Goal: Use online tool/utility: Utilize a website feature to perform a specific function

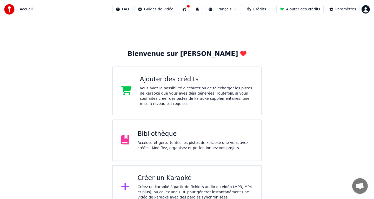
click at [161, 138] on div "Bibliothèque Accédez et gérez toutes les pistes de karaoké que vous avez créées…" at bounding box center [196, 140] width 116 height 21
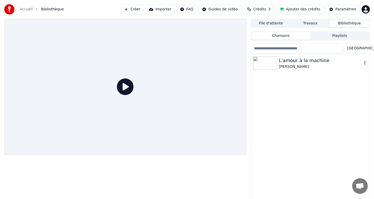
click at [294, 66] on div "[PERSON_NAME]" at bounding box center [320, 66] width 83 height 5
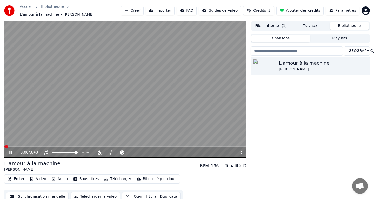
click at [11, 154] on icon at bounding box center [14, 152] width 12 height 4
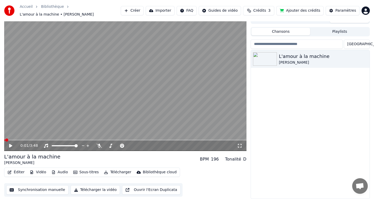
click at [10, 143] on div "0:01 / 3:48" at bounding box center [125, 145] width 238 height 5
click at [11, 144] on icon at bounding box center [10, 146] width 3 height 4
click at [11, 145] on icon at bounding box center [10, 145] width 3 height 3
click at [51, 191] on button "Synchronisation manuelle" at bounding box center [37, 189] width 62 height 9
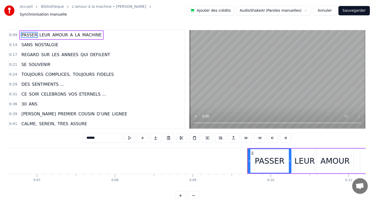
scroll to position [0, 497]
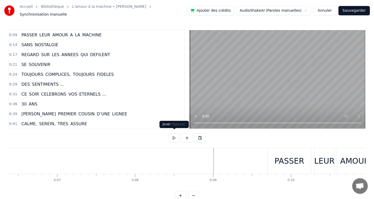
click at [176, 135] on button at bounding box center [174, 137] width 11 height 9
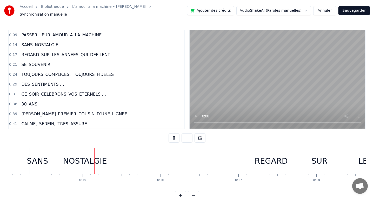
scroll to position [0, 1117]
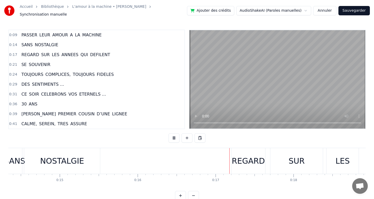
click at [174, 135] on button at bounding box center [174, 137] width 11 height 9
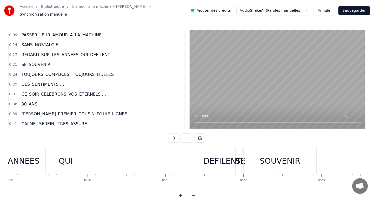
scroll to position [0, 1476]
click at [220, 159] on div "DEFILENT" at bounding box center [225, 161] width 38 height 12
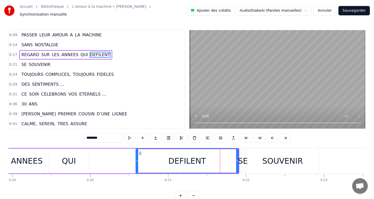
drag, startPoint x: 213, startPoint y: 159, endPoint x: 306, endPoint y: 158, distance: 93.5
click at [136, 152] on div at bounding box center [137, 161] width 2 height 24
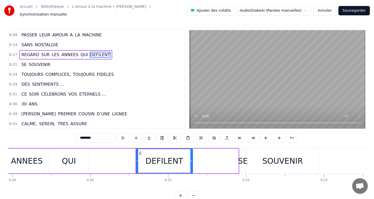
drag, startPoint x: 238, startPoint y: 160, endPoint x: 191, endPoint y: 162, distance: 46.3
click at [191, 162] on div at bounding box center [191, 161] width 2 height 24
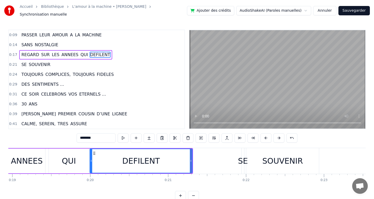
drag, startPoint x: 138, startPoint y: 159, endPoint x: 92, endPoint y: 158, distance: 46.0
click at [92, 159] on icon at bounding box center [91, 161] width 2 height 4
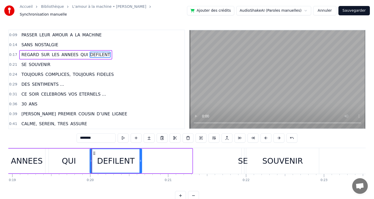
drag, startPoint x: 191, startPoint y: 157, endPoint x: 141, endPoint y: 158, distance: 50.4
click at [141, 159] on icon at bounding box center [140, 161] width 2 height 4
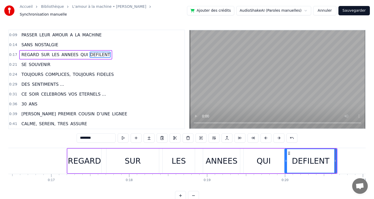
scroll to position [0, 1271]
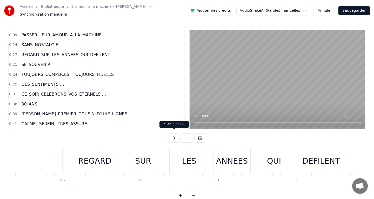
click at [171, 137] on button at bounding box center [174, 137] width 11 height 9
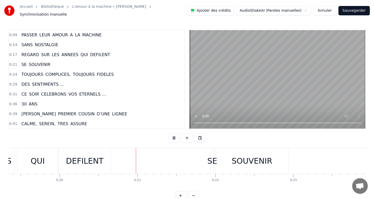
click at [172, 136] on button at bounding box center [174, 137] width 11 height 9
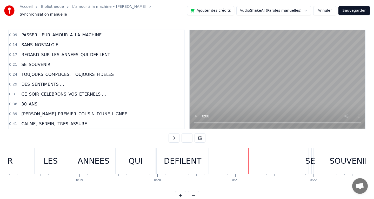
scroll to position [0, 1408]
click at [163, 163] on div "DEFILENT" at bounding box center [183, 161] width 52 height 26
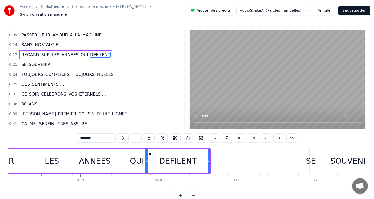
drag, startPoint x: 159, startPoint y: 158, endPoint x: 147, endPoint y: 157, distance: 12.0
click at [147, 159] on icon at bounding box center [147, 161] width 2 height 4
drag, startPoint x: 209, startPoint y: 157, endPoint x: 193, endPoint y: 157, distance: 15.6
click at [193, 159] on icon at bounding box center [194, 161] width 2 height 4
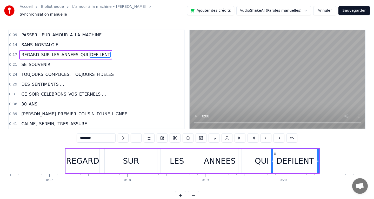
scroll to position [0, 1278]
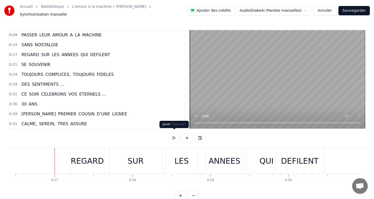
click at [170, 135] on button at bounding box center [174, 137] width 11 height 9
click at [172, 135] on button at bounding box center [174, 137] width 11 height 9
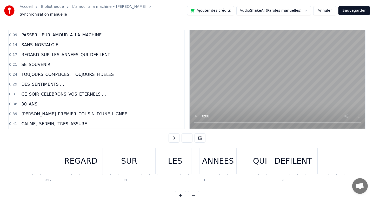
scroll to position [0, 1264]
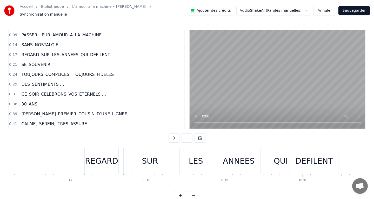
click at [146, 156] on div "SUR" at bounding box center [150, 161] width 16 height 12
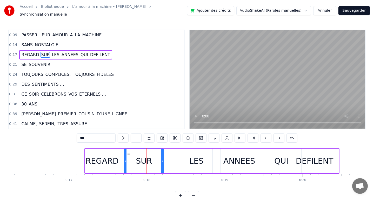
drag, startPoint x: 176, startPoint y: 158, endPoint x: 163, endPoint y: 157, distance: 13.0
click at [163, 159] on icon at bounding box center [162, 161] width 2 height 4
click at [197, 156] on div "LES" at bounding box center [196, 161] width 14 height 12
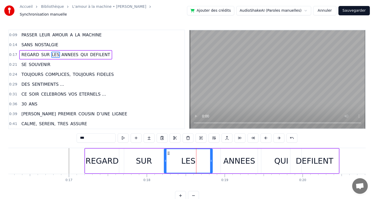
drag, startPoint x: 181, startPoint y: 159, endPoint x: 165, endPoint y: 158, distance: 16.2
click at [165, 159] on icon at bounding box center [165, 161] width 2 height 4
drag, startPoint x: 211, startPoint y: 158, endPoint x: 200, endPoint y: 158, distance: 11.7
click at [201, 159] on icon at bounding box center [202, 161] width 2 height 4
click at [229, 156] on div "ANNEES" at bounding box center [239, 161] width 32 height 12
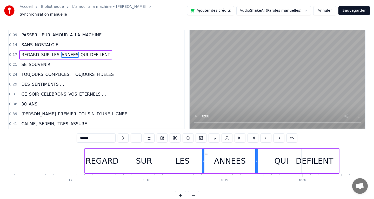
drag, startPoint x: 222, startPoint y: 157, endPoint x: 203, endPoint y: 158, distance: 19.0
click at [203, 159] on icon at bounding box center [203, 161] width 2 height 4
drag, startPoint x: 256, startPoint y: 158, endPoint x: 243, endPoint y: 158, distance: 13.0
click at [244, 159] on icon at bounding box center [245, 161] width 2 height 4
click at [280, 157] on div "QUI" at bounding box center [281, 161] width 14 height 12
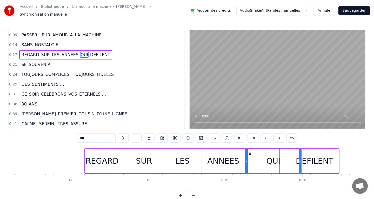
drag, startPoint x: 263, startPoint y: 158, endPoint x: 247, endPoint y: 158, distance: 15.9
click at [247, 159] on icon at bounding box center [247, 161] width 2 height 4
drag, startPoint x: 299, startPoint y: 159, endPoint x: 277, endPoint y: 158, distance: 22.6
click at [277, 159] on icon at bounding box center [277, 161] width 2 height 4
click at [293, 158] on div "DEFILENT" at bounding box center [314, 161] width 48 height 25
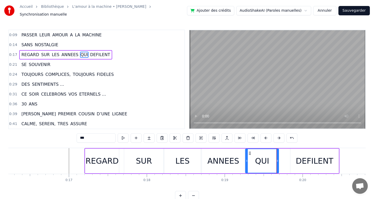
type input "********"
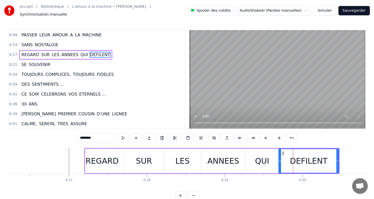
drag, startPoint x: 291, startPoint y: 158, endPoint x: 279, endPoint y: 158, distance: 11.9
click at [280, 161] on circle at bounding box center [280, 161] width 0 height 0
drag, startPoint x: 337, startPoint y: 158, endPoint x: 314, endPoint y: 159, distance: 22.9
click at [314, 159] on icon at bounding box center [314, 161] width 2 height 4
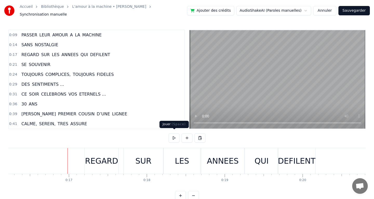
click at [170, 135] on button at bounding box center [174, 137] width 11 height 9
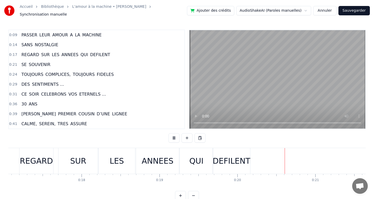
click at [170, 135] on button at bounding box center [174, 137] width 11 height 9
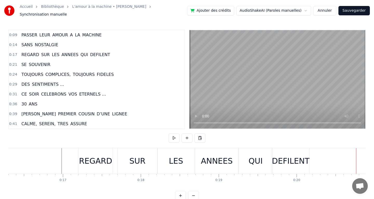
scroll to position [0, 1269]
click at [149, 156] on div "SUR" at bounding box center [137, 161] width 39 height 26
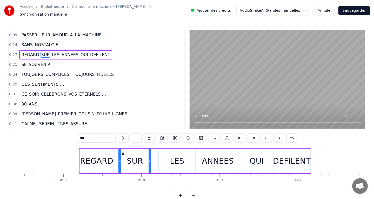
drag, startPoint x: 157, startPoint y: 158, endPoint x: 149, endPoint y: 157, distance: 8.1
click at [149, 159] on icon at bounding box center [150, 161] width 2 height 4
click at [178, 156] on div "LES" at bounding box center [177, 161] width 14 height 12
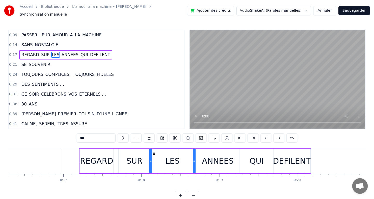
drag, startPoint x: 160, startPoint y: 159, endPoint x: 151, endPoint y: 158, distance: 9.4
click at [151, 159] on icon at bounding box center [151, 161] width 2 height 4
drag, startPoint x: 194, startPoint y: 158, endPoint x: 180, endPoint y: 158, distance: 14.0
click at [180, 159] on icon at bounding box center [180, 161] width 2 height 4
click at [204, 157] on div "ANNEES" at bounding box center [218, 161] width 32 height 12
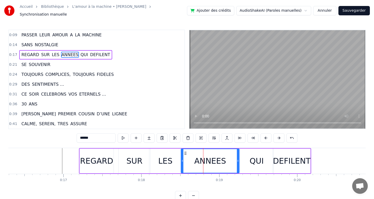
drag, startPoint x: 197, startPoint y: 158, endPoint x: 182, endPoint y: 158, distance: 15.3
click at [182, 159] on icon at bounding box center [182, 161] width 2 height 4
drag, startPoint x: 238, startPoint y: 159, endPoint x: 223, endPoint y: 157, distance: 15.1
click at [223, 159] on icon at bounding box center [223, 161] width 2 height 4
click at [248, 157] on div "QUI" at bounding box center [256, 161] width 33 height 25
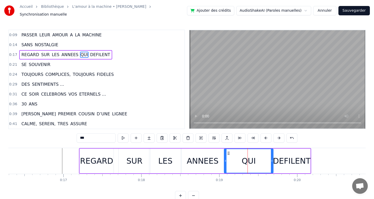
drag, startPoint x: 242, startPoint y: 157, endPoint x: 226, endPoint y: 157, distance: 15.9
click at [226, 159] on icon at bounding box center [225, 161] width 2 height 4
drag, startPoint x: 272, startPoint y: 158, endPoint x: 255, endPoint y: 157, distance: 16.9
click at [255, 159] on icon at bounding box center [255, 161] width 2 height 4
click at [281, 158] on div "DEFILENT" at bounding box center [292, 161] width 38 height 12
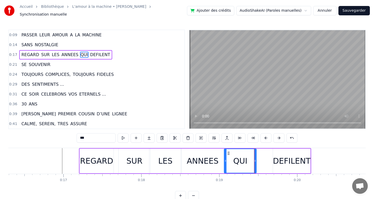
type input "********"
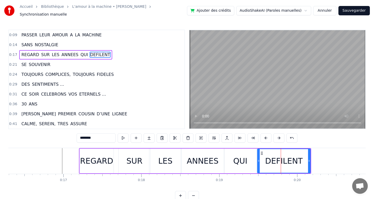
drag, startPoint x: 274, startPoint y: 158, endPoint x: 258, endPoint y: 157, distance: 16.1
click at [258, 159] on icon at bounding box center [259, 161] width 2 height 4
drag, startPoint x: 310, startPoint y: 158, endPoint x: 298, endPoint y: 157, distance: 11.2
click at [298, 159] on icon at bounding box center [298, 161] width 2 height 4
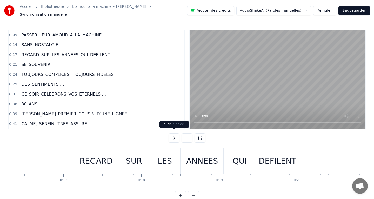
click at [175, 137] on button at bounding box center [174, 137] width 11 height 9
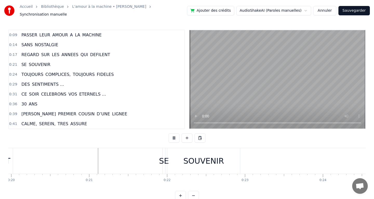
scroll to position [0, 1576]
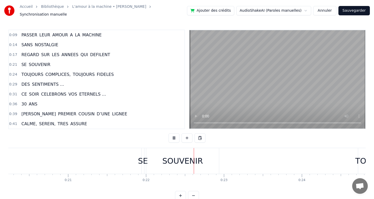
click at [175, 137] on button at bounding box center [174, 137] width 11 height 9
click at [140, 156] on div "SE" at bounding box center [143, 161] width 10 height 12
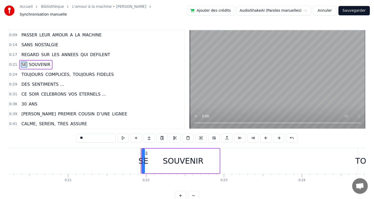
click at [139, 158] on div "SE" at bounding box center [143, 161] width 10 height 12
click at [153, 158] on div "SOUVENIR" at bounding box center [183, 161] width 73 height 25
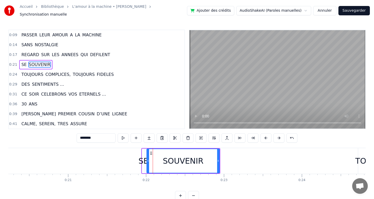
click at [144, 159] on div "SE" at bounding box center [143, 161] width 10 height 12
type input "**"
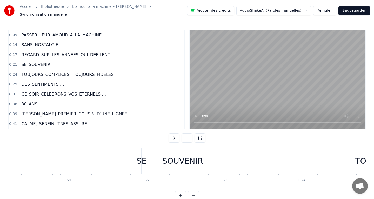
click at [148, 156] on div "SOUVENIR" at bounding box center [182, 161] width 73 height 26
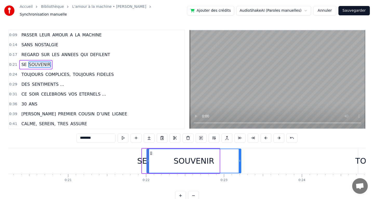
drag, startPoint x: 218, startPoint y: 158, endPoint x: 239, endPoint y: 158, distance: 21.6
click at [239, 161] on circle at bounding box center [239, 161] width 0 height 0
drag, startPoint x: 148, startPoint y: 158, endPoint x: 174, endPoint y: 159, distance: 26.0
click at [149, 159] on icon at bounding box center [148, 161] width 2 height 4
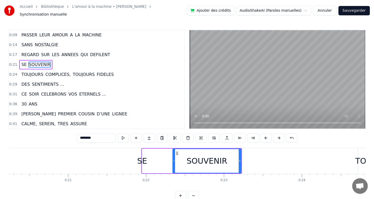
click at [148, 155] on div "SE SOUVENIR" at bounding box center [191, 161] width 101 height 26
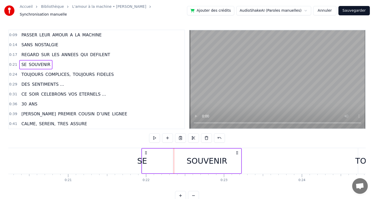
click at [143, 156] on div "SE" at bounding box center [142, 161] width 10 height 12
drag, startPoint x: 144, startPoint y: 158, endPoint x: 160, endPoint y: 158, distance: 16.1
click at [160, 158] on div "SE SOUVENIR" at bounding box center [191, 161] width 101 height 26
click at [141, 158] on div "SE" at bounding box center [142, 161] width 10 height 12
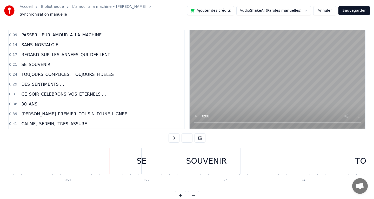
click at [146, 158] on div "SE SOUVENIR" at bounding box center [191, 161] width 101 height 26
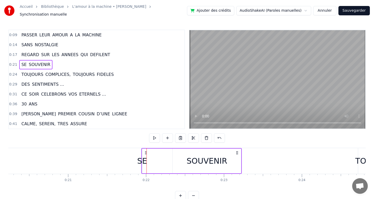
click at [145, 158] on div "SE" at bounding box center [142, 161] width 10 height 12
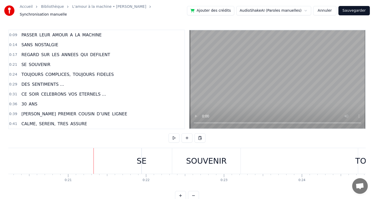
click at [143, 159] on div "SE" at bounding box center [142, 161] width 10 height 12
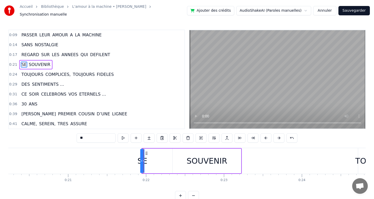
click at [143, 159] on div at bounding box center [143, 161] width 0 height 26
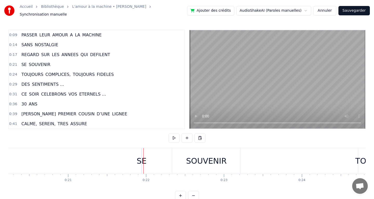
click at [143, 158] on div "SE" at bounding box center [142, 161] width 10 height 12
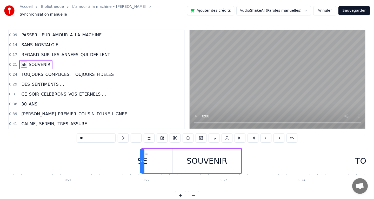
drag, startPoint x: 144, startPoint y: 158, endPoint x: 163, endPoint y: 158, distance: 19.2
click at [163, 158] on div "SE SOUVENIR" at bounding box center [191, 161] width 101 height 26
click at [186, 158] on div "SOUVENIR" at bounding box center [207, 161] width 68 height 25
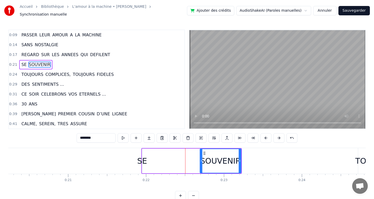
drag, startPoint x: 174, startPoint y: 158, endPoint x: 169, endPoint y: 157, distance: 4.5
click at [202, 159] on icon at bounding box center [201, 161] width 2 height 4
click at [168, 158] on div "SE SOUVENIR" at bounding box center [191, 161] width 101 height 26
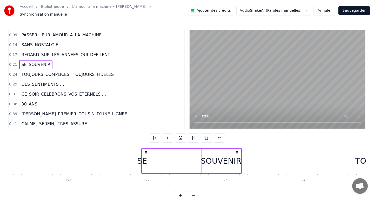
click at [149, 155] on div "SE SOUVENIR" at bounding box center [191, 161] width 101 height 26
click at [144, 158] on div "SE" at bounding box center [142, 161] width 10 height 12
click at [145, 158] on div "SE" at bounding box center [142, 161] width 10 height 12
drag, startPoint x: 144, startPoint y: 158, endPoint x: 167, endPoint y: 157, distance: 23.1
click at [167, 157] on div "SE SOUVENIR" at bounding box center [191, 161] width 101 height 26
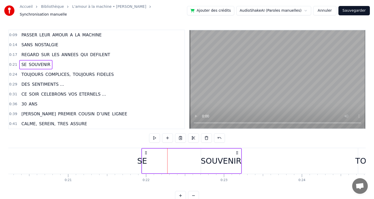
click at [142, 158] on div "SE" at bounding box center [142, 161] width 10 height 12
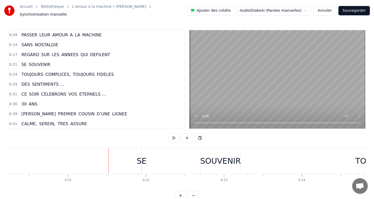
click at [108, 158] on div at bounding box center [108, 161] width 0 height 26
click at [140, 158] on div "SE" at bounding box center [142, 161] width 10 height 12
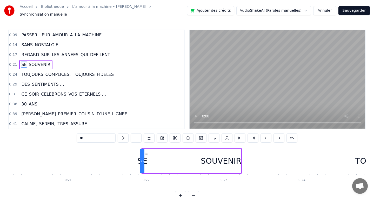
click at [140, 158] on div at bounding box center [140, 161] width 0 height 26
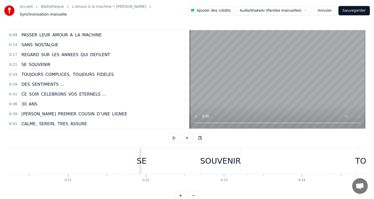
click at [140, 158] on div at bounding box center [140, 161] width 0 height 26
click at [143, 158] on div "SE" at bounding box center [142, 161] width 10 height 12
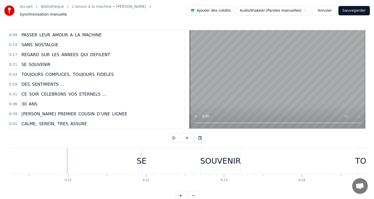
click at [162, 163] on div "SE SOUVENIR" at bounding box center [191, 161] width 101 height 26
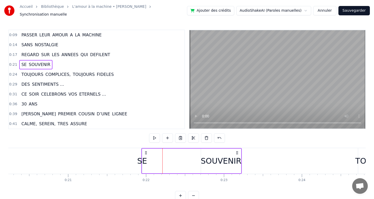
drag, startPoint x: 173, startPoint y: 162, endPoint x: 203, endPoint y: 161, distance: 30.4
click at [203, 161] on div "SE SOUVENIR" at bounding box center [191, 161] width 101 height 26
click at [208, 161] on div "SOUVENIR" at bounding box center [221, 161] width 41 height 12
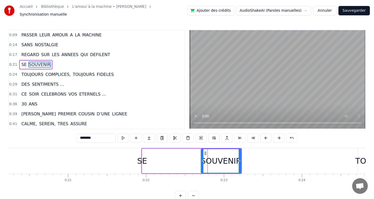
click at [154, 156] on div "SE SOUVENIR" at bounding box center [191, 161] width 101 height 26
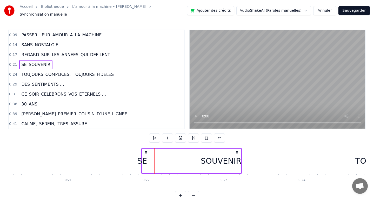
click at [145, 159] on div "SE" at bounding box center [142, 161] width 10 height 12
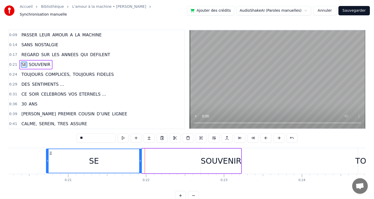
drag, startPoint x: 144, startPoint y: 158, endPoint x: 47, endPoint y: 157, distance: 96.6
click at [47, 159] on icon at bounding box center [47, 161] width 2 height 4
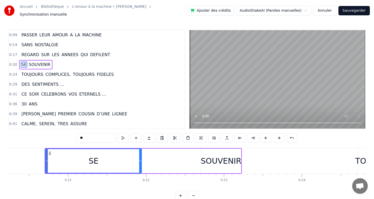
click at [215, 163] on div "SOUVENIR" at bounding box center [221, 161] width 41 height 12
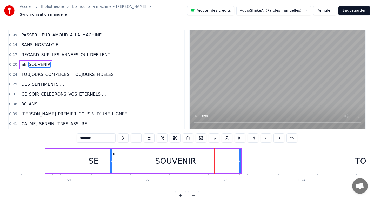
drag, startPoint x: 202, startPoint y: 159, endPoint x: 111, endPoint y: 157, distance: 91.2
click at [111, 159] on icon at bounding box center [111, 161] width 2 height 4
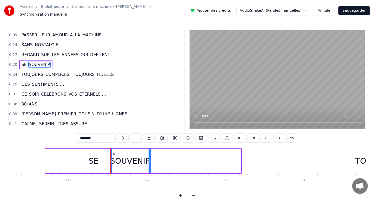
drag, startPoint x: 240, startPoint y: 158, endPoint x: 150, endPoint y: 155, distance: 89.9
click at [150, 155] on div at bounding box center [150, 161] width 2 height 24
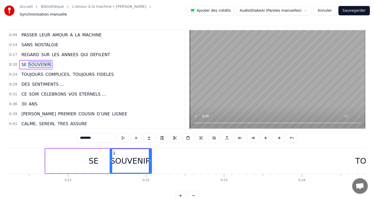
click at [84, 155] on div "SE" at bounding box center [93, 161] width 96 height 25
type input "**"
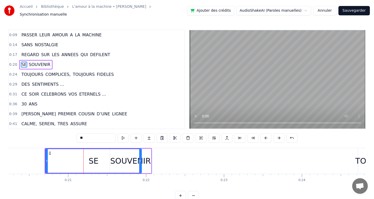
click at [104, 156] on div "SE" at bounding box center [94, 161] width 96 height 24
drag, startPoint x: 140, startPoint y: 158, endPoint x: 103, endPoint y: 157, distance: 37.2
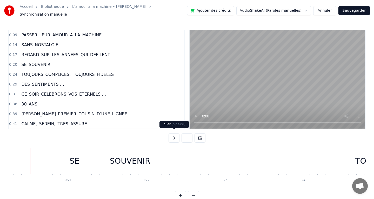
scroll to position [0, 1572]
click at [173, 136] on button at bounding box center [174, 137] width 11 height 9
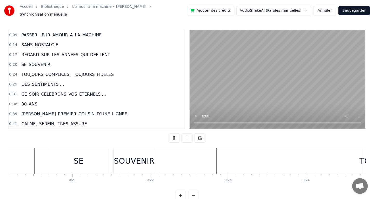
click at [173, 136] on button at bounding box center [174, 137] width 11 height 9
click at [173, 135] on button at bounding box center [174, 137] width 11 height 9
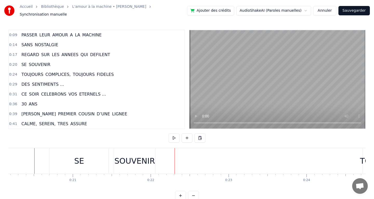
click at [98, 158] on div "SE" at bounding box center [79, 161] width 59 height 26
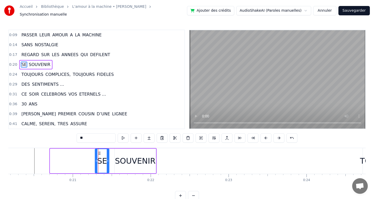
drag, startPoint x: 51, startPoint y: 157, endPoint x: 96, endPoint y: 159, distance: 45.0
click at [96, 159] on icon at bounding box center [96, 161] width 2 height 4
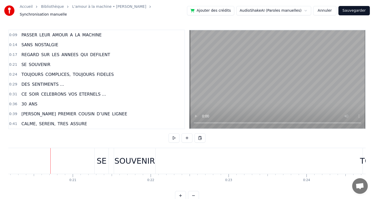
click at [173, 133] on button at bounding box center [174, 137] width 11 height 9
click at [144, 157] on div "SOUVENIR" at bounding box center [135, 161] width 41 height 12
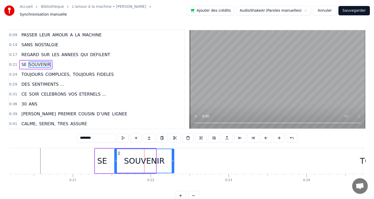
drag, startPoint x: 155, startPoint y: 158, endPoint x: 174, endPoint y: 158, distance: 19.5
click at [174, 159] on icon at bounding box center [173, 161] width 2 height 4
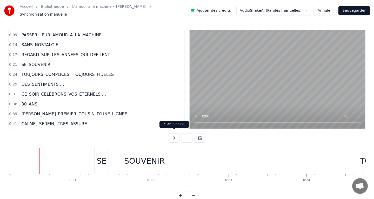
click at [171, 136] on button at bounding box center [174, 137] width 11 height 9
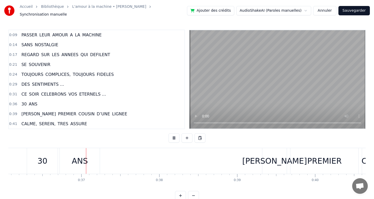
scroll to position [0, 2816]
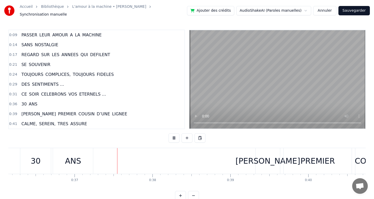
click at [175, 136] on button at bounding box center [174, 137] width 11 height 9
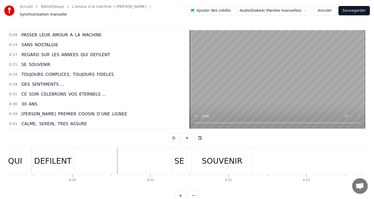
scroll to position [0, 1494]
click at [171, 136] on button at bounding box center [174, 137] width 11 height 9
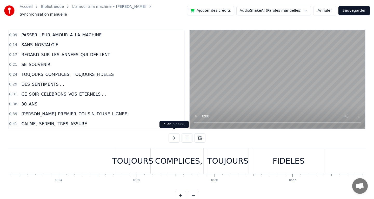
click at [175, 134] on button at bounding box center [174, 137] width 11 height 9
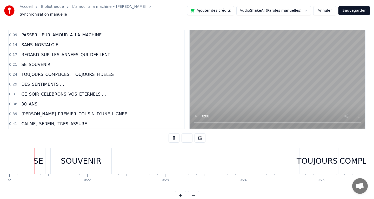
scroll to position [0, 1610]
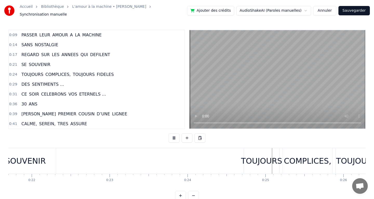
click at [173, 135] on button at bounding box center [174, 137] width 11 height 9
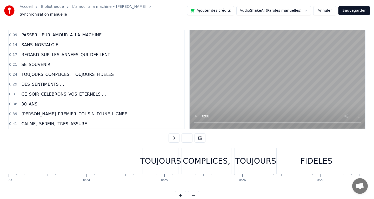
scroll to position [0, 1790]
click at [145, 159] on div "TOUJOURS" at bounding box center [162, 161] width 41 height 12
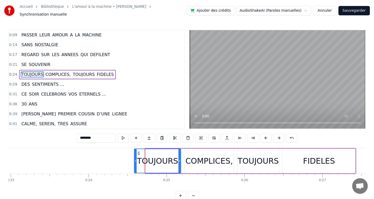
drag, startPoint x: 146, startPoint y: 159, endPoint x: 135, endPoint y: 159, distance: 11.2
click at [135, 159] on icon at bounding box center [136, 161] width 2 height 4
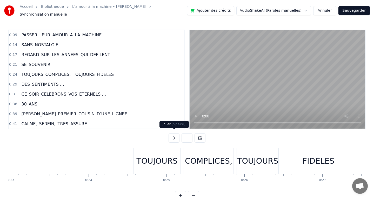
click at [175, 133] on button at bounding box center [174, 137] width 11 height 9
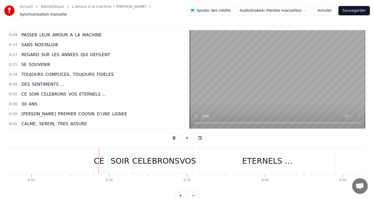
scroll to position [0, 2422]
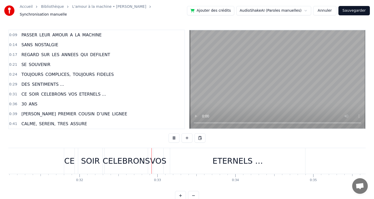
click at [173, 135] on button at bounding box center [174, 137] width 11 height 9
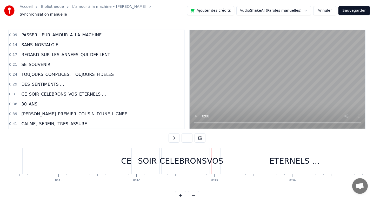
scroll to position [0, 2367]
click at [214, 158] on div "VOS" at bounding box center [213, 161] width 16 height 12
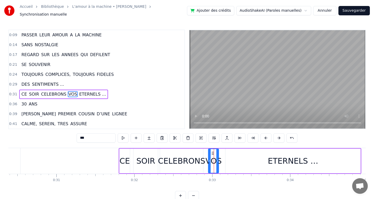
scroll to position [15, 0]
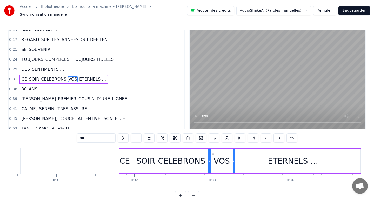
drag, startPoint x: 218, startPoint y: 158, endPoint x: 234, endPoint y: 158, distance: 16.4
click at [234, 159] on icon at bounding box center [234, 161] width 2 height 4
drag, startPoint x: 210, startPoint y: 158, endPoint x: 220, endPoint y: 158, distance: 10.1
click at [217, 161] on circle at bounding box center [217, 161] width 0 height 0
click at [192, 158] on div "CELEBRONS" at bounding box center [181, 161] width 47 height 12
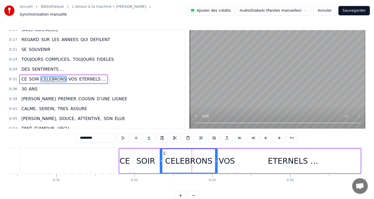
drag, startPoint x: 201, startPoint y: 158, endPoint x: 216, endPoint y: 158, distance: 14.3
click at [216, 159] on icon at bounding box center [216, 161] width 2 height 4
drag, startPoint x: 161, startPoint y: 157, endPoint x: 174, endPoint y: 157, distance: 12.5
click at [174, 159] on icon at bounding box center [174, 161] width 2 height 4
click at [147, 157] on div "SOIR" at bounding box center [145, 161] width 19 height 12
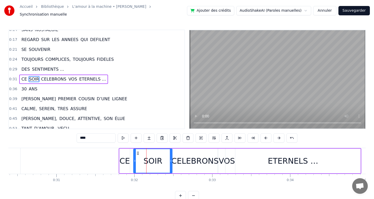
drag, startPoint x: 156, startPoint y: 158, endPoint x: 171, endPoint y: 158, distance: 14.3
click at [171, 159] on icon at bounding box center [171, 161] width 2 height 4
drag, startPoint x: 135, startPoint y: 157, endPoint x: 149, endPoint y: 158, distance: 14.0
click at [149, 159] on icon at bounding box center [149, 161] width 2 height 4
click at [126, 159] on div "CE" at bounding box center [124, 161] width 10 height 12
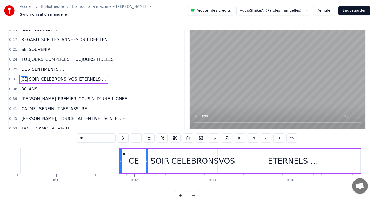
drag, startPoint x: 129, startPoint y: 159, endPoint x: 147, endPoint y: 159, distance: 18.2
click at [147, 161] on circle at bounding box center [147, 161] width 0 height 0
drag, startPoint x: 120, startPoint y: 158, endPoint x: 135, endPoint y: 158, distance: 14.5
click at [135, 159] on icon at bounding box center [135, 161] width 2 height 4
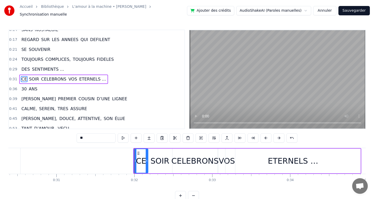
type input "**********"
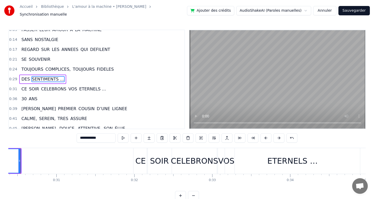
scroll to position [0, 2353]
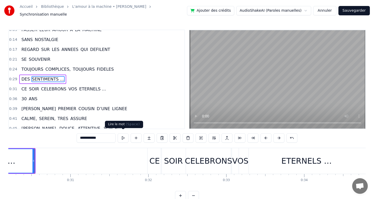
click at [123, 133] on button at bounding box center [123, 137] width 11 height 9
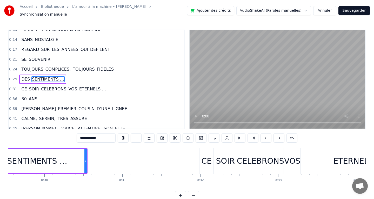
scroll to position [0, 2270]
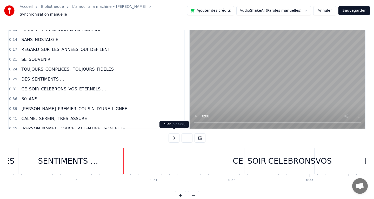
click at [173, 137] on button at bounding box center [174, 137] width 11 height 9
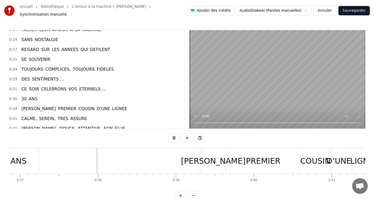
scroll to position [0, 2894]
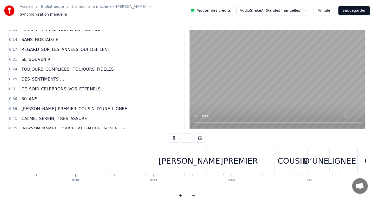
click at [173, 137] on button at bounding box center [174, 137] width 11 height 9
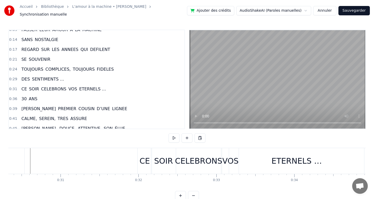
scroll to position [0, 2360]
click at [230, 160] on div "VOS" at bounding box center [233, 161] width 16 height 12
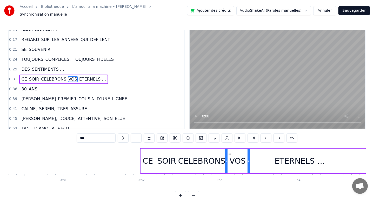
drag, startPoint x: 240, startPoint y: 158, endPoint x: 249, endPoint y: 158, distance: 8.6
click at [249, 159] on icon at bounding box center [248, 161] width 2 height 4
drag, startPoint x: 227, startPoint y: 158, endPoint x: 230, endPoint y: 158, distance: 3.1
click at [230, 159] on icon at bounding box center [230, 161] width 2 height 4
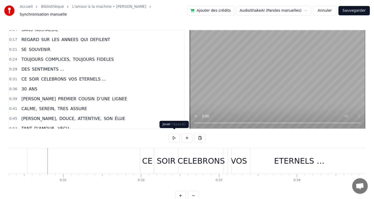
click at [172, 138] on button at bounding box center [174, 137] width 11 height 9
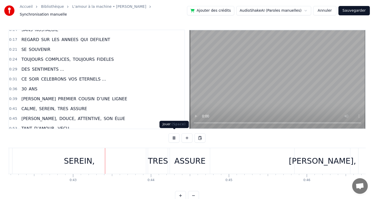
scroll to position [0, 3310]
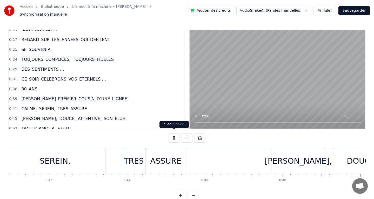
click at [174, 135] on button at bounding box center [174, 137] width 11 height 9
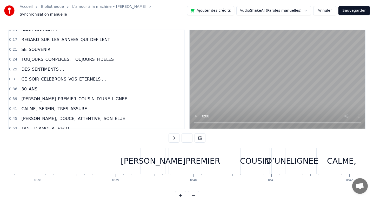
scroll to position [0, 2930]
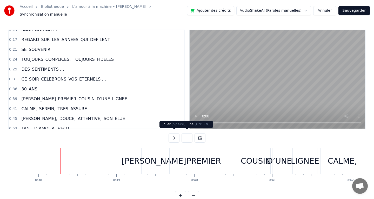
click at [173, 134] on button at bounding box center [174, 137] width 11 height 9
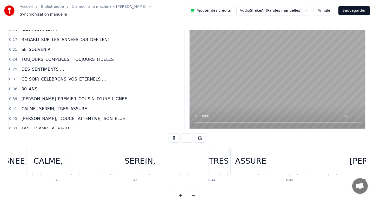
scroll to position [0, 3240]
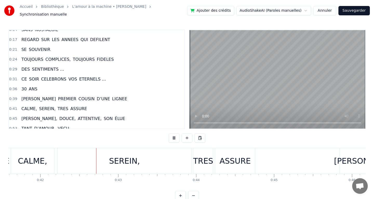
click at [173, 134] on button at bounding box center [174, 137] width 11 height 9
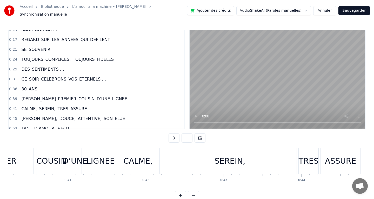
scroll to position [0, 3136]
click at [134, 158] on div "CALME," at bounding box center [136, 161] width 29 height 12
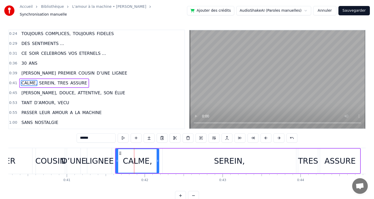
scroll to position [45, 0]
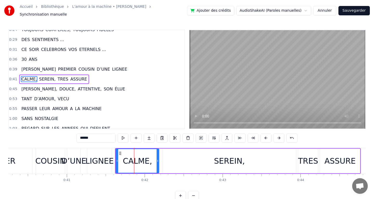
click at [206, 160] on div "SEREIN," at bounding box center [229, 161] width 133 height 25
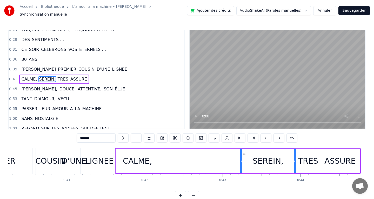
drag, startPoint x: 164, startPoint y: 159, endPoint x: 243, endPoint y: 159, distance: 78.4
click at [242, 159] on icon at bounding box center [241, 161] width 2 height 4
click at [144, 157] on div "CALME," at bounding box center [137, 161] width 29 height 12
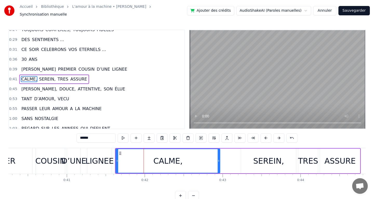
drag, startPoint x: 158, startPoint y: 157, endPoint x: 225, endPoint y: 161, distance: 66.6
click at [220, 161] on div at bounding box center [219, 161] width 2 height 24
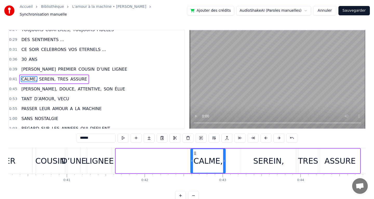
drag, startPoint x: 117, startPoint y: 158, endPoint x: 190, endPoint y: 161, distance: 73.3
click at [192, 161] on div at bounding box center [192, 161] width 2 height 24
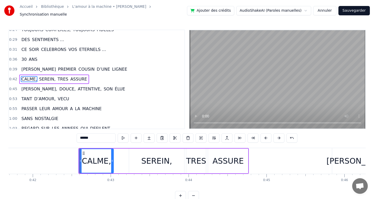
scroll to position [0, 3257]
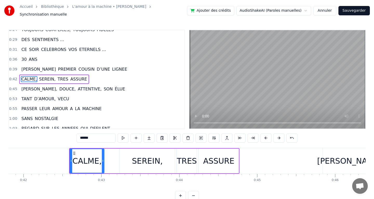
click at [224, 161] on div "ASSURE" at bounding box center [218, 161] width 31 height 12
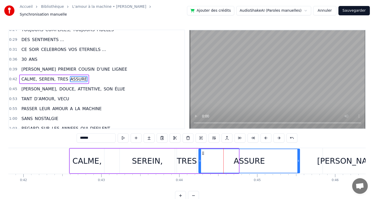
drag, startPoint x: 238, startPoint y: 158, endPoint x: 302, endPoint y: 150, distance: 64.7
click at [299, 150] on div at bounding box center [298, 161] width 2 height 24
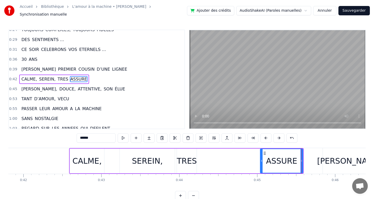
drag, startPoint x: 200, startPoint y: 157, endPoint x: 264, endPoint y: 153, distance: 63.5
click at [263, 153] on div at bounding box center [261, 161] width 2 height 24
click at [191, 161] on div "TRES" at bounding box center [187, 161] width 20 height 12
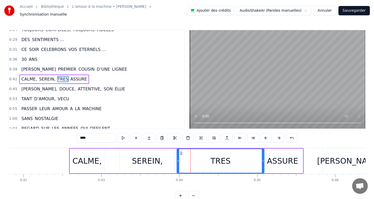
drag, startPoint x: 195, startPoint y: 159, endPoint x: 263, endPoint y: 152, distance: 67.9
click at [263, 152] on div at bounding box center [263, 161] width 2 height 24
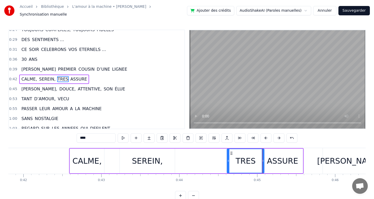
drag, startPoint x: 178, startPoint y: 158, endPoint x: 230, endPoint y: 158, distance: 52.5
click at [229, 159] on icon at bounding box center [228, 161] width 2 height 4
drag, startPoint x: 262, startPoint y: 158, endPoint x: 255, endPoint y: 158, distance: 7.8
click at [257, 159] on icon at bounding box center [258, 161] width 2 height 4
click at [168, 155] on div "SEREIN," at bounding box center [147, 161] width 55 height 25
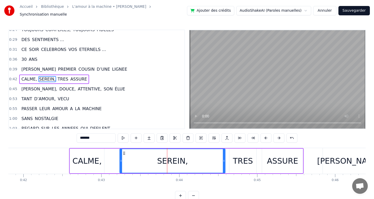
drag, startPoint x: 174, startPoint y: 158, endPoint x: 226, endPoint y: 158, distance: 51.9
click at [225, 159] on icon at bounding box center [224, 161] width 2 height 4
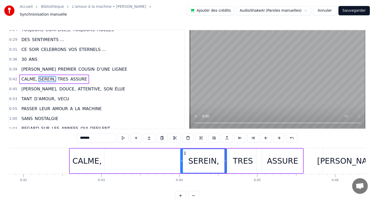
drag, startPoint x: 121, startPoint y: 158, endPoint x: 182, endPoint y: 158, distance: 60.8
click at [182, 159] on icon at bounding box center [182, 161] width 2 height 4
click at [87, 159] on div "CALME," at bounding box center [86, 161] width 29 height 12
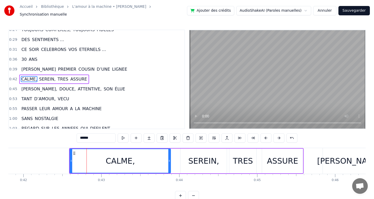
drag, startPoint x: 103, startPoint y: 158, endPoint x: 170, endPoint y: 160, distance: 66.8
click at [170, 160] on div at bounding box center [169, 161] width 2 height 24
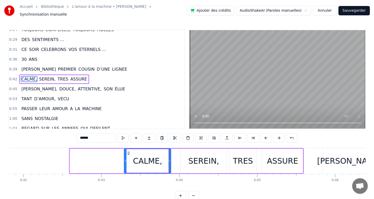
drag, startPoint x: 71, startPoint y: 158, endPoint x: 125, endPoint y: 156, distance: 54.3
click at [125, 159] on icon at bounding box center [125, 161] width 2 height 4
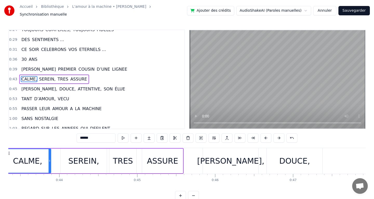
scroll to position [0, 3381]
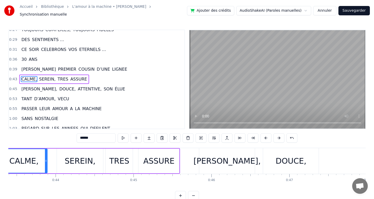
click at [221, 158] on div "[PERSON_NAME]," at bounding box center [226, 161] width 67 height 12
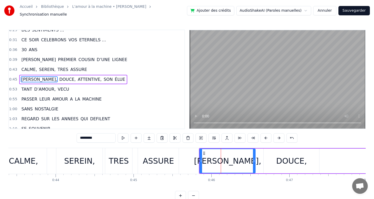
scroll to position [55, 0]
drag, startPoint x: 254, startPoint y: 158, endPoint x: 265, endPoint y: 158, distance: 10.7
click at [265, 159] on icon at bounding box center [265, 161] width 2 height 4
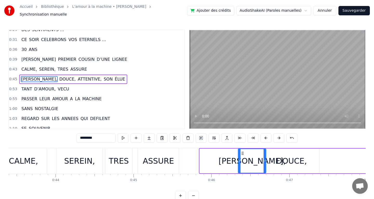
drag, startPoint x: 200, startPoint y: 157, endPoint x: 238, endPoint y: 155, distance: 38.5
click at [238, 155] on div at bounding box center [239, 161] width 2 height 24
click at [165, 157] on div "ASSURE" at bounding box center [158, 161] width 31 height 12
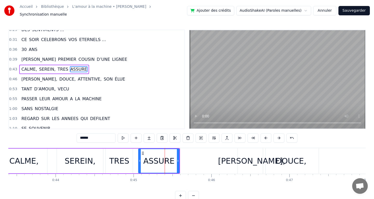
scroll to position [45, 0]
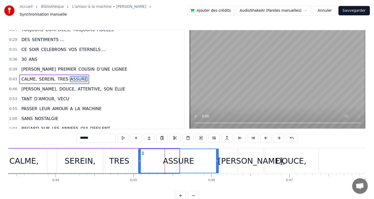
drag, startPoint x: 177, startPoint y: 158, endPoint x: 217, endPoint y: 157, distance: 39.2
click at [217, 159] on icon at bounding box center [217, 161] width 2 height 4
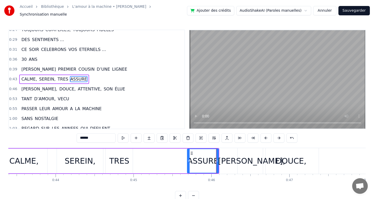
drag, startPoint x: 140, startPoint y: 158, endPoint x: 189, endPoint y: 156, distance: 49.4
click at [189, 156] on div at bounding box center [189, 161] width 2 height 24
click at [125, 158] on div "TRES" at bounding box center [119, 161] width 20 height 12
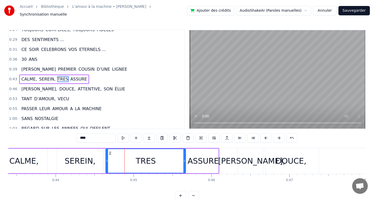
drag, startPoint x: 131, startPoint y: 158, endPoint x: 184, endPoint y: 158, distance: 53.0
click at [184, 159] on icon at bounding box center [184, 161] width 2 height 4
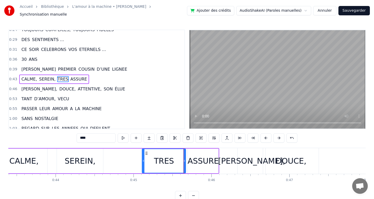
drag, startPoint x: 108, startPoint y: 159, endPoint x: 146, endPoint y: 159, distance: 38.7
click at [144, 159] on icon at bounding box center [143, 161] width 2 height 4
click at [86, 159] on div "SEREIN," at bounding box center [80, 161] width 31 height 12
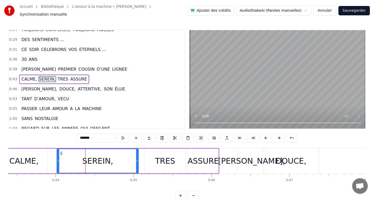
drag, startPoint x: 102, startPoint y: 158, endPoint x: 138, endPoint y: 158, distance: 36.1
click at [138, 159] on icon at bounding box center [137, 161] width 2 height 4
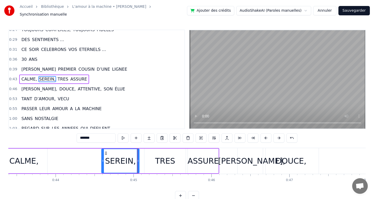
drag, startPoint x: 58, startPoint y: 159, endPoint x: 104, endPoint y: 155, distance: 45.9
click at [104, 155] on div at bounding box center [103, 161] width 2 height 24
click at [31, 161] on div "CALME," at bounding box center [23, 161] width 29 height 12
type input "******"
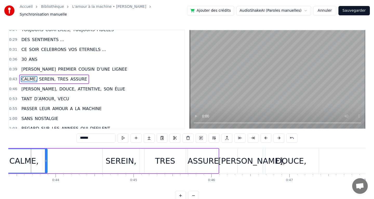
scroll to position [0, 3377]
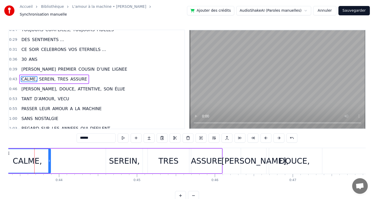
click at [45, 158] on div "CALME," at bounding box center [27, 161] width 46 height 24
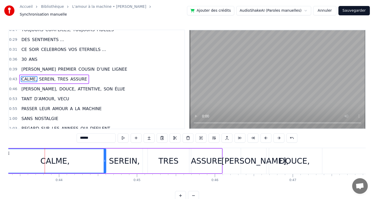
drag, startPoint x: 49, startPoint y: 159, endPoint x: 104, endPoint y: 160, distance: 55.1
click at [104, 160] on icon at bounding box center [105, 161] width 2 height 4
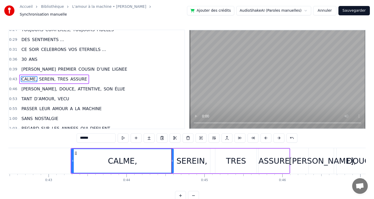
scroll to position [0, 3308]
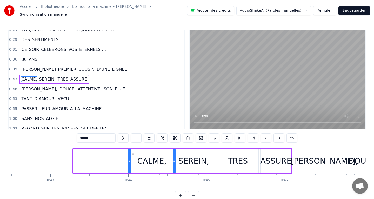
drag, startPoint x: 75, startPoint y: 159, endPoint x: 130, endPoint y: 158, distance: 55.1
click at [130, 159] on icon at bounding box center [130, 161] width 2 height 4
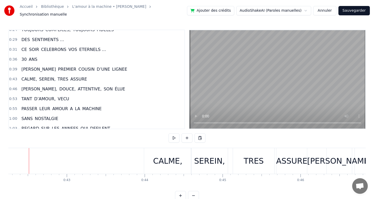
scroll to position [0, 3286]
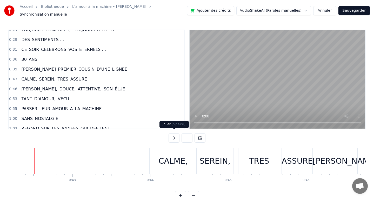
click at [171, 139] on button at bounding box center [174, 137] width 11 height 9
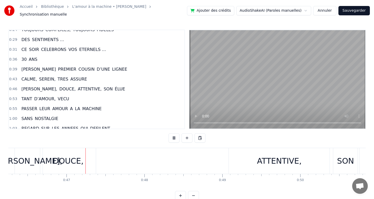
scroll to position [0, 3609]
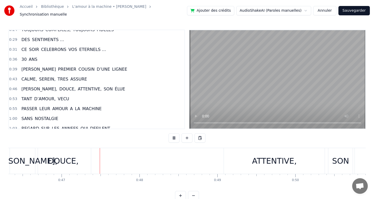
click at [175, 137] on button at bounding box center [174, 137] width 11 height 9
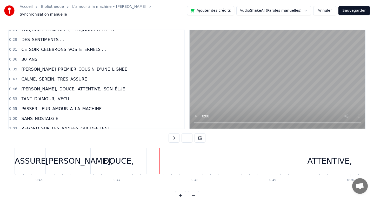
scroll to position [0, 3542]
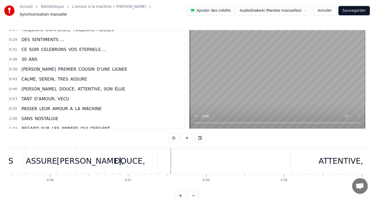
click at [122, 162] on div "DOUCE," at bounding box center [129, 161] width 31 height 12
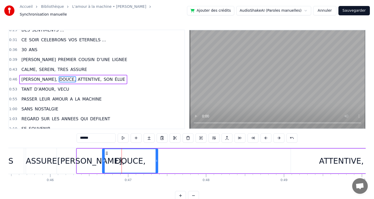
scroll to position [55, 0]
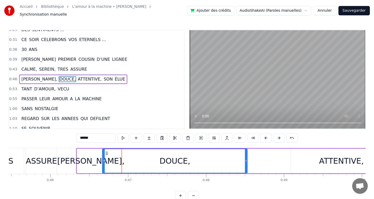
drag, startPoint x: 157, startPoint y: 158, endPoint x: 261, endPoint y: 162, distance: 103.9
click at [247, 162] on div at bounding box center [246, 161] width 2 height 24
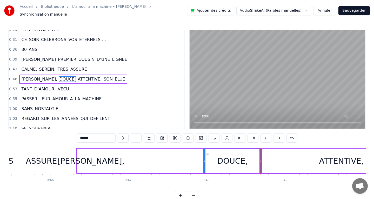
drag, startPoint x: 104, startPoint y: 157, endPoint x: 207, endPoint y: 158, distance: 103.1
click at [205, 159] on icon at bounding box center [204, 161] width 2 height 4
click at [87, 158] on div "[PERSON_NAME]," at bounding box center [90, 161] width 67 height 12
type input "*********"
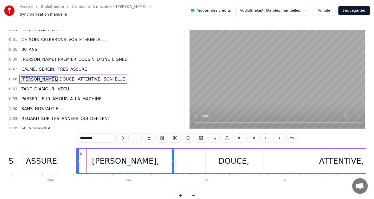
drag, startPoint x: 104, startPoint y: 158, endPoint x: 179, endPoint y: 160, distance: 75.4
click at [174, 160] on icon at bounding box center [173, 161] width 2 height 4
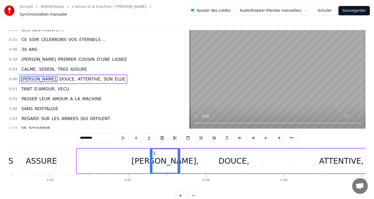
drag, startPoint x: 79, startPoint y: 158, endPoint x: 155, endPoint y: 154, distance: 76.2
click at [152, 154] on div at bounding box center [151, 161] width 2 height 24
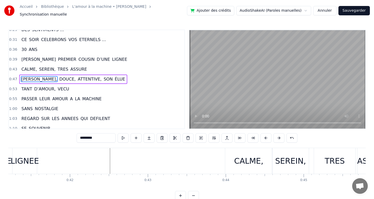
scroll to position [0, 3207]
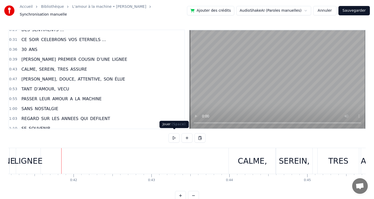
click at [173, 137] on button at bounding box center [174, 137] width 11 height 9
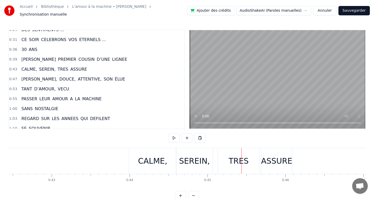
scroll to position [0, 3301]
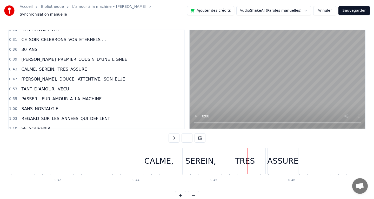
click at [144, 160] on div "CALME," at bounding box center [158, 161] width 47 height 26
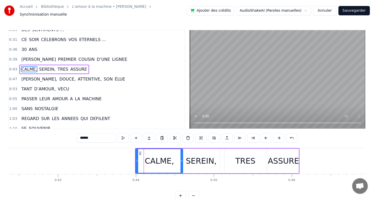
scroll to position [45, 0]
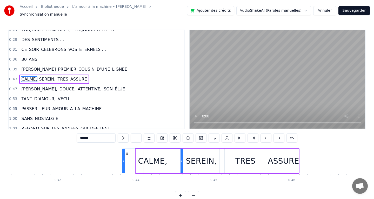
drag, startPoint x: 137, startPoint y: 159, endPoint x: 123, endPoint y: 159, distance: 13.5
click at [123, 159] on icon at bounding box center [124, 161] width 2 height 4
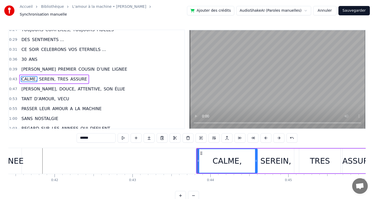
scroll to position [0, 3216]
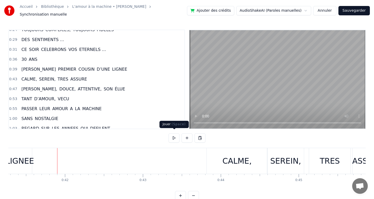
click at [174, 136] on button at bounding box center [174, 137] width 11 height 9
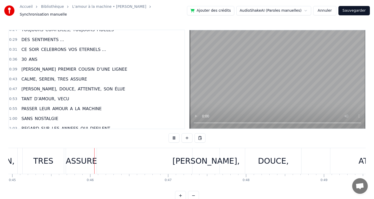
scroll to position [0, 3523]
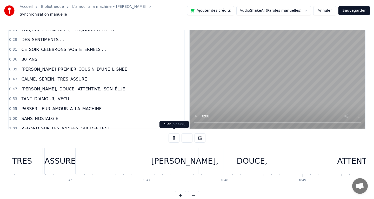
click at [172, 133] on button at bounding box center [174, 137] width 11 height 9
click at [72, 157] on div "ASSURE" at bounding box center [59, 161] width 31 height 12
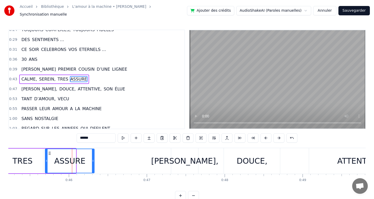
drag, startPoint x: 75, startPoint y: 159, endPoint x: 93, endPoint y: 157, distance: 18.5
click at [93, 159] on icon at bounding box center [93, 161] width 2 height 4
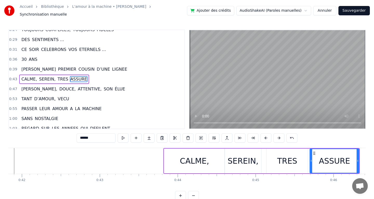
scroll to position [0, 3256]
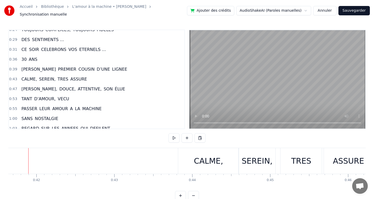
scroll to position [0, 3238]
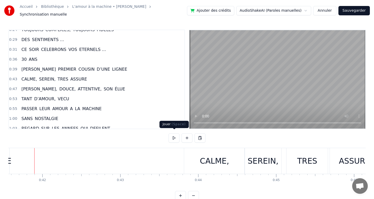
click at [174, 135] on button at bounding box center [174, 137] width 11 height 9
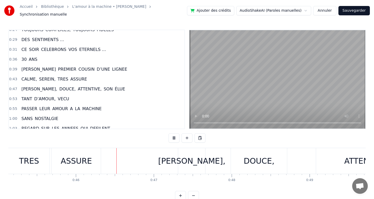
scroll to position [0, 3563]
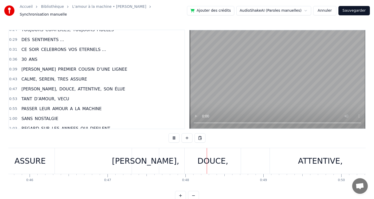
click at [174, 135] on button at bounding box center [174, 137] width 11 height 9
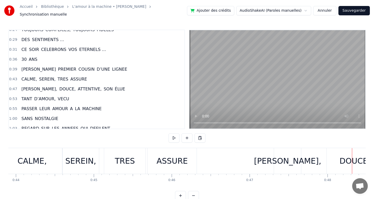
scroll to position [0, 3424]
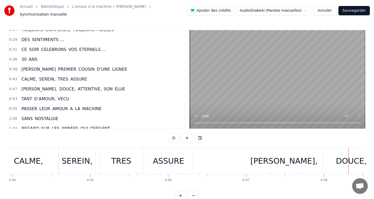
click at [175, 157] on div "ASSURE" at bounding box center [168, 161] width 31 height 12
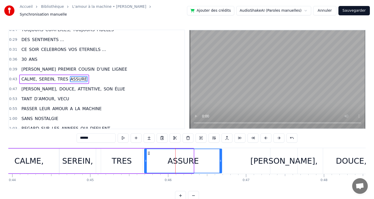
drag, startPoint x: 192, startPoint y: 157, endPoint x: 220, endPoint y: 158, distance: 28.3
click at [220, 159] on icon at bounding box center [220, 161] width 2 height 4
click at [125, 155] on div "TRES" at bounding box center [122, 161] width 20 height 12
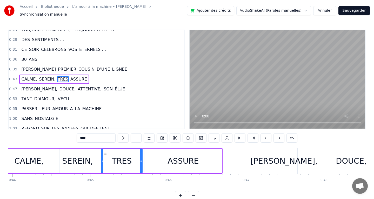
click at [152, 154] on div "ASSURE" at bounding box center [182, 161] width 77 height 25
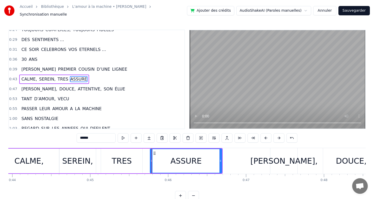
drag, startPoint x: 146, startPoint y: 158, endPoint x: 155, endPoint y: 158, distance: 9.1
click at [152, 159] on icon at bounding box center [151, 161] width 2 height 4
click at [134, 158] on div "TRES" at bounding box center [121, 161] width 41 height 25
type input "****"
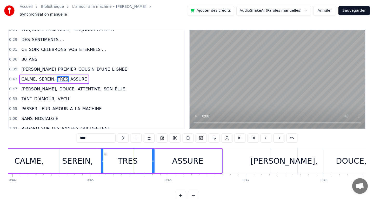
drag, startPoint x: 141, startPoint y: 159, endPoint x: 153, endPoint y: 159, distance: 11.7
click at [153, 159] on icon at bounding box center [153, 161] width 2 height 4
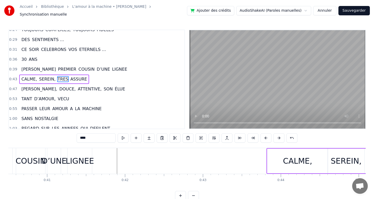
scroll to position [0, 3154]
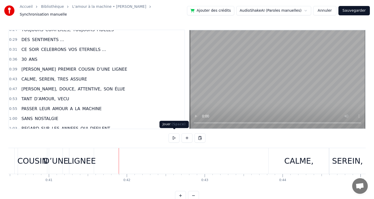
click at [173, 137] on button at bounding box center [174, 137] width 11 height 9
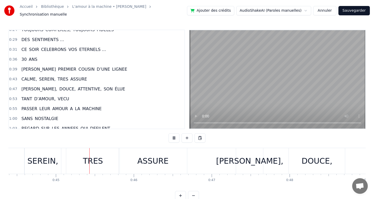
scroll to position [0, 3461]
click at [173, 136] on button at bounding box center [174, 137] width 11 height 9
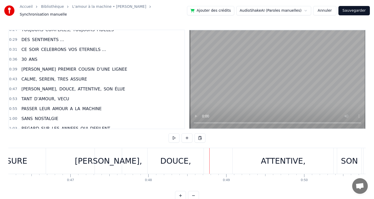
scroll to position [0, 3583]
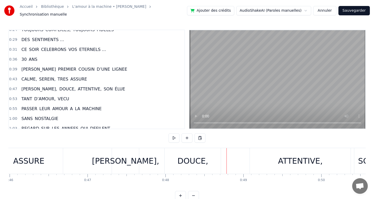
click at [190, 159] on div "DOUCE," at bounding box center [192, 161] width 31 height 12
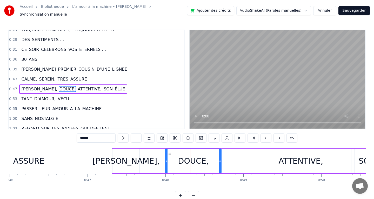
scroll to position [55, 0]
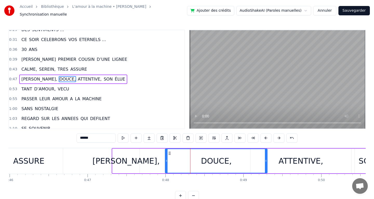
drag, startPoint x: 221, startPoint y: 158, endPoint x: 267, endPoint y: 158, distance: 46.0
click at [267, 159] on icon at bounding box center [266, 161] width 2 height 4
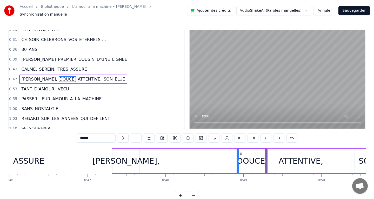
drag, startPoint x: 166, startPoint y: 158, endPoint x: 237, endPoint y: 156, distance: 70.7
click at [237, 159] on icon at bounding box center [238, 161] width 2 height 4
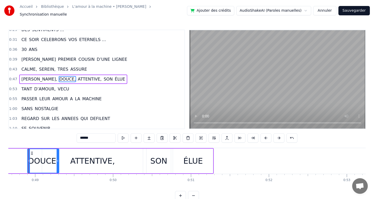
scroll to position [0, 3793]
click at [194, 166] on div "ÉLUE" at bounding box center [191, 161] width 40 height 25
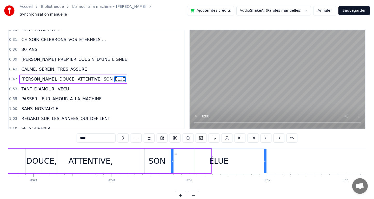
drag, startPoint x: 210, startPoint y: 158, endPoint x: 282, endPoint y: 154, distance: 71.3
click at [266, 154] on div at bounding box center [265, 161] width 2 height 24
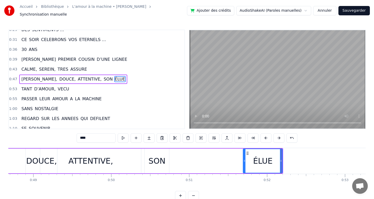
drag, startPoint x: 173, startPoint y: 159, endPoint x: 245, endPoint y: 154, distance: 72.1
click at [245, 154] on div at bounding box center [244, 161] width 2 height 24
click at [163, 158] on div "SON" at bounding box center [157, 161] width 17 height 12
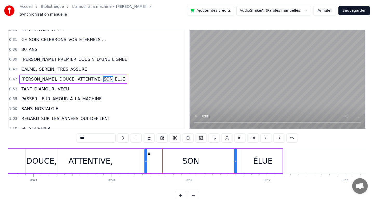
drag, startPoint x: 168, startPoint y: 158, endPoint x: 235, endPoint y: 158, distance: 67.5
click at [235, 159] on icon at bounding box center [235, 161] width 2 height 4
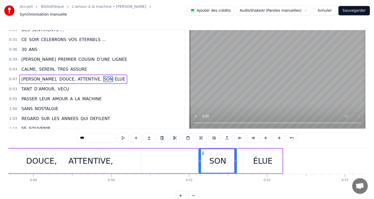
drag, startPoint x: 146, startPoint y: 159, endPoint x: 202, endPoint y: 155, distance: 55.7
click at [201, 155] on div at bounding box center [200, 161] width 2 height 24
click at [100, 159] on div "ATTENTIVE," at bounding box center [90, 161] width 45 height 12
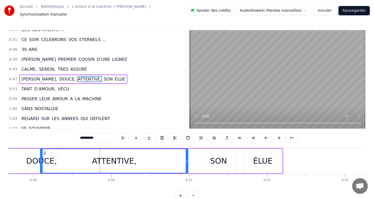
drag, startPoint x: 140, startPoint y: 158, endPoint x: 192, endPoint y: 158, distance: 52.5
click at [188, 159] on icon at bounding box center [187, 161] width 2 height 4
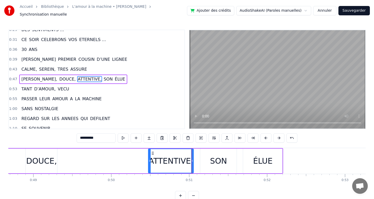
drag, startPoint x: 42, startPoint y: 158, endPoint x: 150, endPoint y: 156, distance: 108.1
click at [150, 159] on icon at bounding box center [150, 161] width 2 height 4
click at [49, 158] on div "DOUCE," at bounding box center [41, 161] width 31 height 12
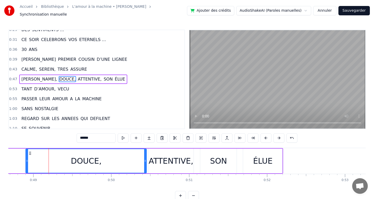
drag, startPoint x: 56, startPoint y: 158, endPoint x: 145, endPoint y: 154, distance: 89.4
click at [145, 154] on div at bounding box center [145, 161] width 2 height 24
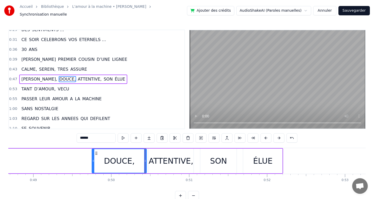
drag, startPoint x: 27, startPoint y: 158, endPoint x: 97, endPoint y: 154, distance: 70.5
click at [94, 154] on div at bounding box center [93, 161] width 2 height 24
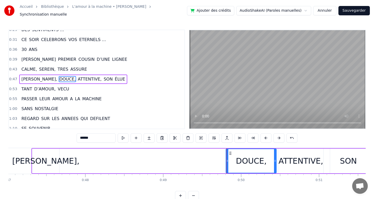
scroll to position [0, 3662]
click at [47, 161] on div "[PERSON_NAME]," at bounding box center [46, 161] width 67 height 12
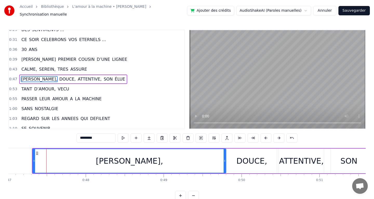
drag, startPoint x: 58, startPoint y: 158, endPoint x: 224, endPoint y: 159, distance: 166.2
click at [224, 159] on icon at bounding box center [225, 161] width 2 height 4
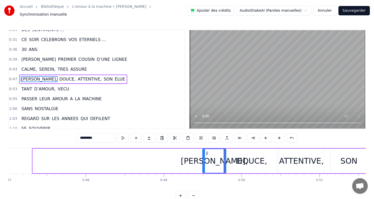
drag, startPoint x: 34, startPoint y: 159, endPoint x: 203, endPoint y: 156, distance: 169.9
click at [203, 159] on icon at bounding box center [204, 161] width 2 height 4
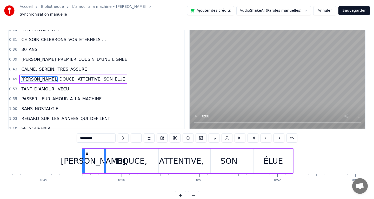
scroll to position [0, 3783]
click at [272, 156] on div "ÉLUE" at bounding box center [272, 161] width 19 height 12
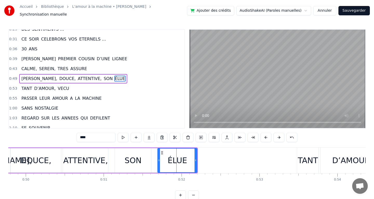
scroll to position [0, 3879]
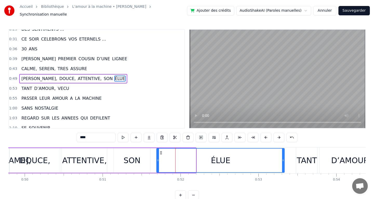
drag, startPoint x: 195, startPoint y: 157, endPoint x: 284, endPoint y: 156, distance: 88.6
click at [284, 158] on icon at bounding box center [283, 160] width 2 height 4
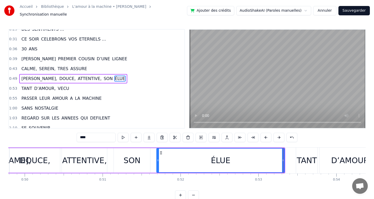
scroll to position [0, 0]
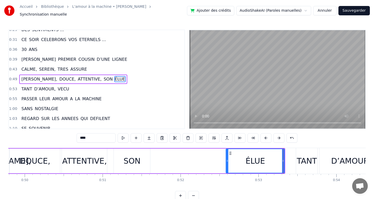
drag, startPoint x: 158, startPoint y: 158, endPoint x: 230, endPoint y: 154, distance: 72.0
click at [228, 154] on div at bounding box center [227, 161] width 2 height 24
click at [128, 160] on div "SON" at bounding box center [132, 161] width 17 height 12
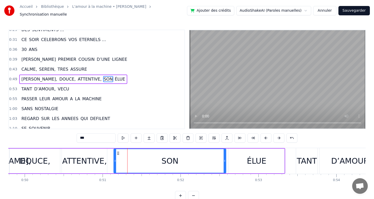
drag, startPoint x: 149, startPoint y: 158, endPoint x: 225, endPoint y: 154, distance: 75.9
click at [225, 154] on div at bounding box center [225, 161] width 2 height 24
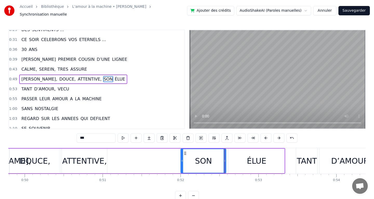
drag, startPoint x: 115, startPoint y: 158, endPoint x: 182, endPoint y: 151, distance: 67.1
click at [182, 151] on div at bounding box center [182, 161] width 2 height 24
click at [90, 152] on div "ATTENTIVE," at bounding box center [84, 161] width 45 height 25
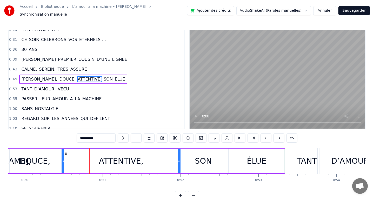
drag, startPoint x: 106, startPoint y: 159, endPoint x: 179, endPoint y: 155, distance: 73.3
click at [179, 155] on div at bounding box center [179, 161] width 2 height 24
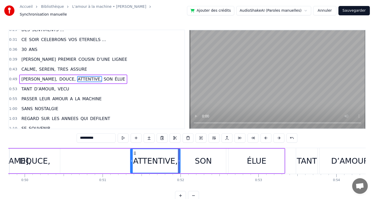
drag, startPoint x: 63, startPoint y: 159, endPoint x: 132, endPoint y: 152, distance: 68.9
click at [132, 152] on div at bounding box center [132, 161] width 2 height 24
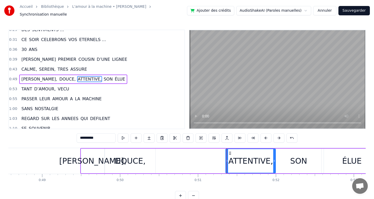
scroll to position [0, 3786]
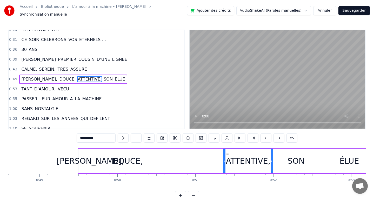
click at [125, 157] on div "DOUCE," at bounding box center [127, 161] width 31 height 12
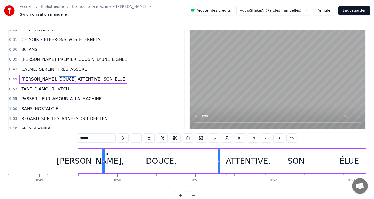
drag, startPoint x: 151, startPoint y: 158, endPoint x: 219, endPoint y: 158, distance: 67.5
click at [219, 159] on icon at bounding box center [219, 161] width 2 height 4
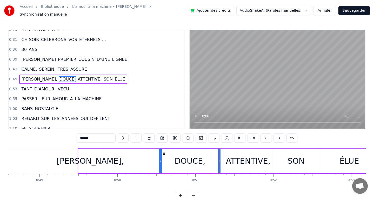
drag, startPoint x: 104, startPoint y: 159, endPoint x: 162, endPoint y: 150, distance: 57.8
click at [162, 150] on div at bounding box center [161, 161] width 2 height 24
click at [85, 155] on div "[PERSON_NAME]," at bounding box center [90, 161] width 67 height 12
type input "*********"
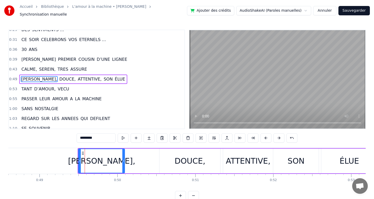
drag, startPoint x: 101, startPoint y: 159, endPoint x: 123, endPoint y: 157, distance: 22.9
click at [123, 159] on icon at bounding box center [123, 161] width 2 height 4
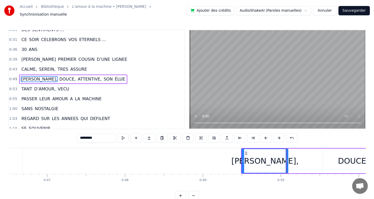
scroll to position [0, 3623]
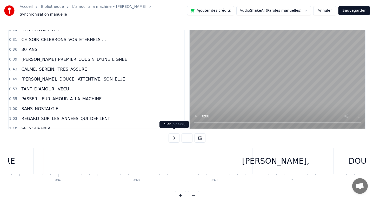
click at [176, 136] on button at bounding box center [174, 137] width 11 height 9
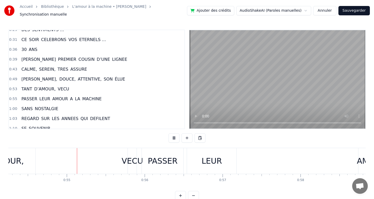
scroll to position [0, 4239]
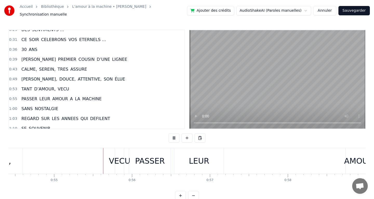
click at [176, 136] on button at bounding box center [174, 137] width 11 height 9
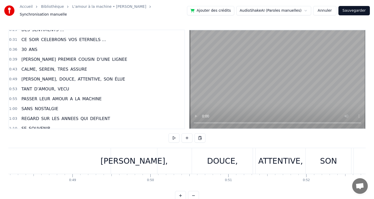
scroll to position [0, 3687]
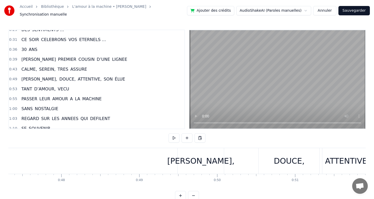
click at [194, 156] on div "[PERSON_NAME]," at bounding box center [200, 161] width 67 height 12
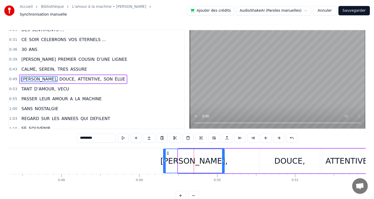
drag, startPoint x: 178, startPoint y: 159, endPoint x: 163, endPoint y: 157, distance: 14.9
click at [164, 159] on icon at bounding box center [165, 161] width 2 height 4
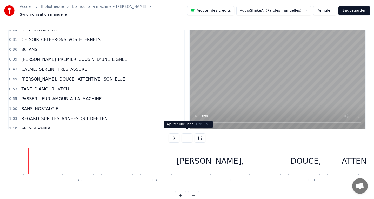
scroll to position [0, 3664]
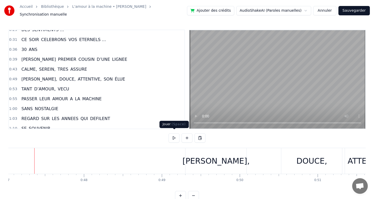
click at [173, 133] on button at bounding box center [174, 137] width 11 height 9
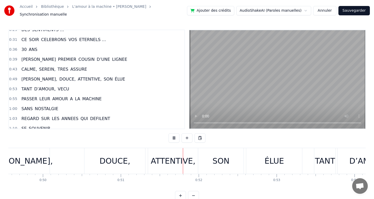
scroll to position [0, 3971]
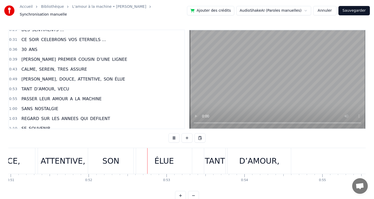
click at [173, 133] on button at bounding box center [174, 137] width 11 height 9
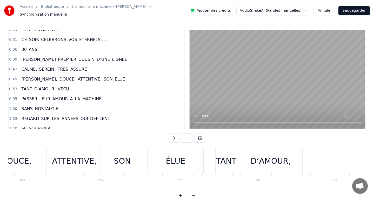
scroll to position [0, 3953]
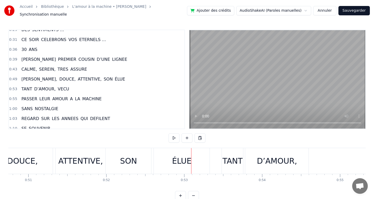
click at [136, 158] on div "SON" at bounding box center [128, 161] width 17 height 12
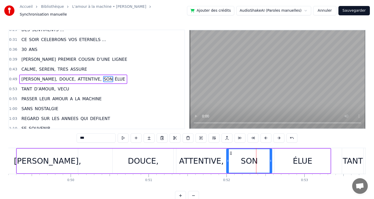
scroll to position [0, 3832]
click at [136, 160] on div "DOUCE," at bounding box center [144, 161] width 31 height 12
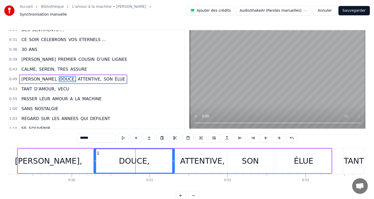
drag, startPoint x: 116, startPoint y: 158, endPoint x: 96, endPoint y: 158, distance: 20.0
click at [96, 159] on icon at bounding box center [95, 161] width 2 height 4
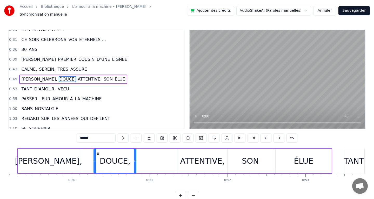
drag, startPoint x: 173, startPoint y: 158, endPoint x: 138, endPoint y: 158, distance: 35.6
click at [135, 159] on icon at bounding box center [135, 161] width 2 height 4
click at [193, 157] on div "ATTENTIVE," at bounding box center [202, 161] width 45 height 12
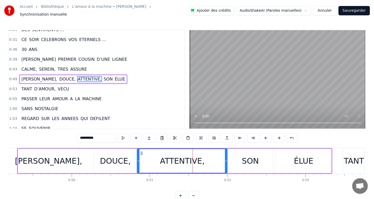
drag, startPoint x: 178, startPoint y: 157, endPoint x: 138, endPoint y: 159, distance: 40.3
click at [138, 159] on icon at bounding box center [138, 161] width 2 height 4
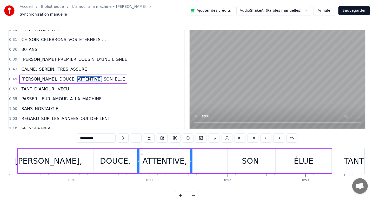
drag, startPoint x: 225, startPoint y: 158, endPoint x: 190, endPoint y: 158, distance: 35.1
click at [190, 159] on icon at bounding box center [191, 161] width 2 height 4
click at [240, 157] on div "SON" at bounding box center [249, 161] width 45 height 25
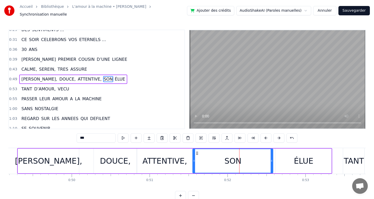
drag, startPoint x: 228, startPoint y: 158, endPoint x: 193, endPoint y: 158, distance: 34.8
click at [193, 159] on icon at bounding box center [194, 161] width 2 height 4
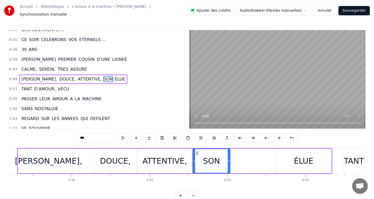
drag, startPoint x: 271, startPoint y: 158, endPoint x: 228, endPoint y: 160, distance: 42.9
click at [228, 160] on icon at bounding box center [229, 161] width 2 height 4
click at [292, 164] on div "ÉLUE" at bounding box center [304, 161] width 56 height 25
type input "****"
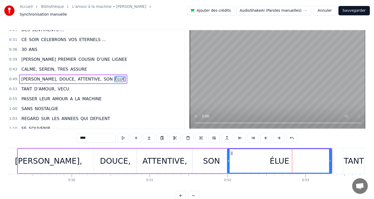
drag, startPoint x: 276, startPoint y: 159, endPoint x: 228, endPoint y: 159, distance: 48.3
click at [228, 159] on icon at bounding box center [228, 161] width 2 height 4
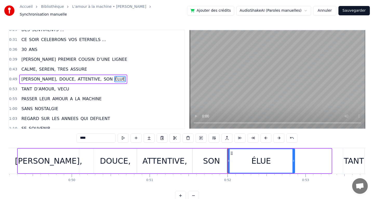
drag, startPoint x: 330, startPoint y: 157, endPoint x: 294, endPoint y: 157, distance: 36.6
click at [294, 159] on icon at bounding box center [293, 161] width 2 height 4
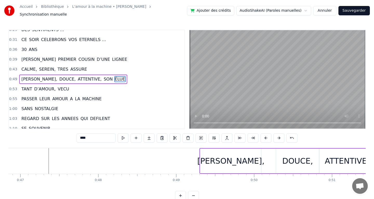
scroll to position [0, 3631]
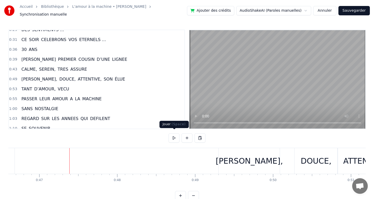
click at [174, 136] on button at bounding box center [174, 137] width 11 height 9
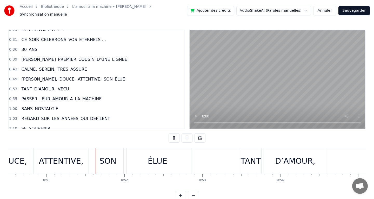
scroll to position [0, 3947]
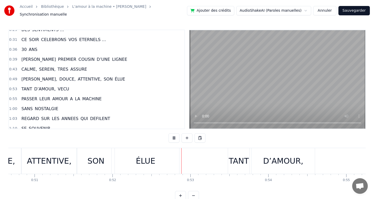
click at [176, 136] on button at bounding box center [174, 137] width 11 height 9
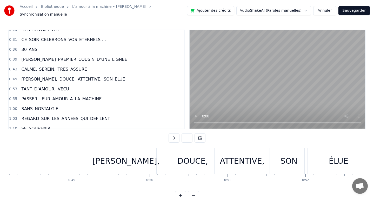
scroll to position [0, 3754]
click at [179, 157] on div "DOUCE," at bounding box center [193, 161] width 43 height 26
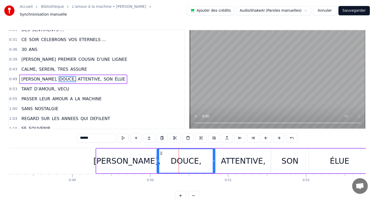
drag, startPoint x: 173, startPoint y: 158, endPoint x: 158, endPoint y: 159, distance: 15.4
click at [158, 159] on icon at bounding box center [158, 161] width 2 height 4
drag, startPoint x: 214, startPoint y: 158, endPoint x: 198, endPoint y: 159, distance: 16.1
click at [198, 159] on icon at bounding box center [198, 161] width 2 height 4
click at [231, 158] on div "ATTENTIVE," at bounding box center [243, 161] width 45 height 12
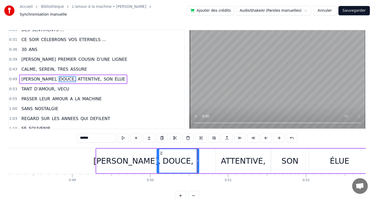
type input "**********"
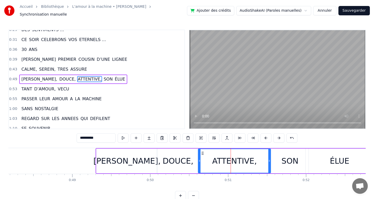
drag, startPoint x: 217, startPoint y: 158, endPoint x: 199, endPoint y: 159, distance: 17.4
click at [199, 159] on icon at bounding box center [199, 161] width 2 height 4
drag, startPoint x: 270, startPoint y: 158, endPoint x: 251, endPoint y: 159, distance: 18.2
click at [251, 159] on icon at bounding box center [252, 161] width 2 height 4
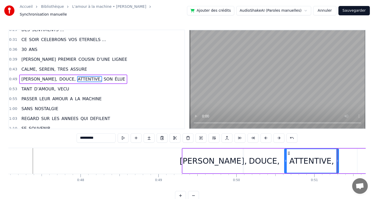
scroll to position [0, 3666]
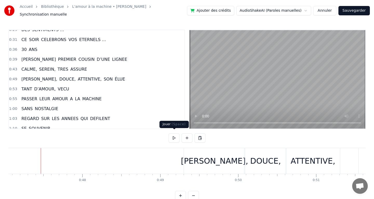
click at [172, 137] on button at bounding box center [174, 137] width 11 height 9
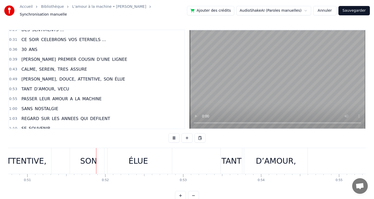
scroll to position [0, 3977]
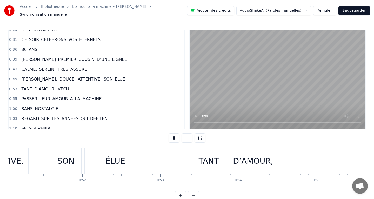
click at [172, 137] on button at bounding box center [174, 137] width 11 height 9
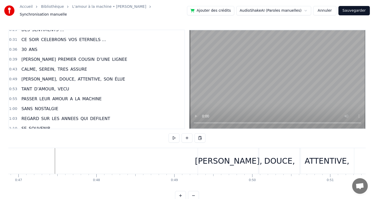
scroll to position [0, 3648]
click at [207, 156] on div "[PERSON_NAME]," at bounding box center [232, 161] width 61 height 26
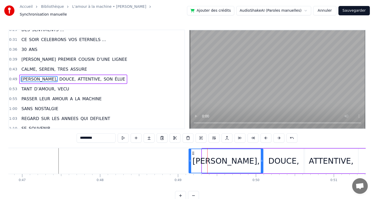
drag, startPoint x: 203, startPoint y: 158, endPoint x: 190, endPoint y: 160, distance: 13.3
click at [190, 160] on icon at bounding box center [190, 161] width 2 height 4
drag, startPoint x: 262, startPoint y: 159, endPoint x: 255, endPoint y: 158, distance: 6.5
click at [255, 159] on icon at bounding box center [256, 161] width 2 height 4
click at [275, 158] on div "DOUCE," at bounding box center [283, 161] width 31 height 12
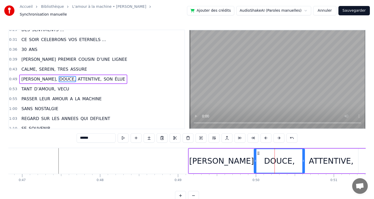
drag, startPoint x: 264, startPoint y: 158, endPoint x: 255, endPoint y: 158, distance: 8.3
click at [255, 159] on icon at bounding box center [255, 161] width 2 height 4
drag, startPoint x: 303, startPoint y: 157, endPoint x: 298, endPoint y: 157, distance: 4.7
click at [298, 159] on icon at bounding box center [299, 161] width 2 height 4
click at [316, 157] on div "ATTENTIVE," at bounding box center [331, 161] width 45 height 12
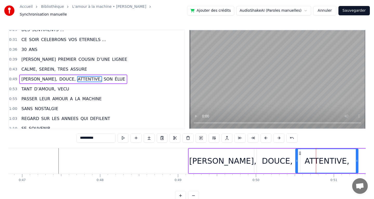
drag, startPoint x: 305, startPoint y: 158, endPoint x: 297, endPoint y: 159, distance: 8.3
click at [297, 159] on icon at bounding box center [297, 161] width 2 height 4
drag, startPoint x: 357, startPoint y: 158, endPoint x: 346, endPoint y: 159, distance: 11.2
click at [346, 159] on icon at bounding box center [346, 161] width 2 height 4
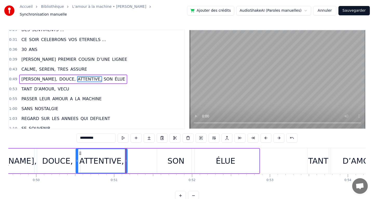
scroll to position [0, 3868]
click at [186, 166] on div "SON" at bounding box center [175, 161] width 37 height 25
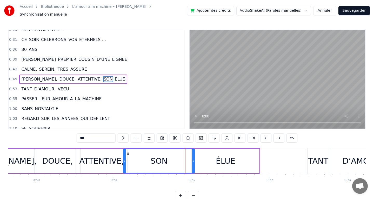
drag, startPoint x: 159, startPoint y: 158, endPoint x: 125, endPoint y: 160, distance: 33.5
click at [125, 160] on icon at bounding box center [125, 161] width 2 height 4
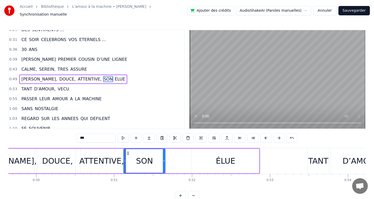
drag, startPoint x: 194, startPoint y: 158, endPoint x: 164, endPoint y: 158, distance: 29.9
click at [164, 159] on icon at bounding box center [164, 161] width 2 height 4
click at [220, 157] on div "ÉLUE" at bounding box center [225, 161] width 19 height 12
type input "****"
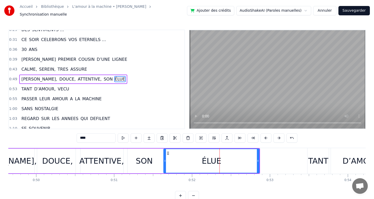
drag, startPoint x: 193, startPoint y: 159, endPoint x: 165, endPoint y: 159, distance: 28.3
click at [165, 159] on icon at bounding box center [165, 161] width 2 height 4
drag, startPoint x: 258, startPoint y: 158, endPoint x: 233, endPoint y: 159, distance: 24.7
click at [233, 159] on icon at bounding box center [233, 161] width 2 height 4
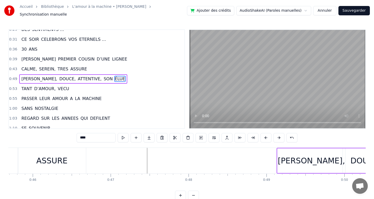
scroll to position [0, 3540]
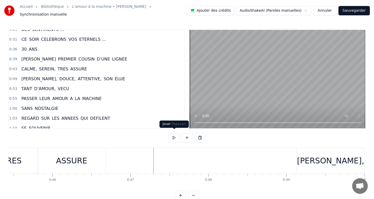
click at [174, 137] on button at bounding box center [174, 137] width 11 height 9
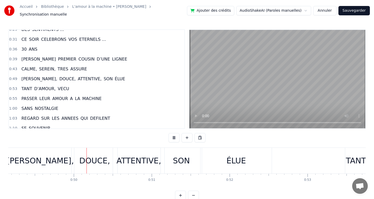
scroll to position [0, 3854]
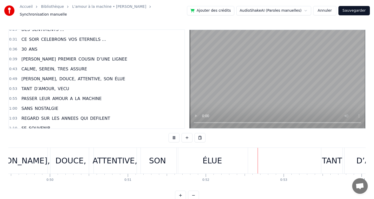
click at [174, 137] on button at bounding box center [174, 137] width 11 height 9
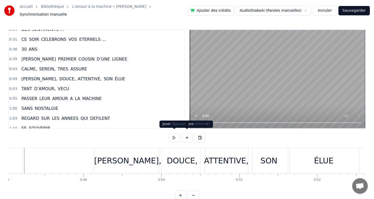
scroll to position [0, 3732]
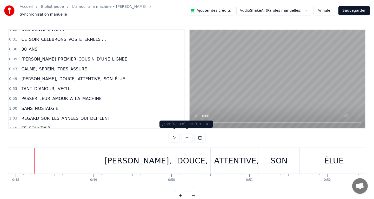
click at [172, 133] on button at bounding box center [174, 137] width 11 height 9
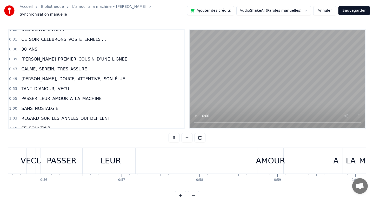
scroll to position [0, 4351]
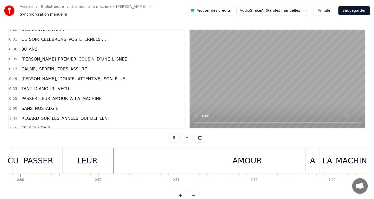
click at [176, 134] on button at bounding box center [174, 137] width 11 height 9
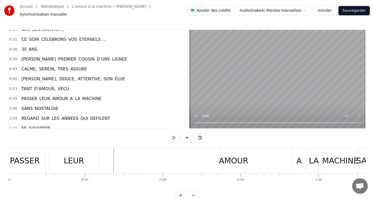
scroll to position [0, 4347]
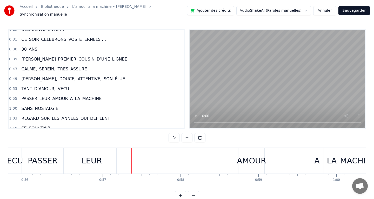
click at [91, 160] on div "LEUR" at bounding box center [92, 161] width 20 height 12
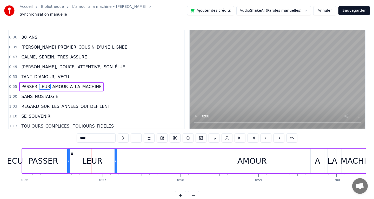
scroll to position [74, 0]
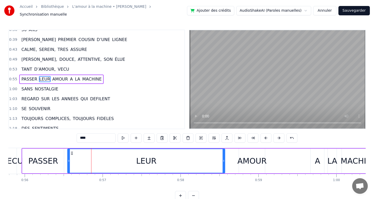
drag, startPoint x: 115, startPoint y: 158, endPoint x: 227, endPoint y: 156, distance: 112.2
click at [225, 156] on div at bounding box center [224, 161] width 2 height 24
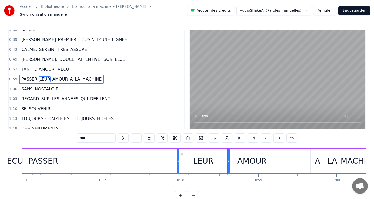
drag, startPoint x: 69, startPoint y: 158, endPoint x: 179, endPoint y: 161, distance: 109.9
click at [179, 161] on div at bounding box center [178, 161] width 2 height 24
click at [46, 155] on div "PASSER" at bounding box center [43, 161] width 30 height 12
type input "******"
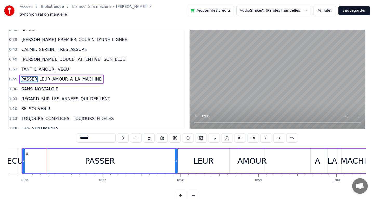
drag, startPoint x: 63, startPoint y: 158, endPoint x: 175, endPoint y: 162, distance: 112.0
click at [176, 162] on div at bounding box center [176, 161] width 2 height 24
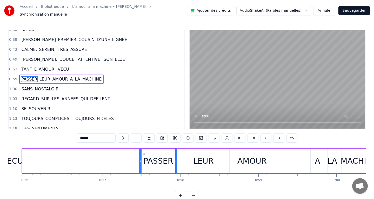
drag, startPoint x: 24, startPoint y: 159, endPoint x: 141, endPoint y: 159, distance: 117.1
click at [141, 159] on icon at bounding box center [140, 161] width 2 height 4
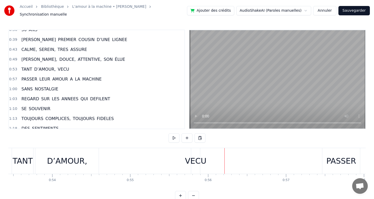
scroll to position [0, 4159]
click at [77, 159] on div "D’AMOUR," at bounding box center [72, 161] width 40 height 12
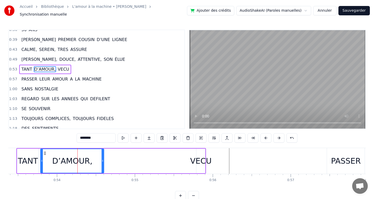
scroll to position [64, 0]
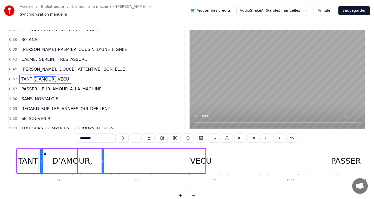
click at [104, 158] on div "D’AMOUR," at bounding box center [72, 161] width 64 height 25
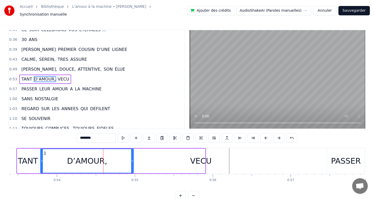
drag, startPoint x: 102, startPoint y: 158, endPoint x: 132, endPoint y: 158, distance: 29.6
click at [132, 161] on circle at bounding box center [132, 161] width 0 height 0
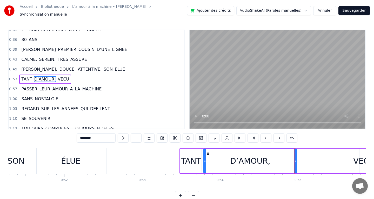
scroll to position [0, 3987]
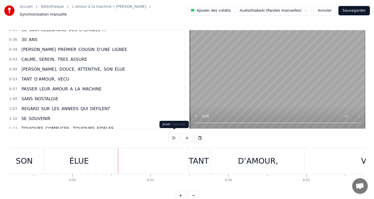
click at [171, 135] on button at bounding box center [174, 137] width 11 height 9
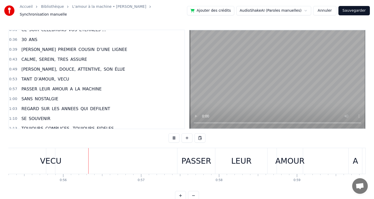
scroll to position [0, 4310]
click at [172, 135] on button at bounding box center [174, 137] width 11 height 9
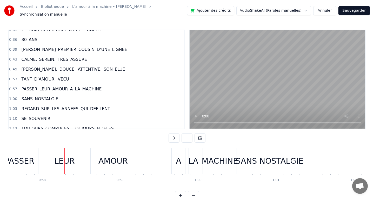
scroll to position [0, 4485]
click at [284, 162] on div "NOSTALGIE" at bounding box center [281, 161] width 44 height 12
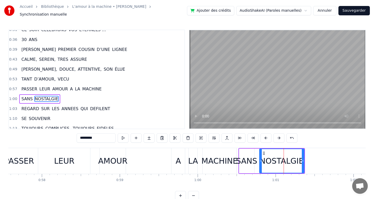
scroll to position [84, 0]
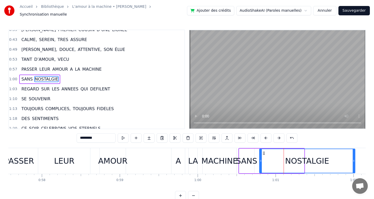
drag, startPoint x: 302, startPoint y: 158, endPoint x: 354, endPoint y: 159, distance: 52.2
click at [354, 159] on icon at bounding box center [354, 161] width 2 height 4
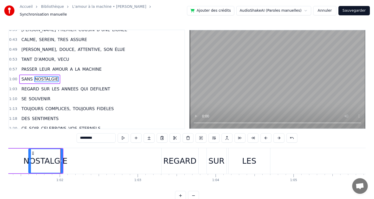
drag, startPoint x: 260, startPoint y: 158, endPoint x: 323, endPoint y: 159, distance: 62.9
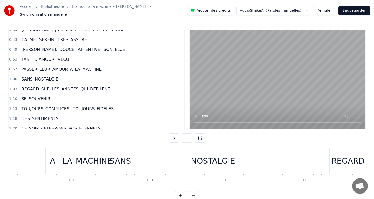
scroll to position [0, 4554]
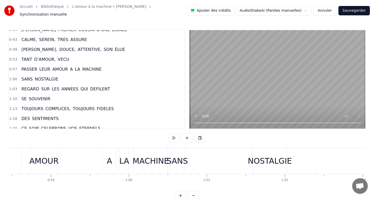
click at [248, 160] on div "SANS NOSTALGIE" at bounding box center [229, 161] width 119 height 26
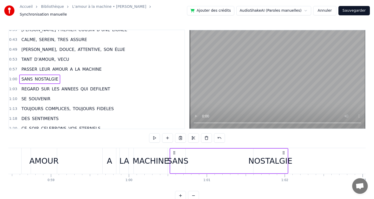
click at [255, 160] on div "NOSTALGIE" at bounding box center [270, 161] width 44 height 12
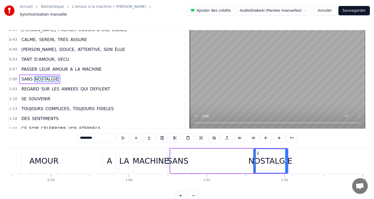
click at [181, 155] on div "SANS" at bounding box center [177, 161] width 21 height 12
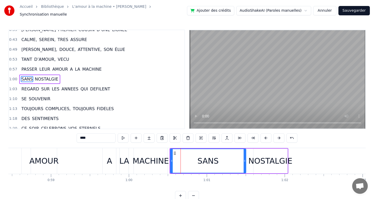
drag, startPoint x: 184, startPoint y: 160, endPoint x: 245, endPoint y: 160, distance: 60.5
click at [245, 160] on icon at bounding box center [245, 161] width 2 height 4
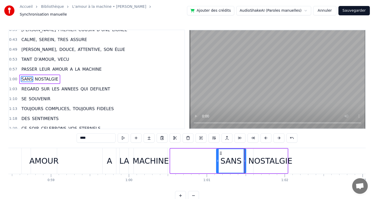
drag, startPoint x: 172, startPoint y: 159, endPoint x: 218, endPoint y: 160, distance: 46.8
click at [218, 159] on icon at bounding box center [218, 161] width 2 height 4
click at [153, 157] on div "MACHINE" at bounding box center [151, 161] width 36 height 12
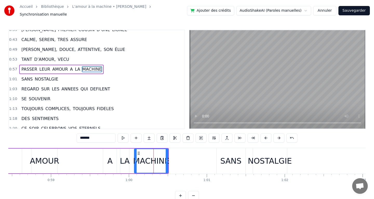
scroll to position [74, 0]
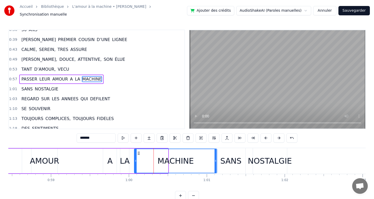
drag, startPoint x: 167, startPoint y: 158, endPoint x: 216, endPoint y: 160, distance: 48.9
click at [216, 160] on icon at bounding box center [216, 161] width 2 height 4
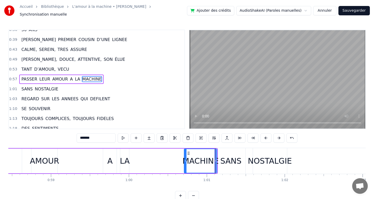
drag, startPoint x: 136, startPoint y: 158, endPoint x: 185, endPoint y: 156, distance: 49.9
click at [185, 159] on icon at bounding box center [185, 161] width 2 height 4
click at [127, 157] on div "LA" at bounding box center [125, 161] width 10 height 12
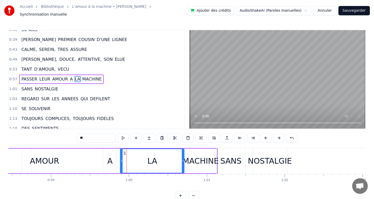
drag, startPoint x: 128, startPoint y: 159, endPoint x: 183, endPoint y: 157, distance: 55.1
click at [183, 159] on icon at bounding box center [183, 161] width 2 height 4
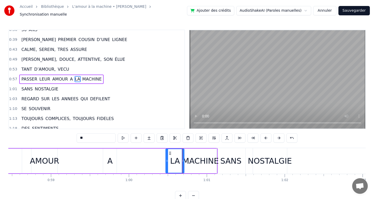
drag, startPoint x: 122, startPoint y: 158, endPoint x: 168, endPoint y: 151, distance: 46.1
click at [168, 151] on div at bounding box center [167, 161] width 2 height 24
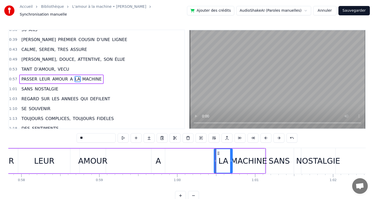
scroll to position [0, 4501]
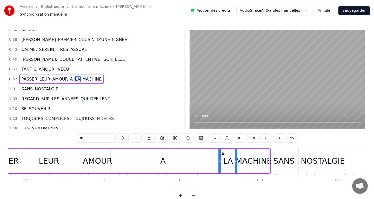
click at [159, 160] on div "A" at bounding box center [163, 161] width 14 height 25
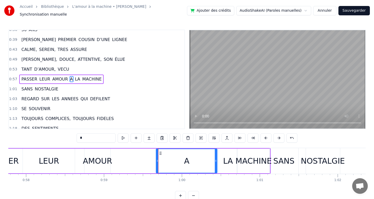
drag, startPoint x: 168, startPoint y: 158, endPoint x: 217, endPoint y: 161, distance: 48.4
click at [217, 161] on div at bounding box center [216, 161] width 2 height 24
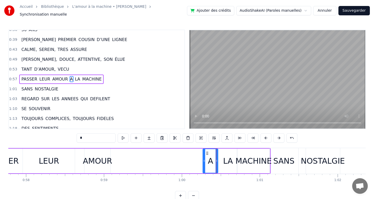
drag, startPoint x: 157, startPoint y: 158, endPoint x: 204, endPoint y: 157, distance: 46.8
click at [204, 159] on icon at bounding box center [204, 161] width 2 height 4
click at [104, 157] on div "AMOUR" at bounding box center [97, 161] width 29 height 12
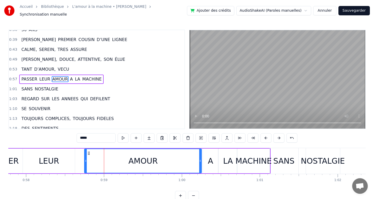
drag, startPoint x: 109, startPoint y: 158, endPoint x: 200, endPoint y: 157, distance: 91.2
click at [200, 159] on icon at bounding box center [200, 161] width 2 height 4
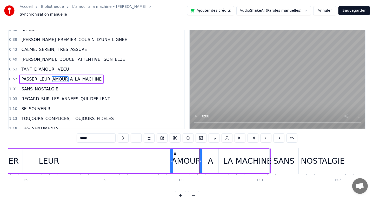
drag, startPoint x: 85, startPoint y: 158, endPoint x: 172, endPoint y: 148, distance: 86.8
click at [172, 149] on div at bounding box center [172, 161] width 2 height 24
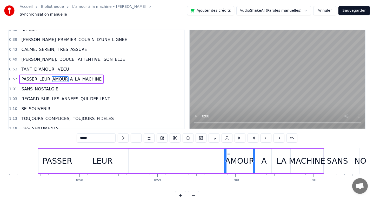
scroll to position [0, 4445]
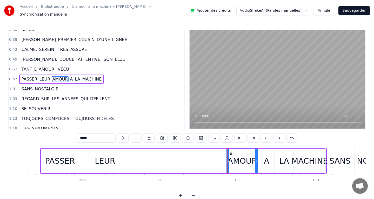
click at [102, 159] on div "LEUR" at bounding box center [105, 161] width 20 height 12
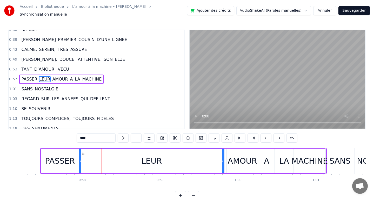
drag, startPoint x: 130, startPoint y: 158, endPoint x: 223, endPoint y: 163, distance: 93.6
click at [223, 163] on div at bounding box center [223, 161] width 2 height 24
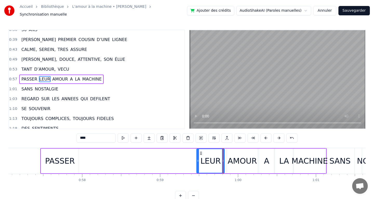
drag, startPoint x: 80, startPoint y: 159, endPoint x: 198, endPoint y: 160, distance: 117.9
click at [198, 160] on div at bounding box center [198, 161] width 2 height 24
click at [66, 156] on div "PASSER" at bounding box center [60, 161] width 30 height 12
type input "******"
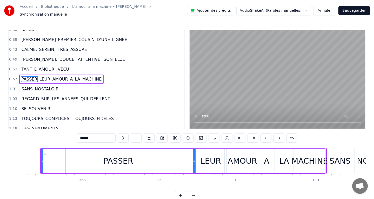
drag, startPoint x: 78, startPoint y: 159, endPoint x: 194, endPoint y: 160, distance: 116.4
click at [194, 160] on div at bounding box center [194, 161] width 2 height 24
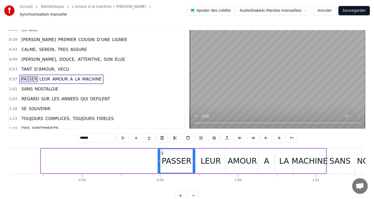
drag, startPoint x: 42, startPoint y: 158, endPoint x: 159, endPoint y: 148, distance: 117.3
click at [159, 149] on div at bounding box center [159, 161] width 2 height 24
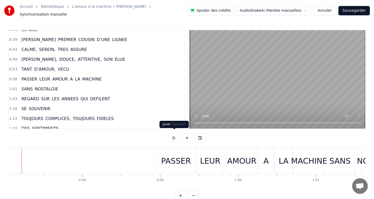
scroll to position [0, 4432]
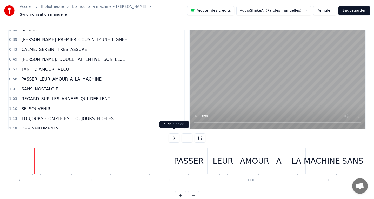
click at [173, 136] on button at bounding box center [174, 137] width 11 height 9
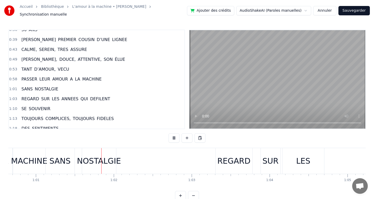
scroll to position [0, 4750]
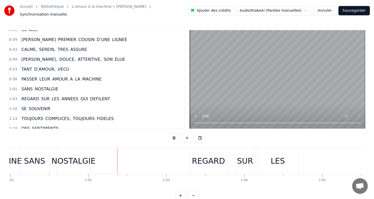
click at [173, 136] on button at bounding box center [174, 137] width 11 height 9
click at [83, 160] on div "NOSTALGIE" at bounding box center [73, 161] width 44 height 12
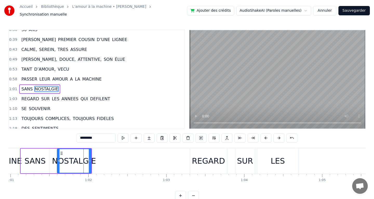
scroll to position [84, 0]
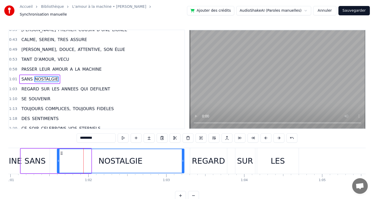
drag, startPoint x: 90, startPoint y: 158, endPoint x: 97, endPoint y: 139, distance: 20.1
click at [183, 152] on div at bounding box center [183, 161] width 2 height 24
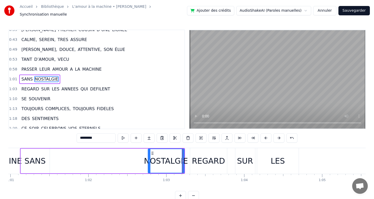
drag, startPoint x: 58, startPoint y: 158, endPoint x: 151, endPoint y: 151, distance: 93.0
click at [150, 151] on div at bounding box center [149, 161] width 2 height 24
click at [33, 161] on div "SANS" at bounding box center [34, 161] width 21 height 12
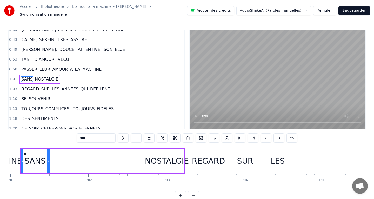
scroll to position [0, 4749]
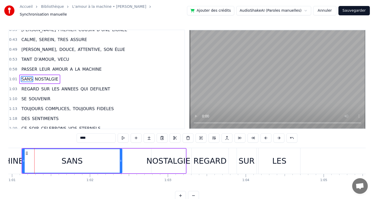
drag, startPoint x: 49, startPoint y: 159, endPoint x: 126, endPoint y: 158, distance: 77.1
click at [122, 159] on icon at bounding box center [121, 161] width 2 height 4
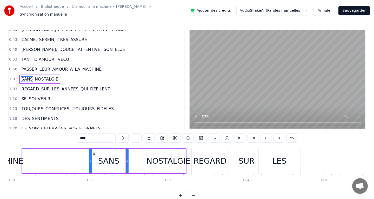
drag, startPoint x: 24, startPoint y: 158, endPoint x: 91, endPoint y: 156, distance: 67.3
click at [91, 159] on icon at bounding box center [91, 161] width 2 height 4
click at [270, 154] on div "LES" at bounding box center [280, 161] width 42 height 26
type input "***"
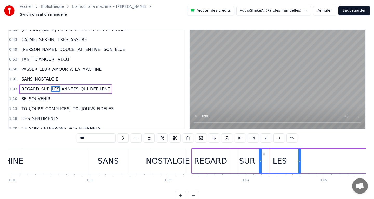
scroll to position [94, 0]
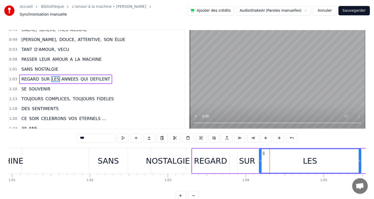
drag, startPoint x: 300, startPoint y: 159, endPoint x: 360, endPoint y: 152, distance: 60.6
click at [360, 152] on div at bounding box center [360, 161] width 2 height 24
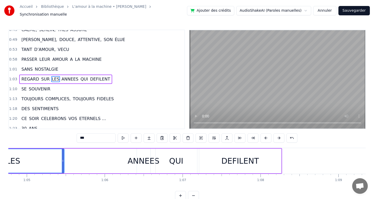
click at [260, 158] on div "REGARD SUR LES ANNEES QUI DEFILENT" at bounding box center [88, 161] width 387 height 26
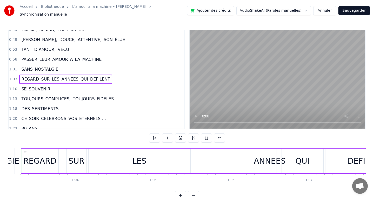
scroll to position [0, 4917]
click at [149, 164] on div "LES" at bounding box center [142, 161] width 102 height 25
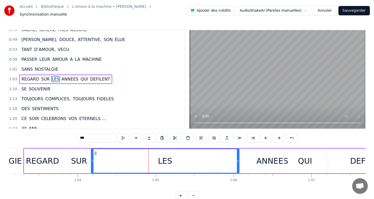
drag, startPoint x: 191, startPoint y: 158, endPoint x: 241, endPoint y: 159, distance: 49.6
click at [239, 159] on icon at bounding box center [238, 161] width 2 height 4
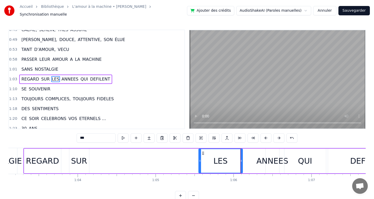
drag, startPoint x: 92, startPoint y: 159, endPoint x: 206, endPoint y: 154, distance: 113.8
click at [201, 154] on div at bounding box center [200, 161] width 2 height 24
click at [81, 158] on div "SUR" at bounding box center [79, 161] width 16 height 12
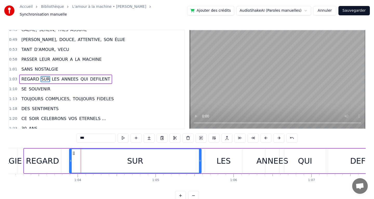
drag, startPoint x: 88, startPoint y: 158, endPoint x: 200, endPoint y: 155, distance: 112.2
click at [200, 155] on div at bounding box center [200, 161] width 2 height 24
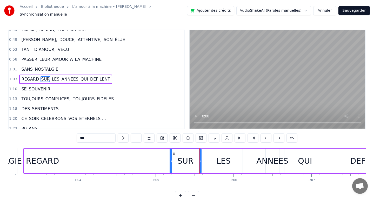
drag, startPoint x: 71, startPoint y: 157, endPoint x: 172, endPoint y: 154, distance: 101.3
click at [172, 154] on div at bounding box center [171, 161] width 2 height 24
click at [51, 158] on div "REGARD" at bounding box center [42, 161] width 33 height 12
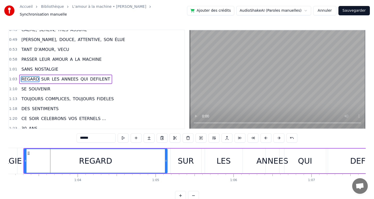
drag, startPoint x: 59, startPoint y: 158, endPoint x: 166, endPoint y: 155, distance: 106.3
click at [166, 155] on div at bounding box center [166, 161] width 2 height 24
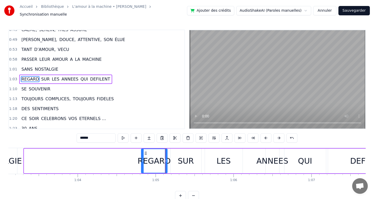
drag, startPoint x: 26, startPoint y: 157, endPoint x: 143, endPoint y: 150, distance: 117.1
click at [143, 150] on div at bounding box center [143, 161] width 2 height 24
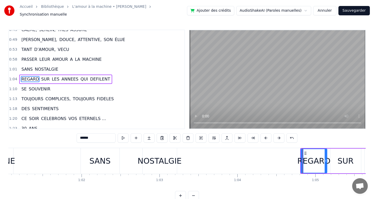
scroll to position [0, 4755]
click at [158, 160] on div "NOSTALGIE" at bounding box center [161, 161] width 44 height 12
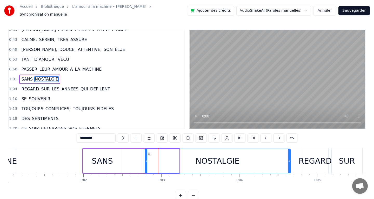
drag, startPoint x: 178, startPoint y: 158, endPoint x: 290, endPoint y: 160, distance: 111.4
click at [290, 160] on icon at bounding box center [289, 161] width 2 height 4
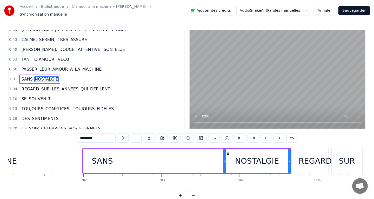
drag, startPoint x: 146, startPoint y: 158, endPoint x: 230, endPoint y: 160, distance: 84.4
click at [226, 160] on icon at bounding box center [225, 161] width 2 height 4
click at [102, 156] on div "SANS" at bounding box center [102, 161] width 21 height 12
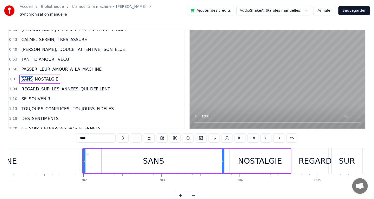
drag, startPoint x: 120, startPoint y: 158, endPoint x: 223, endPoint y: 160, distance: 102.4
click at [223, 160] on div at bounding box center [223, 161] width 2 height 24
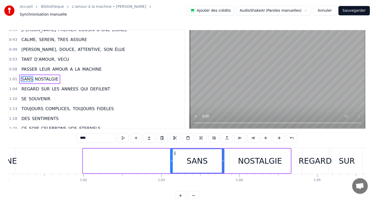
drag, startPoint x: 84, startPoint y: 158, endPoint x: 171, endPoint y: 163, distance: 87.1
click at [171, 163] on div at bounding box center [172, 161] width 2 height 24
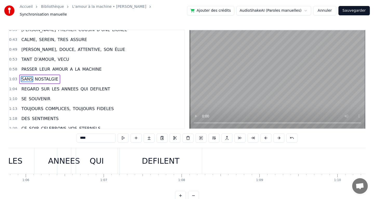
scroll to position [0, 5127]
click at [168, 163] on div "DEFILENT" at bounding box center [158, 161] width 38 height 12
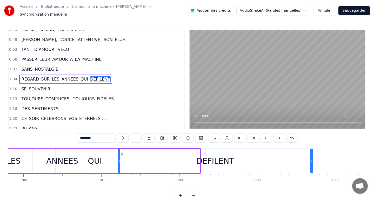
drag, startPoint x: 199, startPoint y: 159, endPoint x: 327, endPoint y: 158, distance: 127.8
click at [312, 159] on icon at bounding box center [311, 161] width 2 height 4
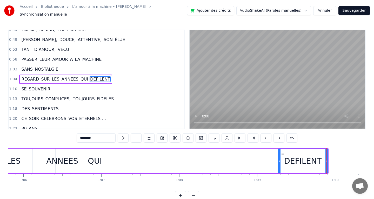
drag, startPoint x: 119, startPoint y: 158, endPoint x: 282, endPoint y: 151, distance: 163.3
click at [280, 151] on div at bounding box center [279, 161] width 2 height 24
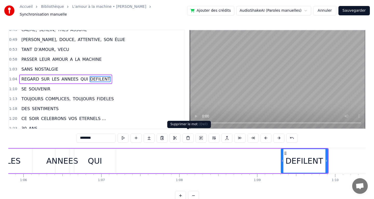
click at [102, 162] on div "QUI" at bounding box center [95, 161] width 42 height 25
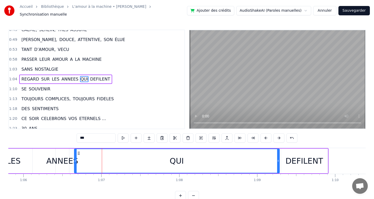
drag, startPoint x: 115, startPoint y: 158, endPoint x: 278, endPoint y: 153, distance: 163.7
click at [278, 153] on div at bounding box center [278, 161] width 2 height 24
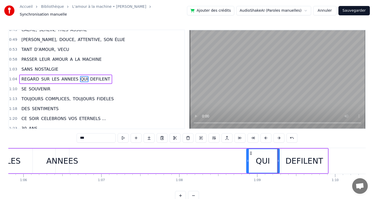
drag, startPoint x: 75, startPoint y: 159, endPoint x: 251, endPoint y: 153, distance: 175.4
click at [249, 153] on div at bounding box center [248, 161] width 2 height 24
click at [70, 159] on div "ANNEES" at bounding box center [62, 161] width 32 height 12
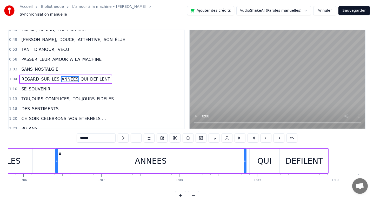
drag, startPoint x: 68, startPoint y: 158, endPoint x: 246, endPoint y: 157, distance: 177.9
click at [246, 159] on icon at bounding box center [245, 161] width 2 height 4
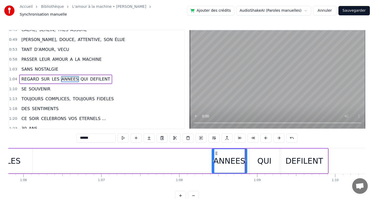
drag, startPoint x: 57, startPoint y: 158, endPoint x: 217, endPoint y: 165, distance: 160.1
click at [214, 165] on div at bounding box center [213, 161] width 2 height 24
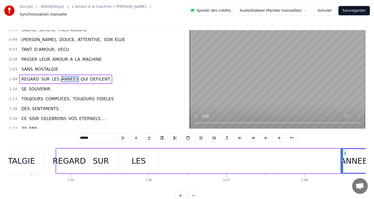
scroll to position [0, 4999]
click at [138, 158] on div "LES" at bounding box center [141, 161] width 14 height 12
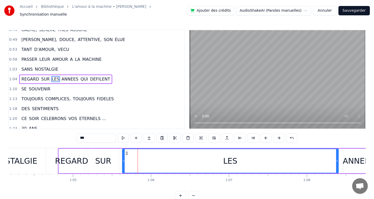
drag, startPoint x: 159, startPoint y: 158, endPoint x: 337, endPoint y: 159, distance: 178.7
click at [337, 159] on icon at bounding box center [337, 161] width 2 height 4
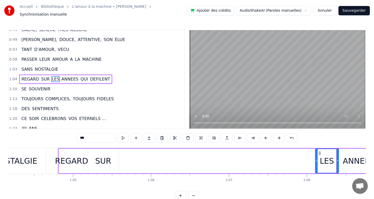
drag, startPoint x: 124, startPoint y: 161, endPoint x: 317, endPoint y: 150, distance: 193.8
click at [317, 150] on div at bounding box center [317, 161] width 2 height 24
click at [102, 169] on div "SUR" at bounding box center [103, 161] width 31 height 25
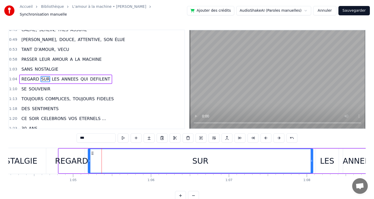
drag, startPoint x: 118, startPoint y: 158, endPoint x: 312, endPoint y: 162, distance: 194.3
click at [312, 162] on div at bounding box center [312, 161] width 2 height 24
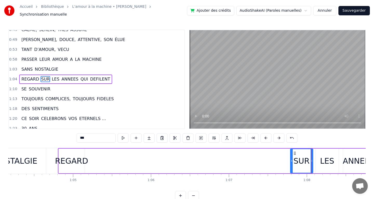
drag, startPoint x: 89, startPoint y: 160, endPoint x: 291, endPoint y: 159, distance: 202.3
click at [291, 159] on icon at bounding box center [292, 161] width 2 height 4
click at [81, 155] on div "REGARD" at bounding box center [71, 161] width 33 height 12
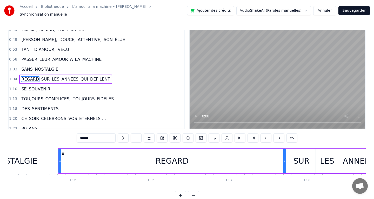
drag, startPoint x: 84, startPoint y: 158, endPoint x: 286, endPoint y: 157, distance: 201.5
click at [286, 157] on div "REGARD" at bounding box center [171, 161] width 227 height 25
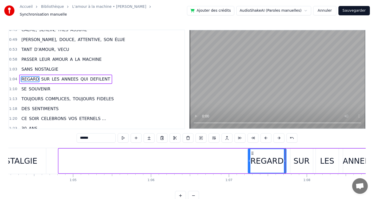
drag, startPoint x: 60, startPoint y: 158, endPoint x: 250, endPoint y: 163, distance: 190.4
click at [250, 163] on div at bounding box center [249, 161] width 2 height 24
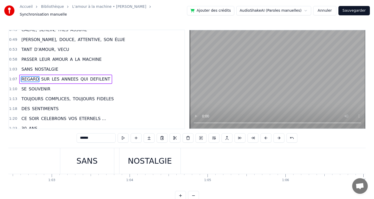
scroll to position [0, 4857]
click at [151, 158] on div "NOSTALGIE" at bounding box center [158, 161] width 44 height 12
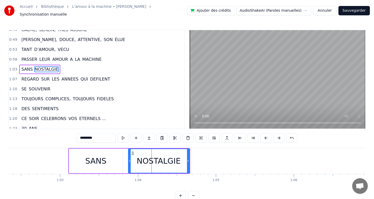
scroll to position [84, 0]
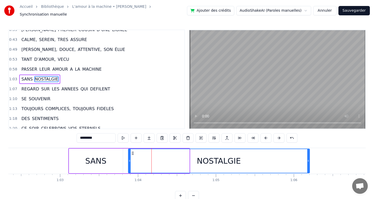
drag, startPoint x: 188, startPoint y: 158, endPoint x: 326, endPoint y: 154, distance: 138.2
click at [309, 154] on div at bounding box center [308, 161] width 2 height 24
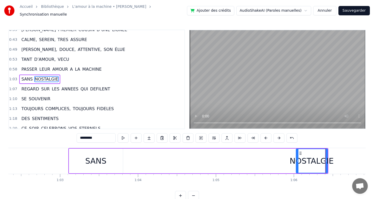
drag, startPoint x: 129, startPoint y: 158, endPoint x: 297, endPoint y: 152, distance: 167.9
click at [297, 152] on div at bounding box center [297, 161] width 2 height 24
click at [99, 157] on div "SANS" at bounding box center [95, 161] width 21 height 12
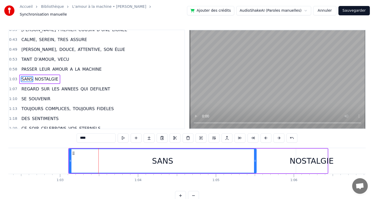
drag, startPoint x: 120, startPoint y: 158, endPoint x: 256, endPoint y: 159, distance: 135.8
click at [256, 159] on icon at bounding box center [255, 161] width 2 height 4
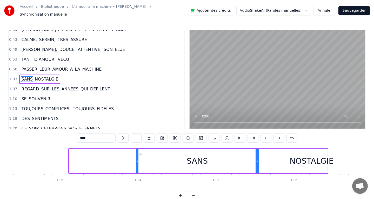
drag, startPoint x: 70, startPoint y: 160, endPoint x: 137, endPoint y: 159, distance: 67.0
click at [137, 159] on icon at bounding box center [137, 161] width 2 height 4
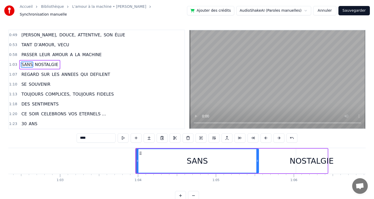
scroll to position [96, 0]
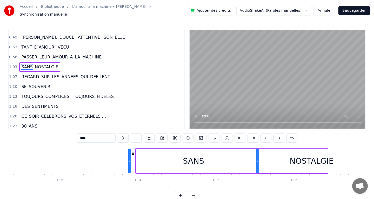
drag, startPoint x: 137, startPoint y: 159, endPoint x: 130, endPoint y: 159, distance: 7.5
click at [130, 159] on icon at bounding box center [130, 161] width 2 height 4
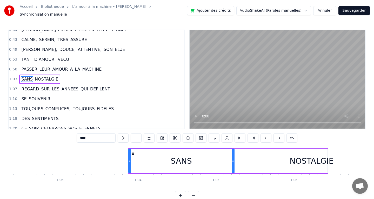
drag, startPoint x: 257, startPoint y: 159, endPoint x: 233, endPoint y: 159, distance: 24.2
click at [233, 159] on icon at bounding box center [233, 161] width 2 height 4
click at [304, 161] on div "NOSTALGIE" at bounding box center [312, 161] width 44 height 12
type input "*********"
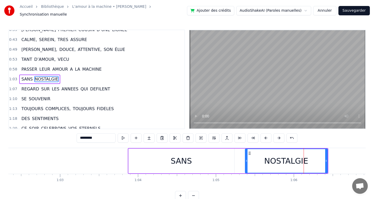
drag, startPoint x: 297, startPoint y: 158, endPoint x: 246, endPoint y: 154, distance: 51.4
click at [246, 154] on div at bounding box center [246, 161] width 2 height 24
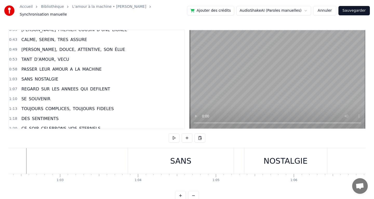
scroll to position [0, 4849]
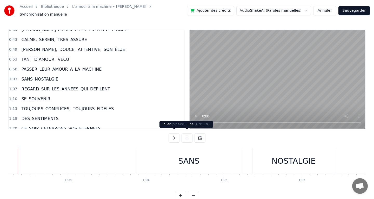
click at [174, 136] on button at bounding box center [174, 137] width 11 height 9
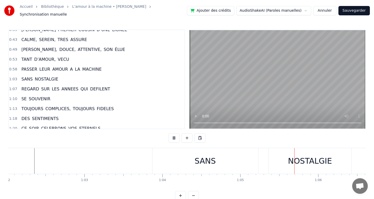
click at [174, 136] on button at bounding box center [174, 137] width 11 height 9
click at [174, 135] on button at bounding box center [174, 137] width 11 height 9
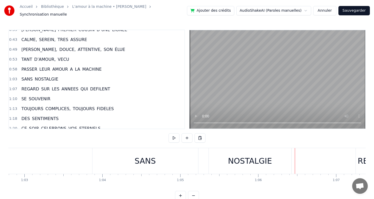
scroll to position [0, 4885]
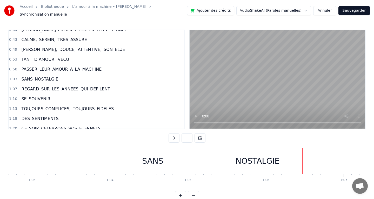
click at [142, 155] on div "SANS" at bounding box center [152, 161] width 21 height 12
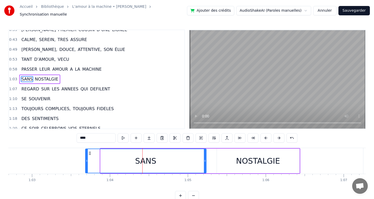
drag, startPoint x: 102, startPoint y: 159, endPoint x: 185, endPoint y: 158, distance: 83.4
click at [86, 159] on icon at bounding box center [87, 161] width 2 height 4
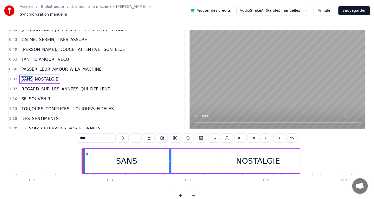
drag, startPoint x: 204, startPoint y: 158, endPoint x: 169, endPoint y: 158, distance: 35.1
click at [169, 159] on icon at bounding box center [170, 161] width 2 height 4
click at [266, 165] on div "NOSTALGIE" at bounding box center [258, 161] width 83 height 25
type input "*********"
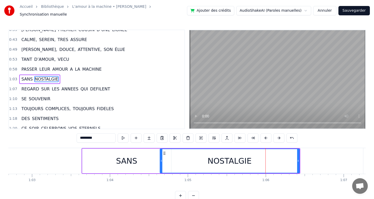
drag, startPoint x: 218, startPoint y: 159, endPoint x: 161, endPoint y: 158, distance: 56.9
click at [161, 159] on icon at bounding box center [161, 161] width 2 height 4
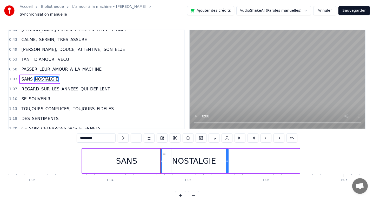
drag, startPoint x: 298, startPoint y: 158, endPoint x: 227, endPoint y: 160, distance: 70.9
click at [227, 160] on icon at bounding box center [227, 161] width 2 height 4
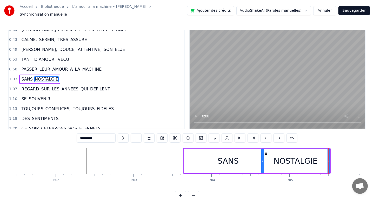
scroll to position [0, 4753]
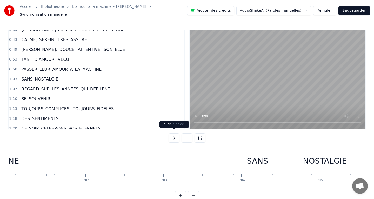
click at [173, 136] on button at bounding box center [174, 137] width 11 height 9
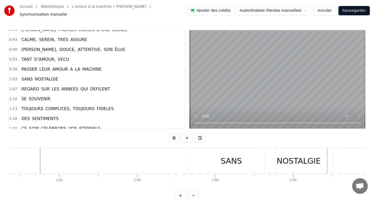
click at [173, 136] on button at bounding box center [174, 137] width 11 height 9
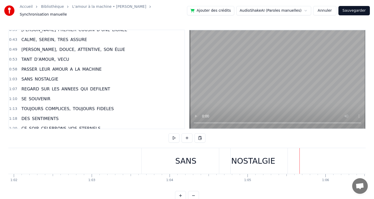
scroll to position [0, 4808]
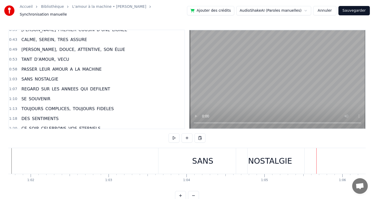
click at [177, 166] on div "SANS" at bounding box center [202, 161] width 89 height 26
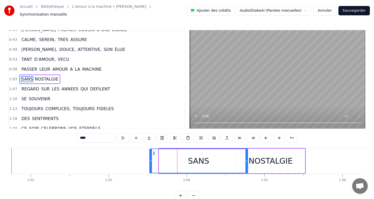
drag, startPoint x: 160, startPoint y: 158, endPoint x: 150, endPoint y: 156, distance: 9.5
click at [150, 159] on icon at bounding box center [151, 161] width 2 height 4
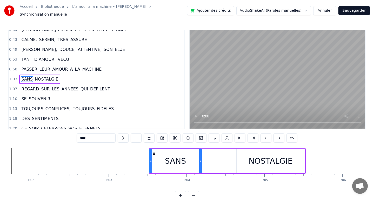
drag, startPoint x: 247, startPoint y: 159, endPoint x: 201, endPoint y: 159, distance: 46.5
click at [201, 158] on div "SANS" at bounding box center [175, 161] width 52 height 25
click at [254, 160] on div "NOSTALGIE" at bounding box center [271, 161] width 44 height 12
type input "*********"
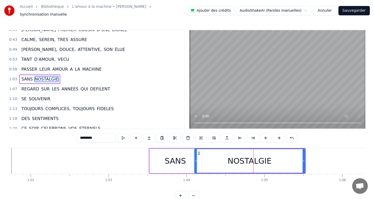
drag, startPoint x: 237, startPoint y: 159, endPoint x: 195, endPoint y: 157, distance: 42.1
click at [195, 159] on icon at bounding box center [196, 161] width 2 height 4
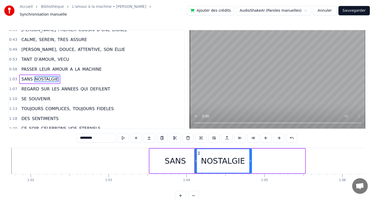
drag, startPoint x: 303, startPoint y: 158, endPoint x: 250, endPoint y: 160, distance: 53.3
click at [250, 160] on icon at bounding box center [250, 161] width 2 height 4
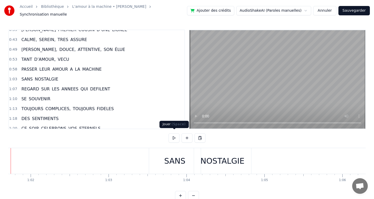
click at [173, 136] on button at bounding box center [174, 137] width 11 height 9
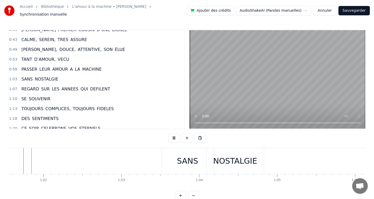
scroll to position [0, 4784]
click at [173, 136] on button at bounding box center [174, 137] width 11 height 9
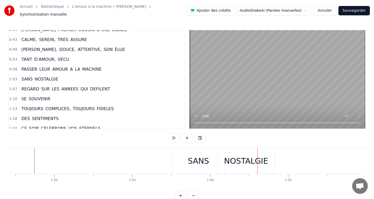
click at [176, 161] on div "SANS" at bounding box center [199, 161] width 52 height 26
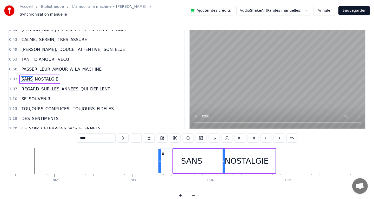
drag, startPoint x: 174, startPoint y: 159, endPoint x: 159, endPoint y: 157, distance: 14.6
click at [159, 159] on icon at bounding box center [160, 161] width 2 height 4
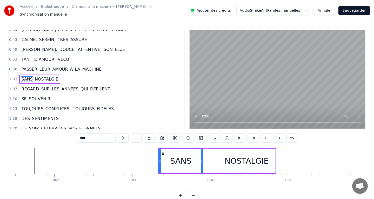
drag, startPoint x: 223, startPoint y: 159, endPoint x: 201, endPoint y: 158, distance: 21.8
click at [201, 159] on icon at bounding box center [202, 161] width 2 height 4
click at [226, 161] on div "NOSTALGIE" at bounding box center [247, 161] width 44 height 12
type input "*********"
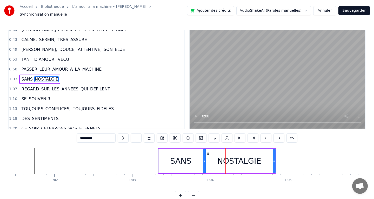
drag, startPoint x: 220, startPoint y: 159, endPoint x: 205, endPoint y: 157, distance: 15.1
click at [205, 159] on icon at bounding box center [205, 161] width 2 height 4
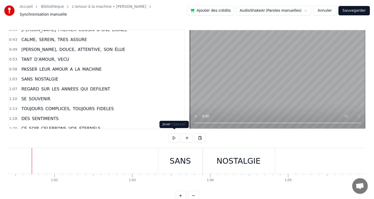
click at [175, 134] on button at bounding box center [174, 137] width 11 height 9
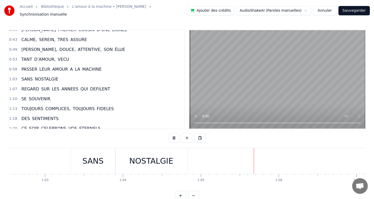
click at [175, 134] on button at bounding box center [174, 137] width 11 height 9
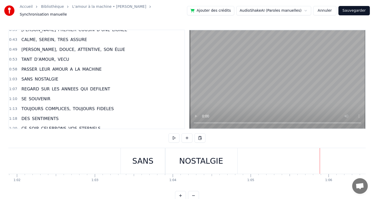
scroll to position [0, 4821]
click at [183, 162] on div "NOSTALGIE" at bounding box center [202, 161] width 44 height 12
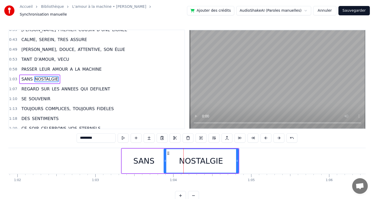
click at [165, 159] on icon at bounding box center [165, 161] width 2 height 4
drag, startPoint x: 237, startPoint y: 158, endPoint x: 243, endPoint y: 159, distance: 5.7
click at [243, 159] on icon at bounding box center [243, 161] width 2 height 4
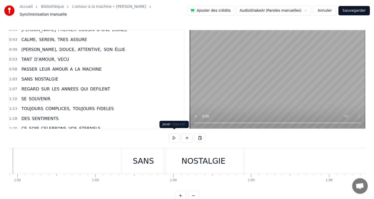
click at [171, 137] on button at bounding box center [174, 137] width 11 height 9
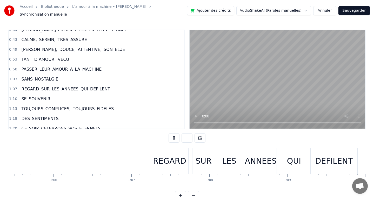
scroll to position [0, 5125]
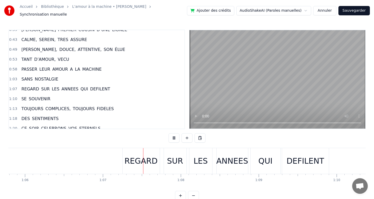
click at [174, 135] on button at bounding box center [174, 137] width 11 height 9
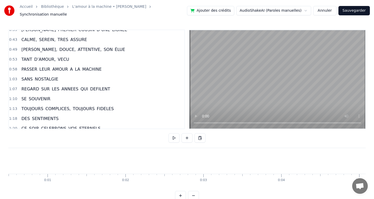
scroll to position [0, 0]
click at [174, 136] on button at bounding box center [174, 137] width 11 height 9
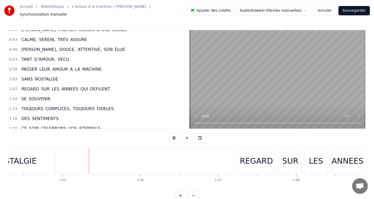
scroll to position [0, 5036]
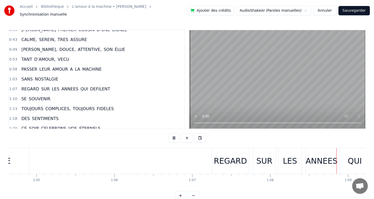
click at [172, 136] on button at bounding box center [174, 137] width 11 height 9
click at [216, 157] on div "REGARD" at bounding box center [230, 161] width 33 height 12
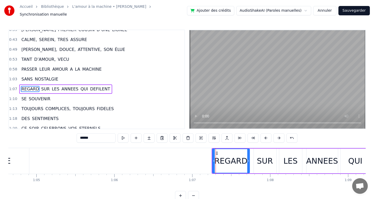
scroll to position [94, 0]
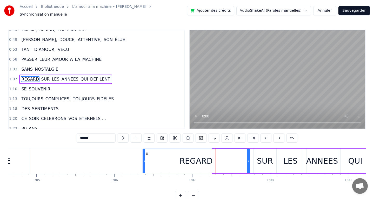
drag, startPoint x: 213, startPoint y: 158, endPoint x: 143, endPoint y: 160, distance: 70.4
click at [143, 160] on icon at bounding box center [144, 161] width 2 height 4
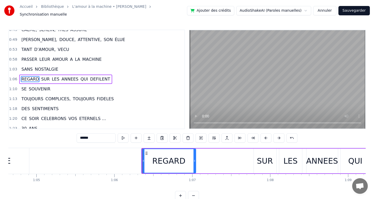
drag, startPoint x: 248, startPoint y: 158, endPoint x: 193, endPoint y: 158, distance: 54.5
click at [193, 159] on icon at bounding box center [194, 161] width 2 height 4
click at [261, 162] on div "SUR" at bounding box center [265, 161] width 16 height 12
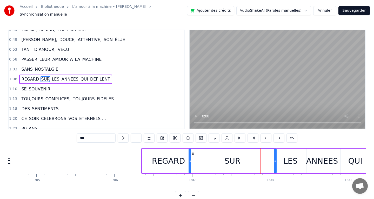
drag, startPoint x: 255, startPoint y: 159, endPoint x: 191, endPoint y: 156, distance: 64.4
click at [191, 159] on icon at bounding box center [190, 161] width 2 height 4
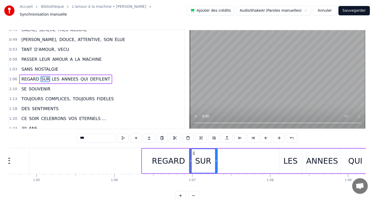
drag, startPoint x: 276, startPoint y: 159, endPoint x: 216, endPoint y: 159, distance: 59.2
click at [216, 159] on icon at bounding box center [216, 161] width 2 height 4
click at [308, 156] on div "ANNEES" at bounding box center [322, 161] width 32 height 12
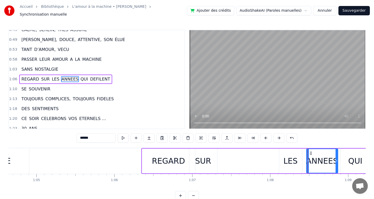
click at [292, 156] on div "LES" at bounding box center [290, 161] width 14 height 12
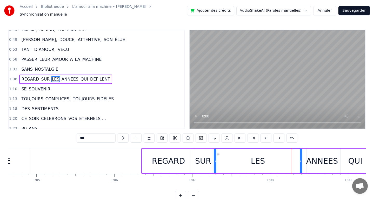
drag, startPoint x: 281, startPoint y: 159, endPoint x: 216, endPoint y: 158, distance: 65.2
click at [216, 159] on icon at bounding box center [215, 161] width 2 height 4
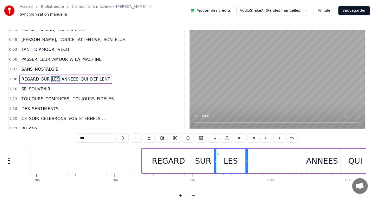
drag, startPoint x: 301, startPoint y: 158, endPoint x: 246, endPoint y: 158, distance: 54.3
click at [246, 159] on icon at bounding box center [246, 161] width 2 height 4
click at [332, 156] on div "ANNEES" at bounding box center [322, 161] width 32 height 12
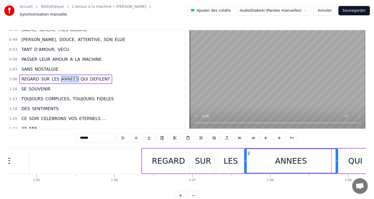
drag, startPoint x: 307, startPoint y: 159, endPoint x: 245, endPoint y: 159, distance: 62.1
click at [245, 159] on icon at bounding box center [246, 161] width 2 height 4
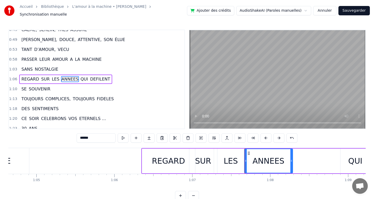
drag, startPoint x: 336, startPoint y: 158, endPoint x: 291, endPoint y: 159, distance: 45.2
click at [291, 159] on icon at bounding box center [291, 161] width 2 height 4
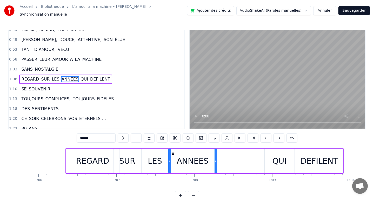
scroll to position [0, 5114]
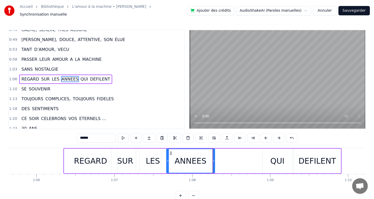
click at [282, 160] on div "QUI" at bounding box center [277, 161] width 14 height 12
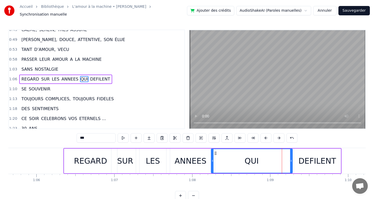
drag, startPoint x: 264, startPoint y: 158, endPoint x: 212, endPoint y: 159, distance: 51.2
click at [212, 159] on icon at bounding box center [212, 161] width 2 height 4
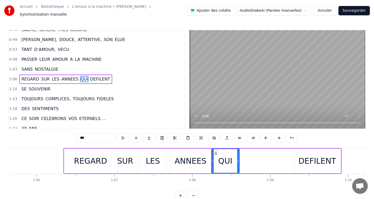
drag, startPoint x: 291, startPoint y: 158, endPoint x: 238, endPoint y: 157, distance: 53.0
click at [238, 159] on icon at bounding box center [238, 161] width 2 height 4
click at [302, 158] on div "DEFILENT" at bounding box center [317, 161] width 38 height 12
type input "********"
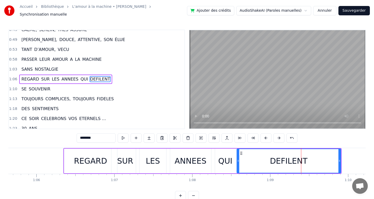
drag, startPoint x: 295, startPoint y: 158, endPoint x: 238, endPoint y: 158, distance: 57.1
click at [238, 159] on icon at bounding box center [238, 161] width 2 height 4
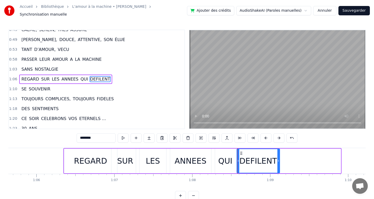
drag, startPoint x: 339, startPoint y: 158, endPoint x: 278, endPoint y: 157, distance: 61.0
click at [278, 159] on icon at bounding box center [278, 161] width 2 height 4
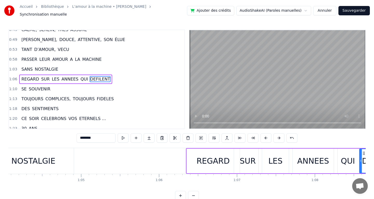
scroll to position [0, 4981]
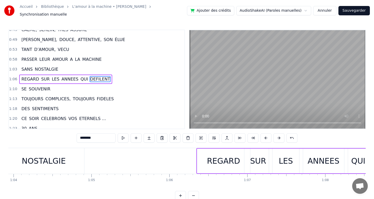
click at [84, 160] on div "SANS NOSTALGIE" at bounding box center [23, 161] width 124 height 26
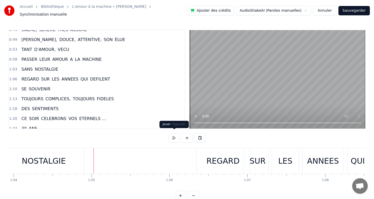
click at [172, 137] on button at bounding box center [174, 137] width 11 height 9
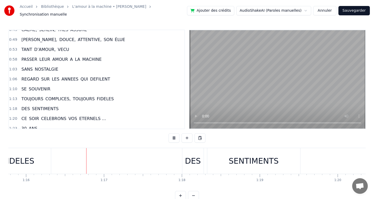
scroll to position [0, 5926]
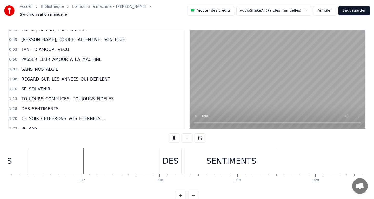
click at [172, 137] on button at bounding box center [174, 137] width 11 height 9
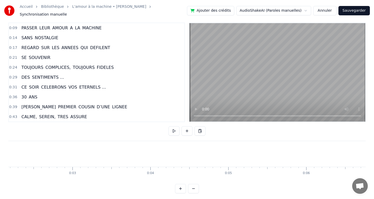
scroll to position [0, 0]
click at [176, 131] on button at bounding box center [174, 130] width 11 height 9
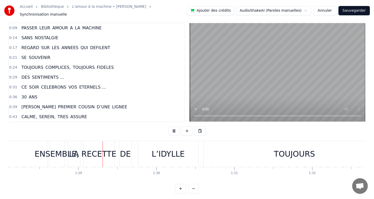
scroll to position [0, 6880]
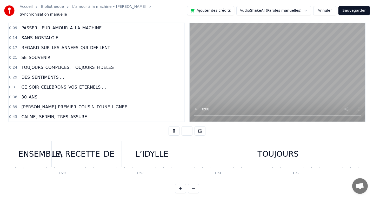
click at [174, 129] on button at bounding box center [174, 130] width 11 height 9
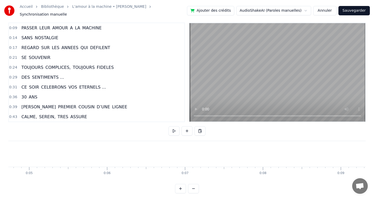
scroll to position [0, 187]
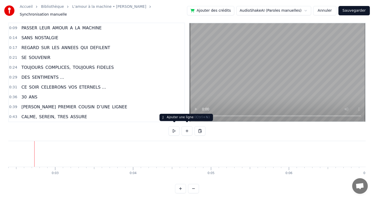
click at [175, 129] on button at bounding box center [174, 130] width 11 height 9
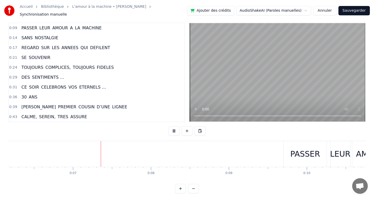
scroll to position [0, 507]
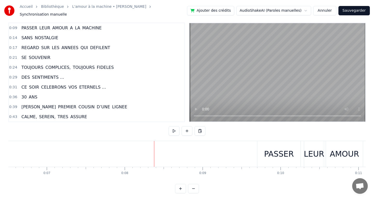
click at [174, 128] on button at bounding box center [174, 130] width 11 height 9
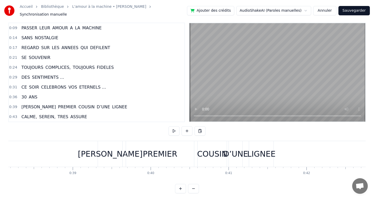
scroll to position [7, 0]
click at [232, 151] on div "D’UNE" at bounding box center [235, 154] width 25 height 12
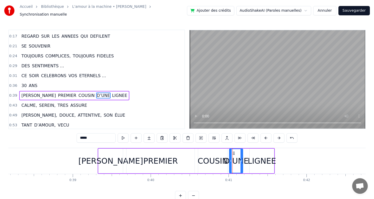
scroll to position [35, 0]
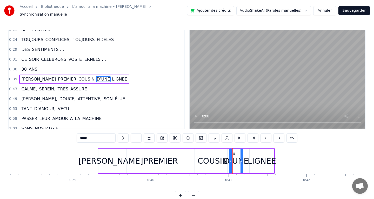
click at [255, 159] on div "LIGNEE" at bounding box center [262, 161] width 28 height 12
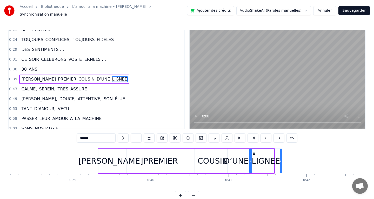
drag, startPoint x: 273, startPoint y: 159, endPoint x: 282, endPoint y: 159, distance: 8.6
click at [281, 161] on circle at bounding box center [281, 161] width 0 height 0
click at [252, 158] on div "LIGNEE" at bounding box center [266, 161] width 32 height 24
drag, startPoint x: 251, startPoint y: 158, endPoint x: 255, endPoint y: 158, distance: 3.9
click at [254, 161] on circle at bounding box center [254, 161] width 0 height 0
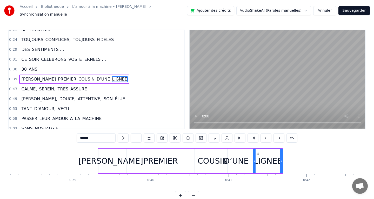
click at [242, 158] on div "D’UNE" at bounding box center [236, 161] width 25 height 12
type input "*****"
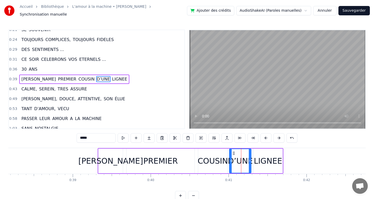
drag, startPoint x: 242, startPoint y: 158, endPoint x: 251, endPoint y: 159, distance: 8.6
click at [251, 159] on icon at bounding box center [250, 161] width 2 height 4
click at [231, 180] on div "PASSER LEUR AMOUR A LA MACHINE SANS NOSTALGIE REGARD SUR LES ANNEES QUI DEFILEN…" at bounding box center [186, 167] width 357 height 39
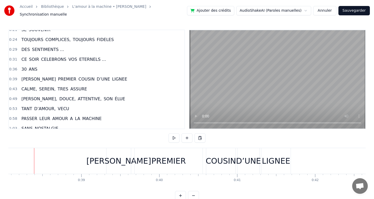
scroll to position [0, 2965]
click at [170, 136] on button at bounding box center [174, 137] width 11 height 9
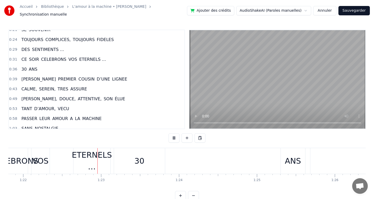
scroll to position [0, 6397]
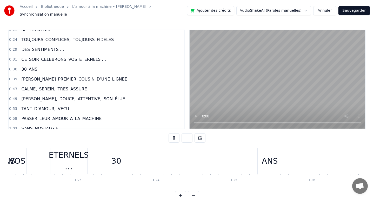
click at [175, 135] on button at bounding box center [174, 137] width 11 height 9
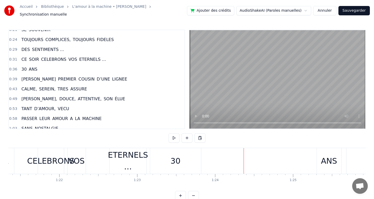
scroll to position [0, 6333]
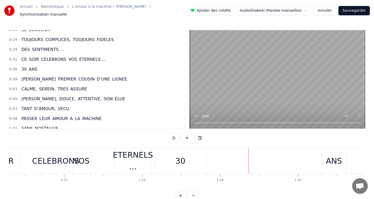
click at [79, 158] on div "VOS" at bounding box center [81, 161] width 16 height 12
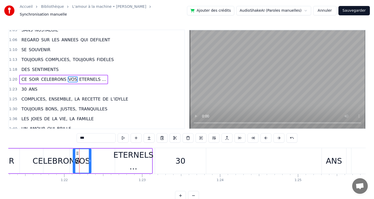
scroll to position [133, 0]
drag, startPoint x: 90, startPoint y: 158, endPoint x: 99, endPoint y: 159, distance: 8.6
click at [99, 159] on icon at bounding box center [98, 161] width 2 height 4
drag, startPoint x: 74, startPoint y: 159, endPoint x: 84, endPoint y: 159, distance: 10.4
click at [84, 159] on icon at bounding box center [85, 161] width 2 height 4
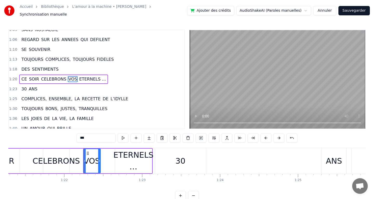
click at [134, 150] on div "ETERNELS …" at bounding box center [133, 160] width 40 height 23
type input "**********"
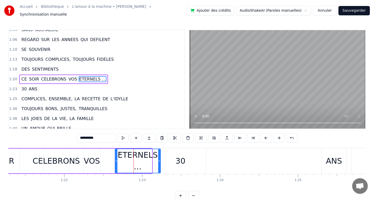
drag, startPoint x: 150, startPoint y: 158, endPoint x: 159, endPoint y: 158, distance: 8.6
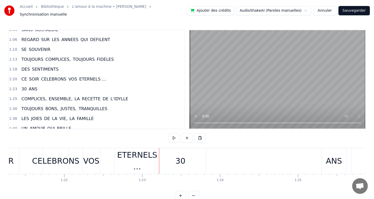
click at [180, 159] on div "30" at bounding box center [181, 161] width 10 height 12
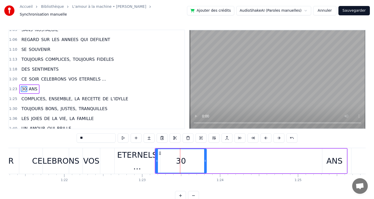
scroll to position [143, 0]
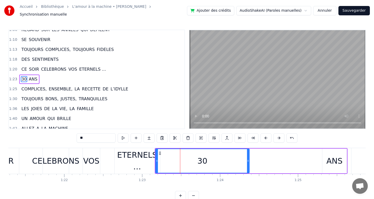
drag, startPoint x: 205, startPoint y: 158, endPoint x: 248, endPoint y: 158, distance: 42.9
click at [248, 159] on icon at bounding box center [248, 161] width 2 height 4
drag, startPoint x: 157, startPoint y: 159, endPoint x: 225, endPoint y: 162, distance: 68.4
click at [183, 162] on div at bounding box center [182, 161] width 2 height 24
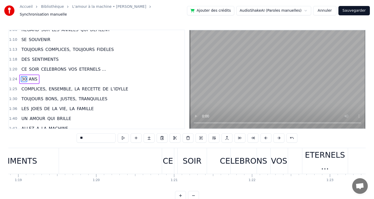
scroll to position [0, 6138]
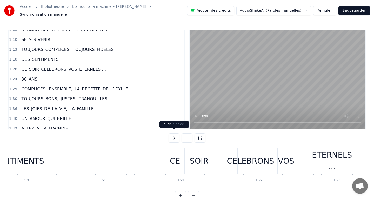
click at [174, 136] on button at bounding box center [174, 137] width 11 height 9
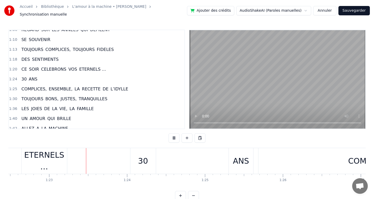
scroll to position [0, 6448]
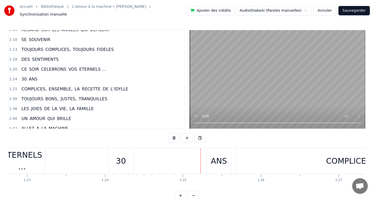
click at [174, 136] on button at bounding box center [174, 137] width 11 height 9
click at [111, 159] on div "30" at bounding box center [120, 161] width 25 height 26
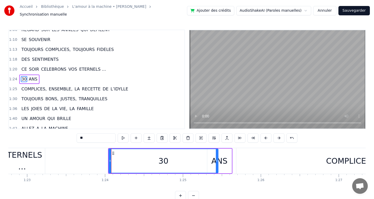
drag, startPoint x: 133, startPoint y: 159, endPoint x: 217, endPoint y: 160, distance: 83.9
click at [217, 160] on div at bounding box center [217, 161] width 2 height 24
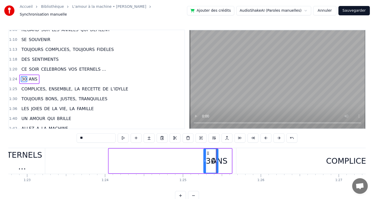
drag, startPoint x: 110, startPoint y: 158, endPoint x: 204, endPoint y: 163, distance: 94.9
click at [204, 163] on div at bounding box center [205, 161] width 2 height 24
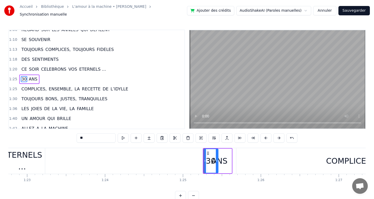
click at [232, 163] on div "ANS" at bounding box center [219, 161] width 25 height 25
type input "***"
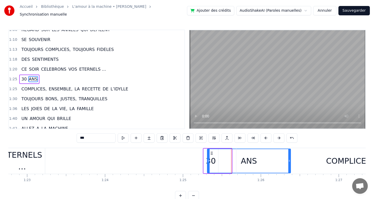
drag, startPoint x: 231, startPoint y: 158, endPoint x: 290, endPoint y: 156, distance: 59.0
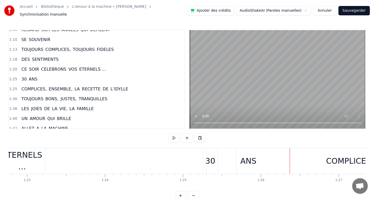
click at [246, 157] on div "COMPLICES," at bounding box center [349, 161] width 227 height 26
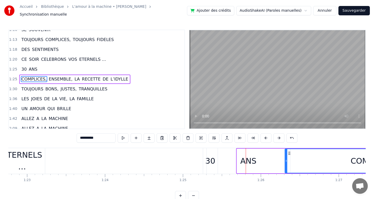
drag, startPoint x: 237, startPoint y: 159, endPoint x: 298, endPoint y: 158, distance: 60.8
click at [287, 159] on icon at bounding box center [286, 161] width 2 height 4
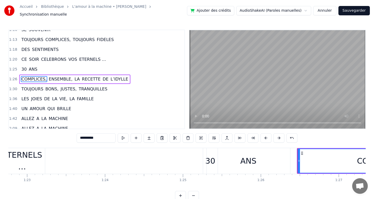
click at [245, 161] on div "ANS" at bounding box center [248, 161] width 16 height 12
type input "***"
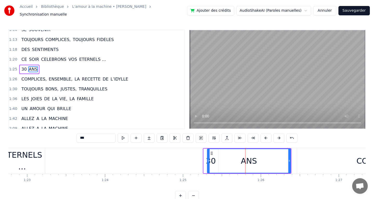
scroll to position [143, 0]
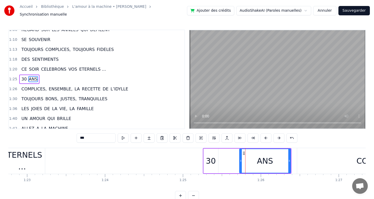
drag, startPoint x: 208, startPoint y: 158, endPoint x: 246, endPoint y: 157, distance: 37.7
click at [242, 159] on icon at bounding box center [241, 161] width 2 height 4
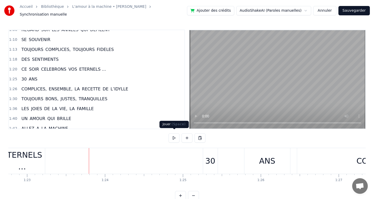
click at [174, 133] on button at bounding box center [174, 137] width 11 height 9
click at [262, 159] on div "ANS" at bounding box center [267, 161] width 16 height 12
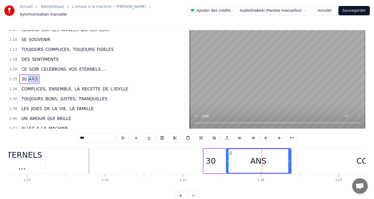
drag, startPoint x: 246, startPoint y: 158, endPoint x: 227, endPoint y: 158, distance: 18.7
click at [227, 159] on icon at bounding box center [227, 161] width 2 height 4
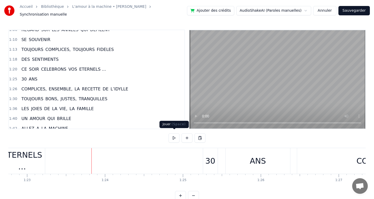
click at [173, 136] on button at bounding box center [174, 137] width 11 height 9
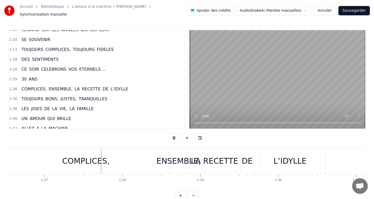
scroll to position [0, 6769]
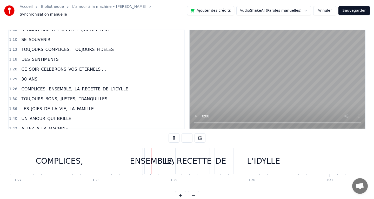
click at [173, 136] on button at bounding box center [174, 137] width 11 height 9
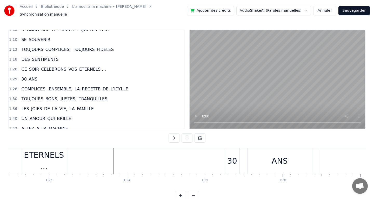
scroll to position [0, 6416]
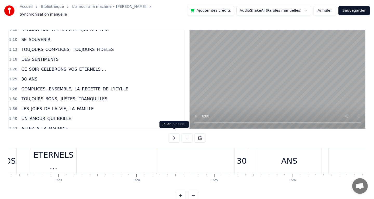
click at [173, 134] on button at bounding box center [174, 137] width 11 height 9
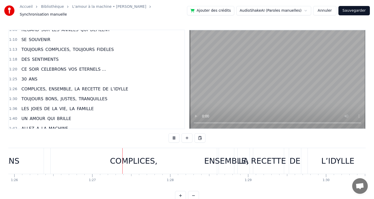
scroll to position [0, 6740]
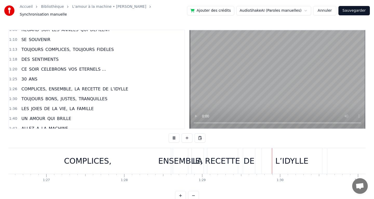
click at [173, 134] on button at bounding box center [174, 137] width 11 height 9
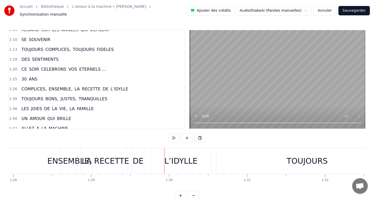
scroll to position [0, 6857]
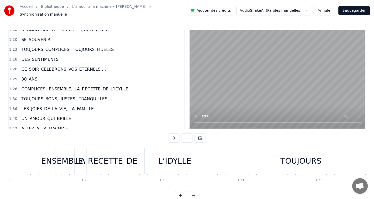
click at [184, 162] on div "L’IDYLLE" at bounding box center [174, 161] width 33 height 12
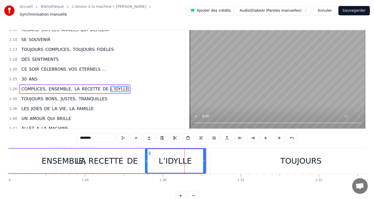
scroll to position [153, 0]
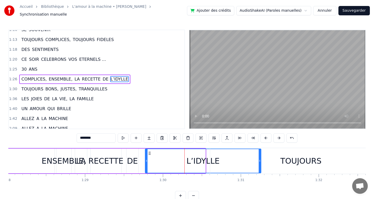
drag, startPoint x: 204, startPoint y: 158, endPoint x: 260, endPoint y: 160, distance: 56.1
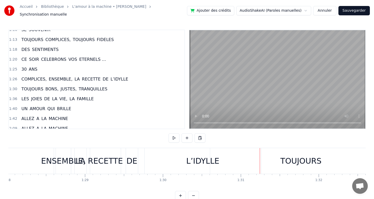
click at [164, 157] on div "L’IDYLLE" at bounding box center [203, 161] width 116 height 26
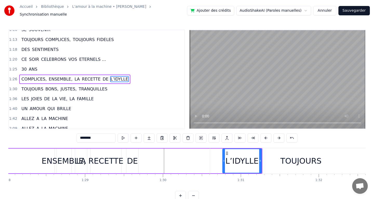
drag, startPoint x: 146, startPoint y: 159, endPoint x: 225, endPoint y: 162, distance: 78.5
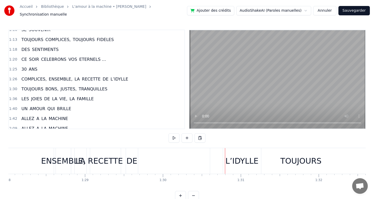
click at [130, 160] on div "DE" at bounding box center [131, 161] width 11 height 12
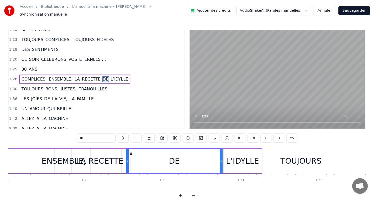
drag, startPoint x: 137, startPoint y: 158, endPoint x: 221, endPoint y: 158, distance: 83.9
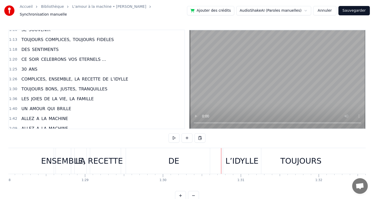
click at [131, 159] on div "DE" at bounding box center [174, 161] width 96 height 26
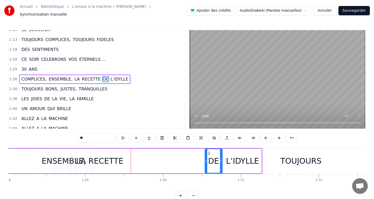
drag, startPoint x: 128, startPoint y: 158, endPoint x: 206, endPoint y: 160, distance: 78.4
click at [206, 160] on icon at bounding box center [206, 161] width 2 height 4
click at [115, 158] on div "RECETTE" at bounding box center [105, 161] width 35 height 12
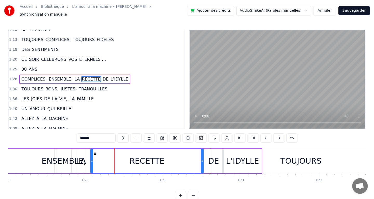
drag, startPoint x: 120, startPoint y: 159, endPoint x: 202, endPoint y: 160, distance: 82.3
click at [202, 160] on icon at bounding box center [202, 161] width 2 height 4
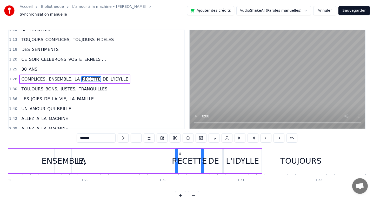
drag, startPoint x: 92, startPoint y: 159, endPoint x: 177, endPoint y: 161, distance: 84.7
click at [178, 162] on div at bounding box center [177, 161] width 2 height 24
click at [80, 157] on div "LA" at bounding box center [81, 161] width 10 height 12
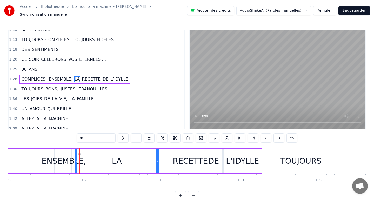
drag, startPoint x: 86, startPoint y: 159, endPoint x: 166, endPoint y: 157, distance: 79.8
click at [158, 159] on icon at bounding box center [157, 161] width 2 height 4
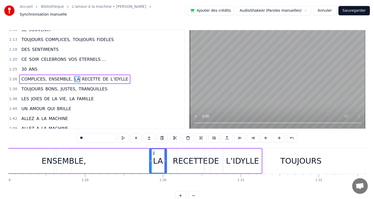
drag, startPoint x: 76, startPoint y: 158, endPoint x: 151, endPoint y: 157, distance: 74.3
click at [151, 159] on icon at bounding box center [151, 161] width 2 height 4
click at [78, 157] on div "ENSEMBLE," at bounding box center [64, 161] width 44 height 12
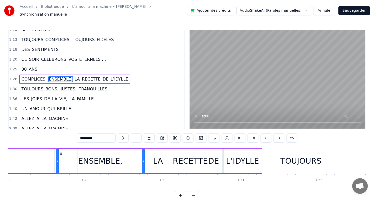
drag, startPoint x: 71, startPoint y: 159, endPoint x: 145, endPoint y: 161, distance: 74.6
click at [144, 161] on div at bounding box center [143, 161] width 2 height 24
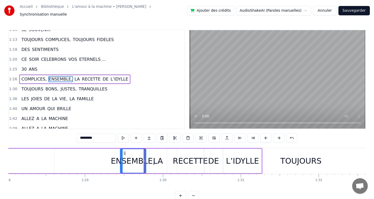
drag, startPoint x: 58, startPoint y: 157, endPoint x: 122, endPoint y: 157, distance: 64.7
click at [122, 159] on icon at bounding box center [121, 161] width 2 height 4
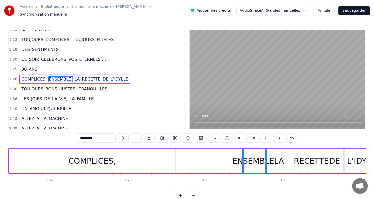
scroll to position [0, 6728]
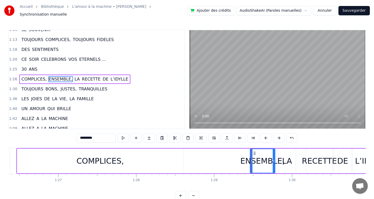
click at [75, 156] on div "COMPLICES," at bounding box center [100, 161] width 166 height 25
type input "**********"
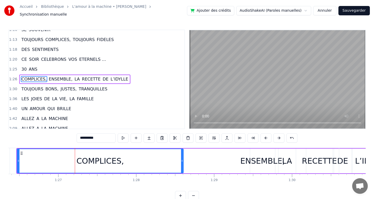
click at [89, 156] on div "COMPLICES," at bounding box center [100, 161] width 48 height 12
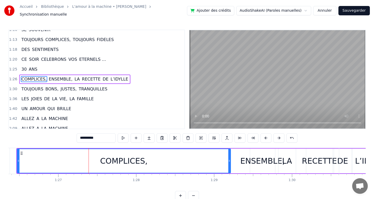
drag, startPoint x: 182, startPoint y: 158, endPoint x: 229, endPoint y: 158, distance: 47.5
click at [229, 159] on icon at bounding box center [229, 161] width 2 height 4
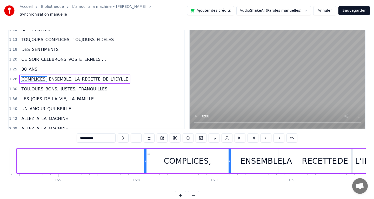
drag, startPoint x: 18, startPoint y: 158, endPoint x: 145, endPoint y: 168, distance: 127.4
click at [145, 168] on div at bounding box center [145, 161] width 2 height 24
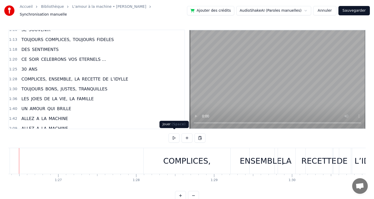
click at [175, 135] on button at bounding box center [174, 137] width 11 height 9
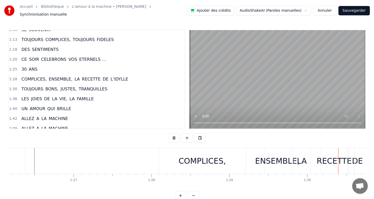
click at [175, 135] on button at bounding box center [174, 137] width 11 height 9
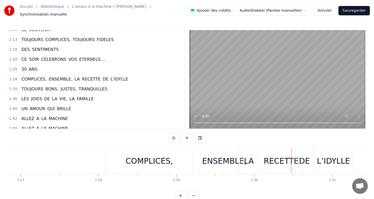
scroll to position [0, 6768]
click at [215, 155] on div "ENSEMBLE," at bounding box center [222, 161] width 44 height 12
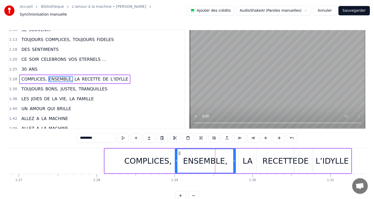
drag, startPoint x: 212, startPoint y: 157, endPoint x: 177, endPoint y: 160, distance: 35.1
click at [177, 160] on icon at bounding box center [176, 161] width 2 height 4
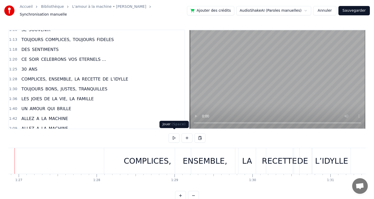
click at [172, 139] on button at bounding box center [174, 137] width 11 height 9
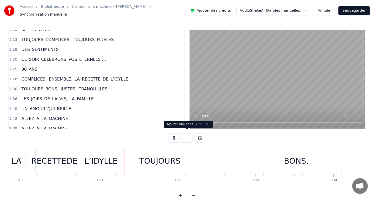
scroll to position [0, 7057]
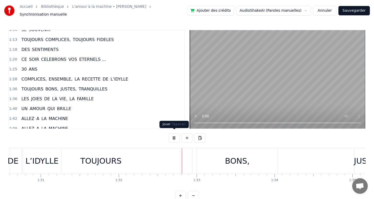
click at [172, 134] on button at bounding box center [174, 137] width 11 height 9
click at [82, 155] on div "TOUJOURS" at bounding box center [101, 161] width 41 height 12
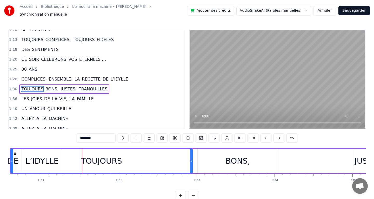
scroll to position [163, 0]
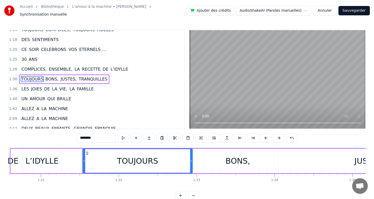
drag, startPoint x: 11, startPoint y: 159, endPoint x: 83, endPoint y: 158, distance: 72.2
click at [83, 159] on icon at bounding box center [84, 161] width 2 height 4
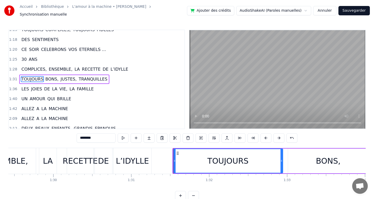
scroll to position [0, 6971]
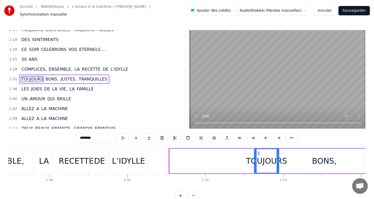
drag, startPoint x: 170, startPoint y: 158, endPoint x: 255, endPoint y: 159, distance: 84.9
click at [255, 159] on icon at bounding box center [256, 161] width 2 height 4
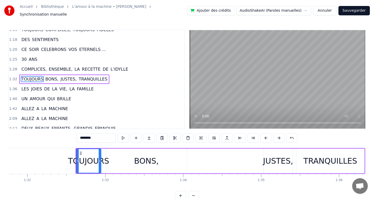
scroll to position [0, 7169]
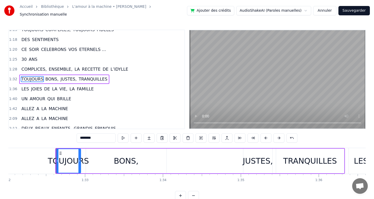
click at [140, 158] on div "BONS," at bounding box center [126, 161] width 81 height 25
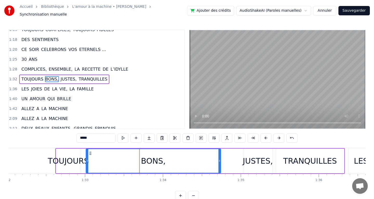
drag, startPoint x: 165, startPoint y: 159, endPoint x: 226, endPoint y: 163, distance: 60.9
click at [220, 163] on div at bounding box center [219, 161] width 2 height 24
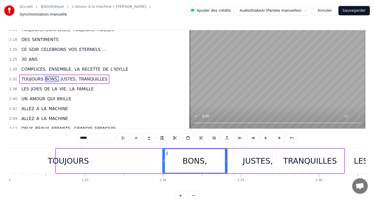
drag, startPoint x: 87, startPoint y: 158, endPoint x: 167, endPoint y: 163, distance: 79.9
click at [165, 163] on div at bounding box center [164, 161] width 2 height 24
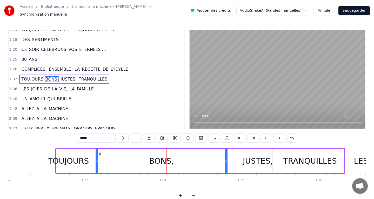
drag, startPoint x: 166, startPoint y: 158, endPoint x: 97, endPoint y: 159, distance: 68.6
click at [97, 159] on icon at bounding box center [97, 161] width 2 height 4
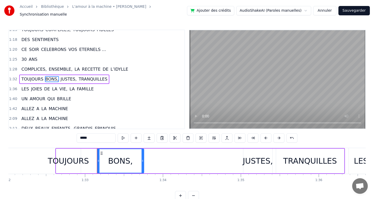
drag, startPoint x: 226, startPoint y: 158, endPoint x: 142, endPoint y: 155, distance: 83.7
click at [142, 155] on div at bounding box center [143, 161] width 2 height 24
click at [259, 163] on div "JUSTES," at bounding box center [258, 161] width 30 height 12
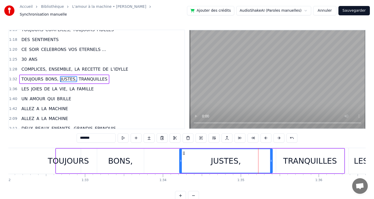
drag, startPoint x: 245, startPoint y: 158, endPoint x: 181, endPoint y: 158, distance: 64.1
click at [181, 159] on icon at bounding box center [181, 161] width 2 height 4
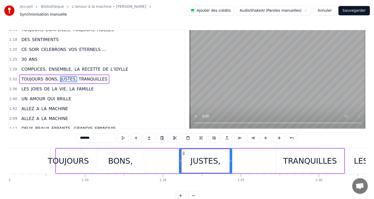
drag, startPoint x: 271, startPoint y: 159, endPoint x: 231, endPoint y: 159, distance: 40.5
click at [231, 159] on icon at bounding box center [231, 161] width 2 height 4
click at [290, 155] on div "TRANQUILLES" at bounding box center [310, 161] width 54 height 12
type input "**********"
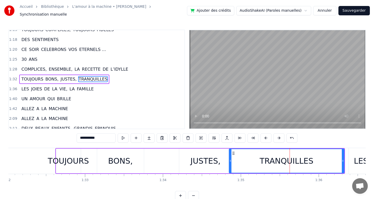
drag, startPoint x: 278, startPoint y: 158, endPoint x: 239, endPoint y: 158, distance: 38.7
click at [231, 160] on div "TRANQUILLES" at bounding box center [286, 161] width 115 height 24
click at [344, 158] on div "TRANQUILLES" at bounding box center [287, 161] width 116 height 25
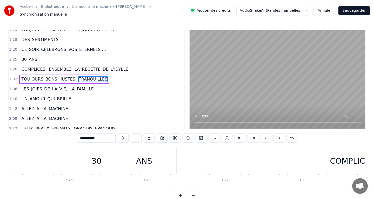
scroll to position [0, 6561]
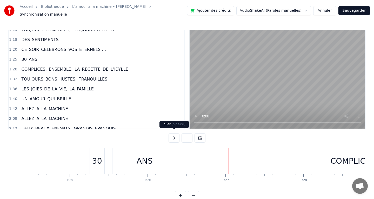
click at [173, 134] on button at bounding box center [174, 137] width 11 height 9
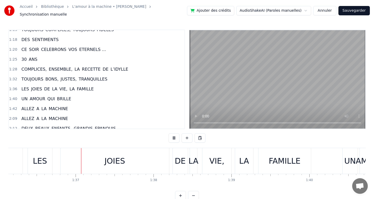
scroll to position [0, 7491]
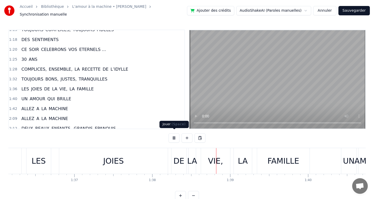
click at [175, 135] on button at bounding box center [174, 137] width 11 height 9
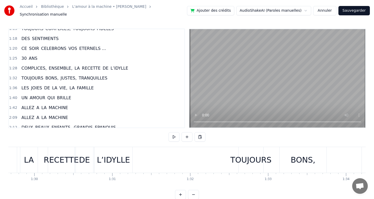
scroll to position [0, 6986]
click at [240, 154] on div "TOUJOURS" at bounding box center [250, 160] width 41 height 12
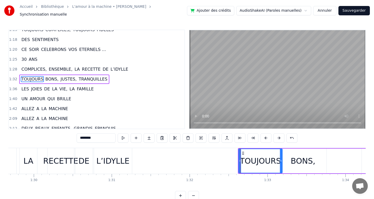
drag, startPoint x: 262, startPoint y: 158, endPoint x: 281, endPoint y: 159, distance: 19.0
click at [281, 159] on icon at bounding box center [281, 161] width 2 height 4
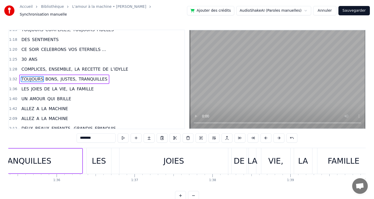
scroll to position [0, 7454]
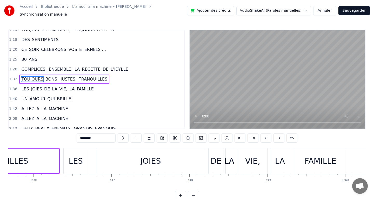
click at [169, 157] on div "JOIES" at bounding box center [150, 161] width 109 height 26
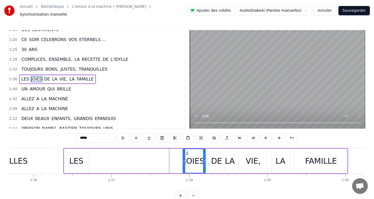
drag, startPoint x: 98, startPoint y: 159, endPoint x: 184, endPoint y: 159, distance: 85.7
click at [184, 161] on circle at bounding box center [184, 161] width 0 height 0
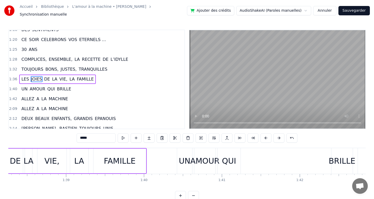
scroll to position [0, 7658]
click at [227, 159] on div "QUI" at bounding box center [227, 161] width 14 height 12
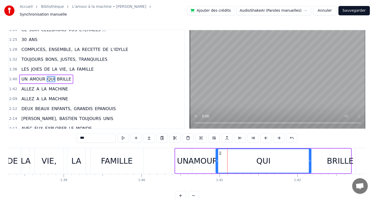
drag, startPoint x: 237, startPoint y: 158, endPoint x: 311, endPoint y: 158, distance: 73.8
click at [311, 159] on icon at bounding box center [310, 161] width 2 height 4
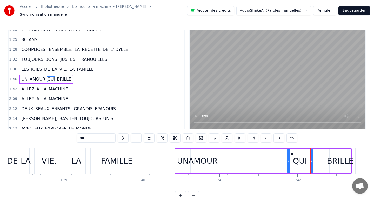
drag, startPoint x: 217, startPoint y: 158, endPoint x: 289, endPoint y: 158, distance: 71.7
click at [289, 159] on icon at bounding box center [289, 161] width 2 height 4
click at [208, 158] on div "AMOUR" at bounding box center [202, 161] width 29 height 12
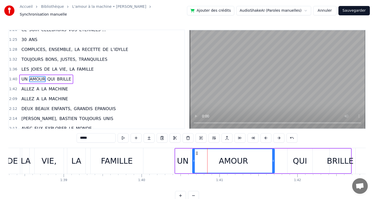
drag, startPoint x: 212, startPoint y: 158, endPoint x: 277, endPoint y: 156, distance: 65.5
click at [274, 159] on icon at bounding box center [273, 161] width 2 height 4
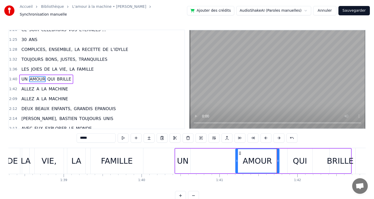
drag, startPoint x: 194, startPoint y: 159, endPoint x: 241, endPoint y: 154, distance: 47.0
click at [238, 154] on div at bounding box center [237, 161] width 2 height 24
click at [190, 158] on div "UN" at bounding box center [183, 161] width 16 height 25
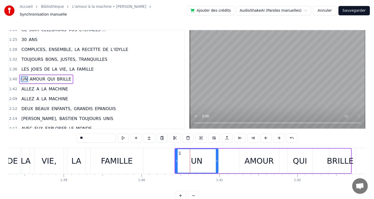
drag, startPoint x: 189, startPoint y: 158, endPoint x: 227, endPoint y: 158, distance: 38.7
click at [218, 159] on icon at bounding box center [217, 161] width 2 height 4
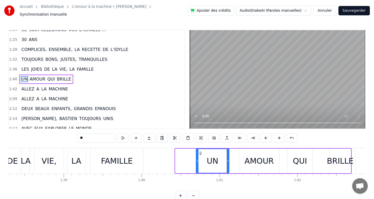
drag, startPoint x: 176, startPoint y: 158, endPoint x: 203, endPoint y: 157, distance: 27.0
click at [198, 159] on icon at bounding box center [197, 161] width 2 height 4
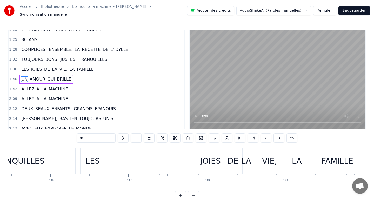
scroll to position [0, 7428]
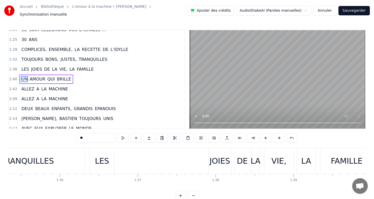
click at [100, 157] on div "LES" at bounding box center [102, 161] width 14 height 12
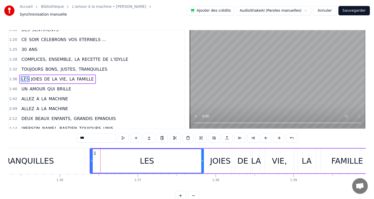
drag, startPoint x: 113, startPoint y: 158, endPoint x: 203, endPoint y: 155, distance: 90.4
click at [203, 155] on div at bounding box center [202, 161] width 2 height 24
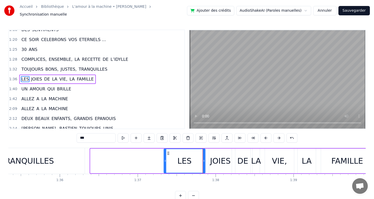
drag, startPoint x: 91, startPoint y: 158, endPoint x: 165, endPoint y: 156, distance: 73.5
click at [165, 159] on icon at bounding box center [165, 161] width 2 height 4
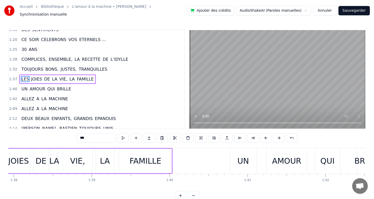
scroll to position [0, 7623]
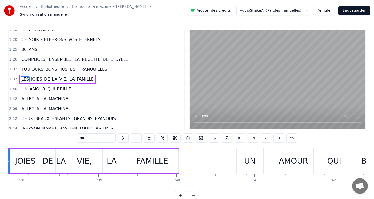
click at [160, 157] on div "FAMILLE" at bounding box center [152, 161] width 32 height 12
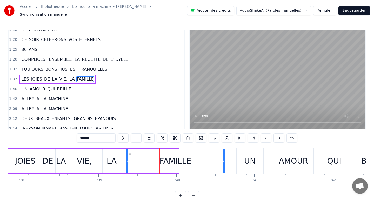
drag, startPoint x: 177, startPoint y: 158, endPoint x: 227, endPoint y: 157, distance: 50.4
click at [225, 159] on icon at bounding box center [224, 161] width 2 height 4
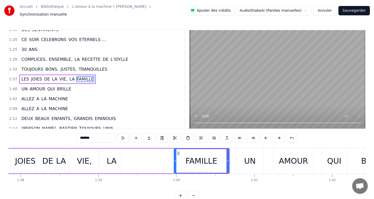
drag, startPoint x: 127, startPoint y: 158, endPoint x: 178, endPoint y: 155, distance: 51.0
click at [176, 155] on div at bounding box center [175, 161] width 2 height 24
click at [110, 162] on div "LA" at bounding box center [112, 161] width 10 height 12
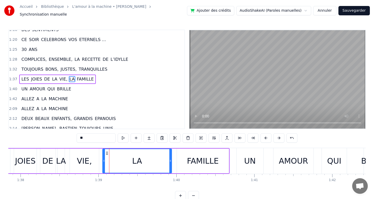
drag, startPoint x: 119, startPoint y: 158, endPoint x: 171, endPoint y: 157, distance: 52.0
click at [171, 159] on icon at bounding box center [170, 161] width 2 height 4
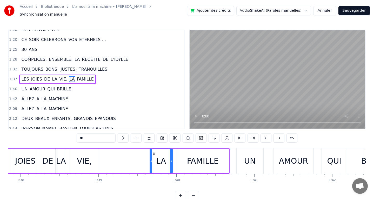
drag, startPoint x: 103, startPoint y: 158, endPoint x: 137, endPoint y: 155, distance: 34.2
click at [151, 155] on div at bounding box center [151, 161] width 2 height 24
click at [87, 159] on div "VIE," at bounding box center [84, 161] width 15 height 12
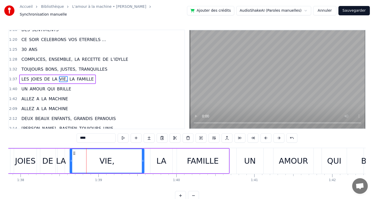
drag, startPoint x: 98, startPoint y: 157, endPoint x: 143, endPoint y: 156, distance: 45.2
click at [143, 159] on icon at bounding box center [143, 161] width 2 height 4
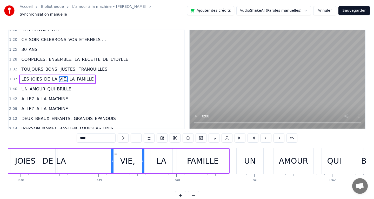
drag, startPoint x: 71, startPoint y: 158, endPoint x: 112, endPoint y: 158, distance: 41.3
click at [112, 159] on icon at bounding box center [112, 161] width 2 height 4
click at [60, 158] on div "LA" at bounding box center [61, 161] width 10 height 12
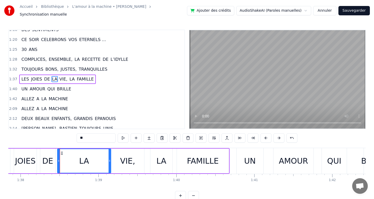
drag, startPoint x: 63, startPoint y: 158, endPoint x: 110, endPoint y: 160, distance: 46.8
click at [110, 160] on icon at bounding box center [110, 161] width 2 height 4
drag, startPoint x: 59, startPoint y: 158, endPoint x: 90, endPoint y: 157, distance: 30.9
click at [90, 159] on icon at bounding box center [90, 161] width 2 height 4
click at [46, 156] on div "DE" at bounding box center [47, 161] width 11 height 12
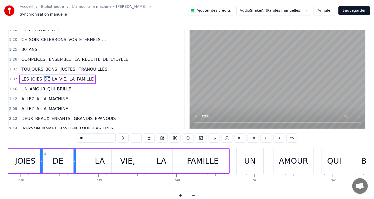
drag, startPoint x: 53, startPoint y: 158, endPoint x: 82, endPoint y: 158, distance: 29.1
click at [76, 159] on icon at bounding box center [74, 161] width 2 height 4
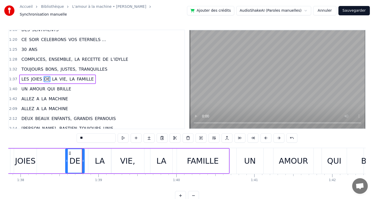
drag, startPoint x: 41, startPoint y: 158, endPoint x: 67, endPoint y: 159, distance: 26.0
click at [67, 159] on icon at bounding box center [67, 161] width 2 height 4
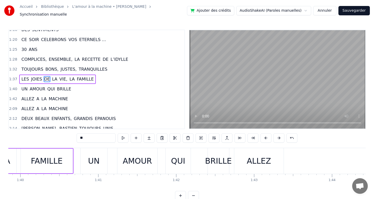
scroll to position [0, 7781]
click at [251, 158] on div "ALLEZ" at bounding box center [257, 161] width 24 height 12
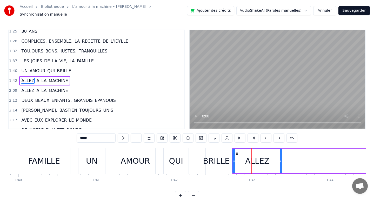
scroll to position [193, 0]
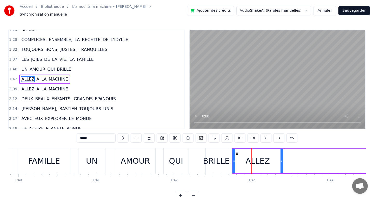
drag, startPoint x: 281, startPoint y: 158, endPoint x: 338, endPoint y: 156, distance: 57.7
click at [283, 159] on icon at bounding box center [281, 161] width 2 height 4
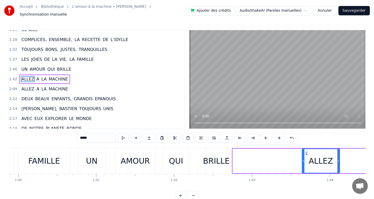
drag, startPoint x: 234, startPoint y: 158, endPoint x: 307, endPoint y: 157, distance: 73.8
click at [304, 159] on icon at bounding box center [303, 161] width 2 height 4
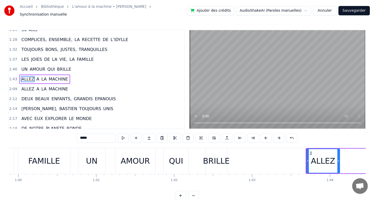
click at [225, 157] on div "BRILLE" at bounding box center [216, 161] width 27 height 12
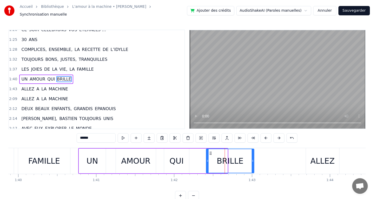
drag, startPoint x: 225, startPoint y: 158, endPoint x: 260, endPoint y: 159, distance: 34.3
click at [254, 159] on icon at bounding box center [253, 161] width 2 height 4
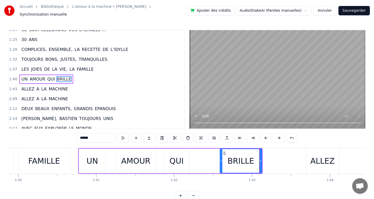
drag, startPoint x: 208, startPoint y: 159, endPoint x: 239, endPoint y: 159, distance: 31.4
click at [222, 159] on icon at bounding box center [221, 161] width 2 height 4
click at [179, 156] on div "QUI" at bounding box center [177, 161] width 14 height 12
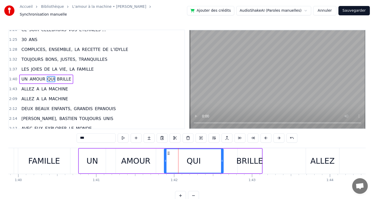
drag, startPoint x: 188, startPoint y: 158, endPoint x: 229, endPoint y: 163, distance: 41.9
click at [223, 163] on div at bounding box center [222, 161] width 2 height 24
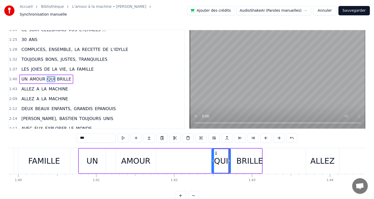
drag, startPoint x: 165, startPoint y: 158, endPoint x: 215, endPoint y: 156, distance: 49.6
click at [214, 156] on div at bounding box center [213, 161] width 2 height 24
click at [147, 160] on div "AMOUR" at bounding box center [135, 161] width 29 height 12
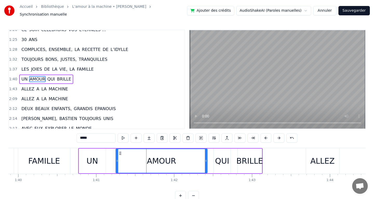
drag, startPoint x: 155, startPoint y: 158, endPoint x: 206, endPoint y: 156, distance: 51.5
click at [206, 159] on icon at bounding box center [206, 161] width 2 height 4
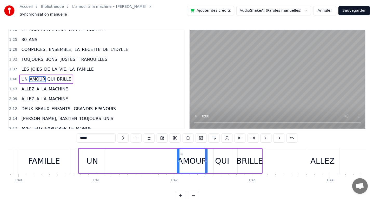
drag, startPoint x: 116, startPoint y: 159, endPoint x: 175, endPoint y: 154, distance: 58.4
click at [177, 154] on div at bounding box center [178, 161] width 2 height 24
click at [92, 157] on div "UN" at bounding box center [91, 161] width 11 height 12
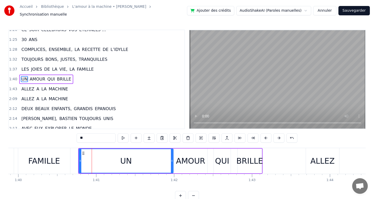
drag, startPoint x: 104, startPoint y: 158, endPoint x: 172, endPoint y: 153, distance: 67.7
click at [172, 153] on div at bounding box center [172, 161] width 2 height 24
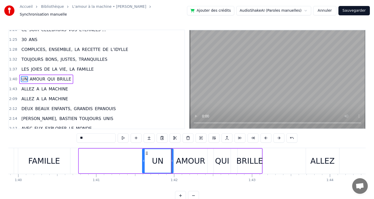
drag, startPoint x: 79, startPoint y: 158, endPoint x: 143, endPoint y: 157, distance: 63.4
click at [143, 159] on icon at bounding box center [144, 161] width 2 height 4
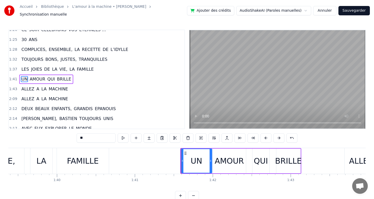
scroll to position [0, 7726]
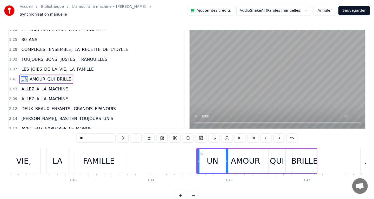
click at [89, 157] on div "FAMILLE" at bounding box center [99, 161] width 32 height 12
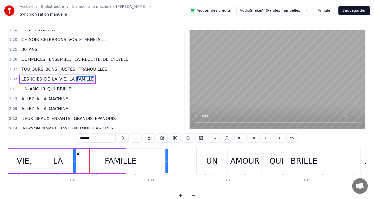
drag, startPoint x: 125, startPoint y: 158, endPoint x: 89, endPoint y: 160, distance: 35.6
click at [165, 159] on icon at bounding box center [166, 161] width 2 height 4
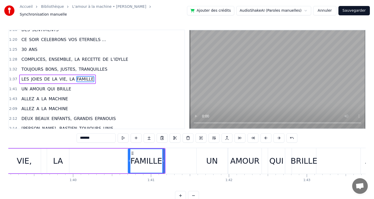
drag, startPoint x: 75, startPoint y: 158, endPoint x: 135, endPoint y: 159, distance: 59.5
click at [130, 159] on icon at bounding box center [129, 161] width 2 height 4
click at [51, 157] on div "LA" at bounding box center [58, 161] width 22 height 25
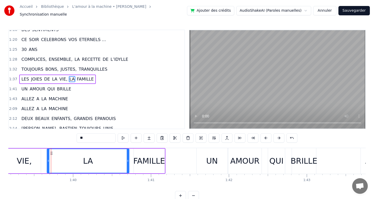
drag, startPoint x: 68, startPoint y: 159, endPoint x: 128, endPoint y: 158, distance: 60.0
click at [128, 161] on circle at bounding box center [128, 161] width 0 height 0
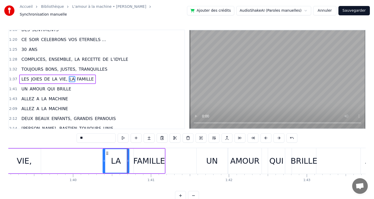
drag, startPoint x: 48, startPoint y: 158, endPoint x: 103, endPoint y: 158, distance: 55.8
click at [103, 159] on icon at bounding box center [104, 161] width 2 height 4
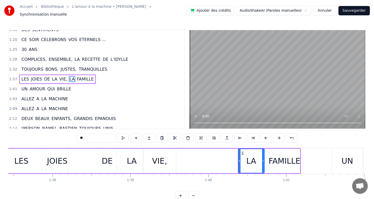
scroll to position [0, 7590]
click at [155, 159] on div "VIE," at bounding box center [160, 161] width 15 height 12
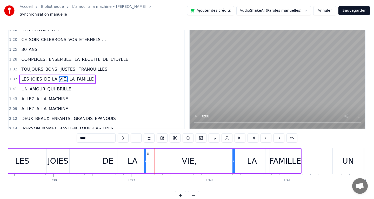
drag, startPoint x: 176, startPoint y: 158, endPoint x: 233, endPoint y: 155, distance: 58.0
click at [233, 155] on div at bounding box center [233, 161] width 2 height 24
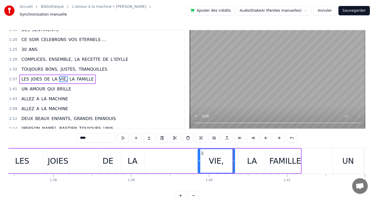
drag, startPoint x: 145, startPoint y: 158, endPoint x: 199, endPoint y: 153, distance: 54.3
click at [199, 153] on div at bounding box center [199, 161] width 2 height 24
click at [129, 156] on div "LA" at bounding box center [133, 161] width 10 height 12
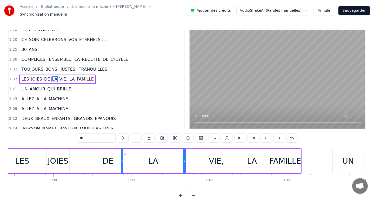
drag, startPoint x: 142, startPoint y: 158, endPoint x: 183, endPoint y: 157, distance: 41.3
click at [183, 159] on icon at bounding box center [184, 161] width 2 height 4
drag, startPoint x: 122, startPoint y: 158, endPoint x: 152, endPoint y: 158, distance: 30.4
click at [147, 159] on icon at bounding box center [146, 161] width 2 height 4
click at [109, 159] on div "DE" at bounding box center [108, 161] width 11 height 12
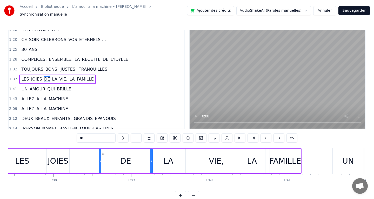
drag, startPoint x: 116, startPoint y: 159, endPoint x: 151, endPoint y: 158, distance: 35.3
click at [151, 159] on icon at bounding box center [151, 161] width 2 height 4
drag, startPoint x: 101, startPoint y: 159, endPoint x: 128, endPoint y: 159, distance: 27.5
click at [128, 159] on icon at bounding box center [127, 161] width 2 height 4
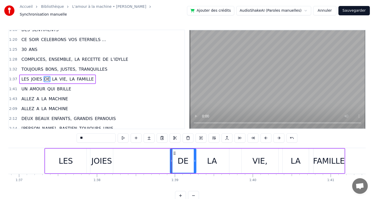
scroll to position [0, 7546]
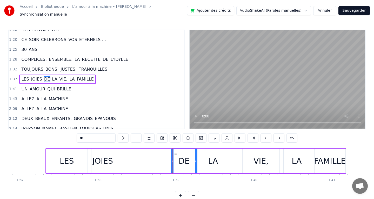
click at [95, 158] on div "JOIES" at bounding box center [102, 161] width 21 height 12
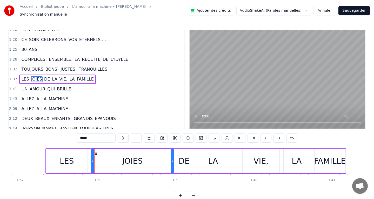
drag, startPoint x: 113, startPoint y: 158, endPoint x: 172, endPoint y: 159, distance: 59.5
click at [172, 159] on icon at bounding box center [172, 161] width 2 height 4
click at [93, 159] on div "JOIES" at bounding box center [133, 161] width 82 height 24
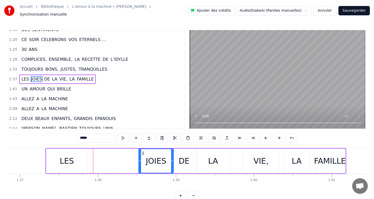
drag, startPoint x: 92, startPoint y: 158, endPoint x: 140, endPoint y: 155, distance: 47.6
click at [140, 155] on div at bounding box center [140, 161] width 2 height 24
click at [52, 159] on div "LES" at bounding box center [66, 161] width 41 height 25
type input "***"
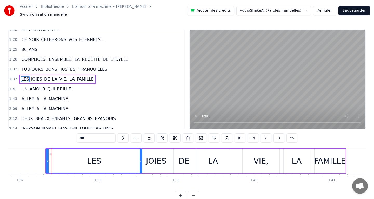
drag, startPoint x: 86, startPoint y: 158, endPoint x: 140, endPoint y: 158, distance: 53.5
click at [140, 159] on icon at bounding box center [141, 161] width 2 height 4
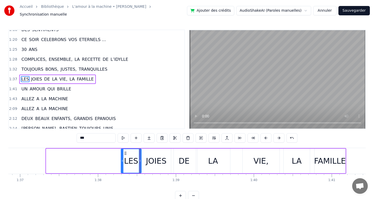
drag, startPoint x: 47, startPoint y: 159, endPoint x: 122, endPoint y: 155, distance: 74.9
click at [122, 155] on div at bounding box center [122, 161] width 2 height 24
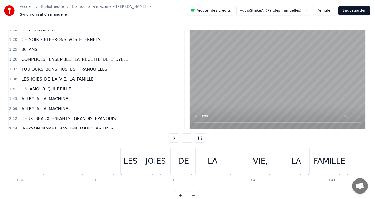
scroll to position [0, 7526]
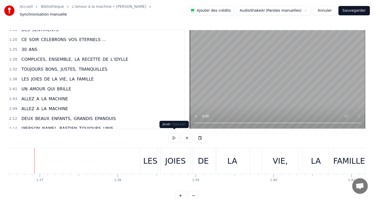
click at [172, 136] on button at bounding box center [174, 137] width 11 height 9
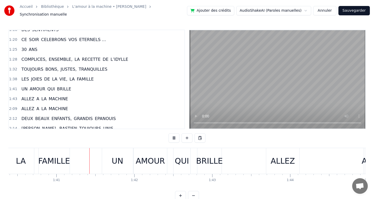
scroll to position [0, 7848]
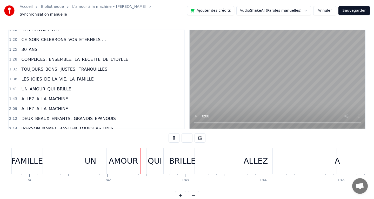
click at [172, 136] on button at bounding box center [174, 137] width 11 height 9
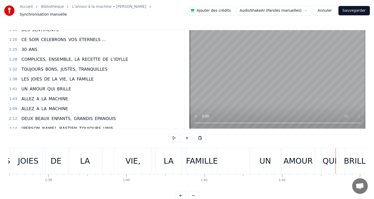
scroll to position [0, 7665]
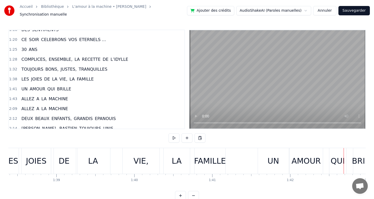
click at [134, 159] on div "VIE," at bounding box center [141, 161] width 37 height 26
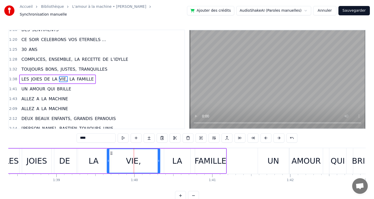
drag, startPoint x: 124, startPoint y: 159, endPoint x: 107, endPoint y: 159, distance: 16.6
click at [107, 159] on icon at bounding box center [108, 161] width 2 height 4
drag, startPoint x: 158, startPoint y: 158, endPoint x: 132, endPoint y: 157, distance: 26.2
click at [132, 159] on icon at bounding box center [132, 161] width 2 height 4
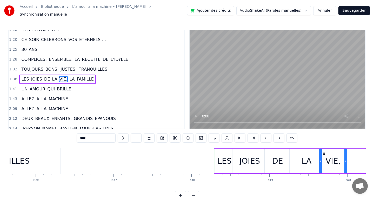
scroll to position [0, 7451]
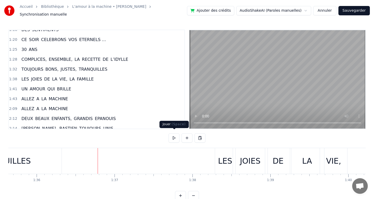
click at [175, 135] on button at bounding box center [174, 137] width 11 height 9
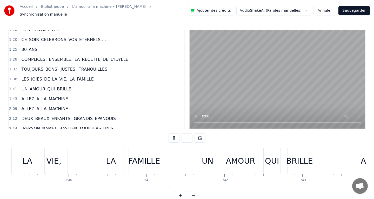
scroll to position [0, 7760]
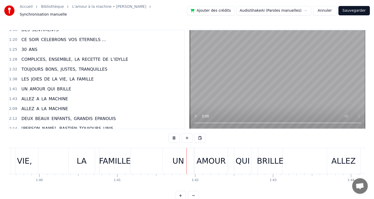
click at [175, 135] on button at bounding box center [174, 137] width 11 height 9
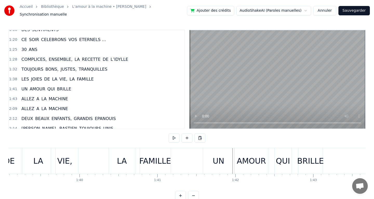
scroll to position [0, 7718]
click at [124, 159] on div "LA" at bounding box center [123, 161] width 10 height 12
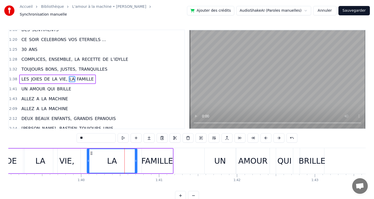
drag, startPoint x: 112, startPoint y: 158, endPoint x: 87, endPoint y: 157, distance: 24.9
click at [87, 159] on icon at bounding box center [88, 161] width 2 height 4
drag, startPoint x: 135, startPoint y: 158, endPoint x: 120, endPoint y: 158, distance: 14.8
click at [120, 159] on icon at bounding box center [121, 161] width 2 height 4
click at [140, 159] on div "LES JOIES DE LA VIE, LA FAMILLE" at bounding box center [61, 161] width 226 height 26
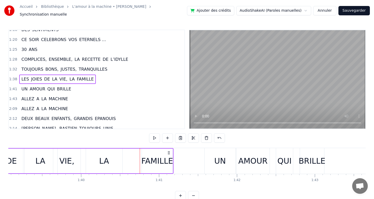
click at [145, 158] on div "FAMILLE" at bounding box center [157, 161] width 32 height 12
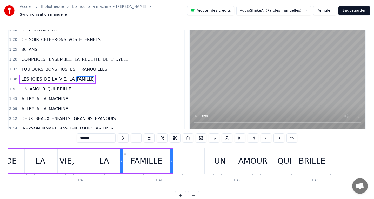
drag, startPoint x: 143, startPoint y: 158, endPoint x: 121, endPoint y: 158, distance: 22.1
click at [121, 159] on icon at bounding box center [121, 161] width 2 height 4
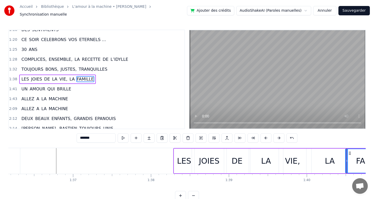
scroll to position [0, 7483]
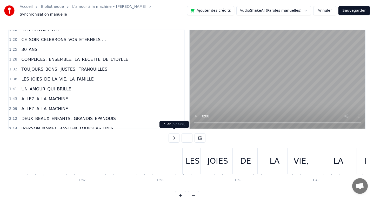
click at [174, 134] on button at bounding box center [174, 137] width 11 height 9
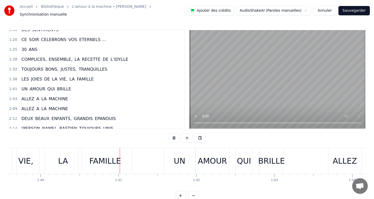
scroll to position [0, 7802]
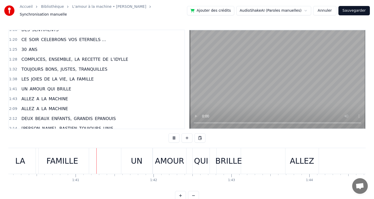
click at [174, 134] on button at bounding box center [174, 137] width 11 height 9
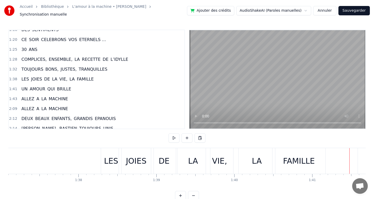
scroll to position [0, 7559]
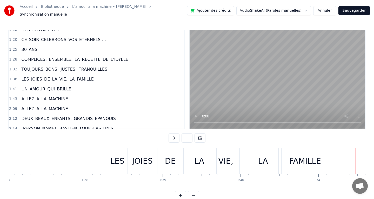
click at [112, 164] on div "LES" at bounding box center [117, 161] width 14 height 12
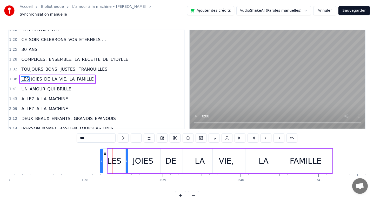
click at [102, 159] on icon at bounding box center [102, 161] width 2 height 4
click at [306, 155] on div "FAMILLE" at bounding box center [306, 161] width 32 height 12
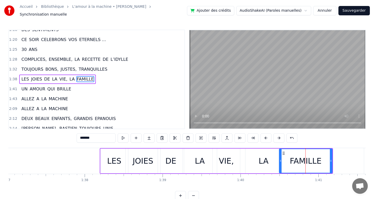
click at [268, 157] on div "LA" at bounding box center [264, 161] width 10 height 12
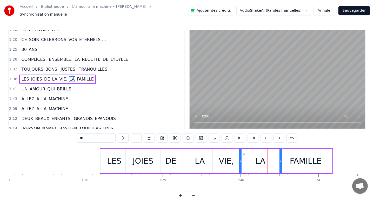
drag, startPoint x: 246, startPoint y: 158, endPoint x: 240, endPoint y: 158, distance: 6.5
click at [240, 159] on icon at bounding box center [240, 161] width 2 height 4
drag, startPoint x: 280, startPoint y: 158, endPoint x: 271, endPoint y: 158, distance: 8.8
click at [271, 161] on circle at bounding box center [271, 161] width 0 height 0
click at [298, 158] on div "FAMILLE" at bounding box center [306, 161] width 32 height 12
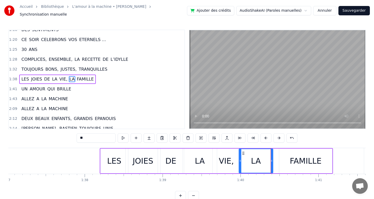
type input "*******"
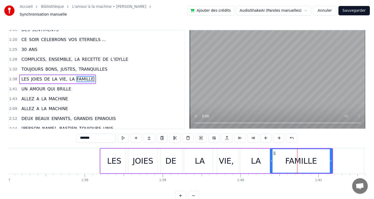
drag, startPoint x: 280, startPoint y: 158, endPoint x: 271, endPoint y: 157, distance: 8.9
click at [271, 159] on icon at bounding box center [271, 161] width 2 height 4
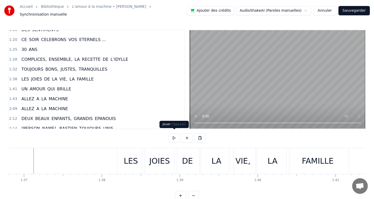
scroll to position [0, 7541]
click at [179, 134] on button at bounding box center [174, 137] width 11 height 9
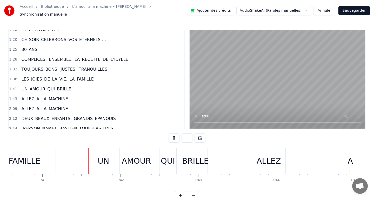
scroll to position [0, 7850]
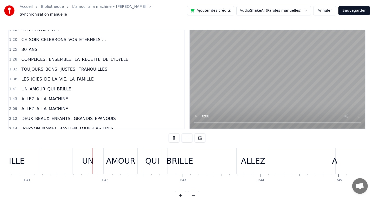
click at [179, 134] on button at bounding box center [174, 137] width 11 height 9
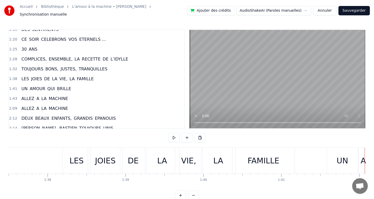
scroll to position [0, 7586]
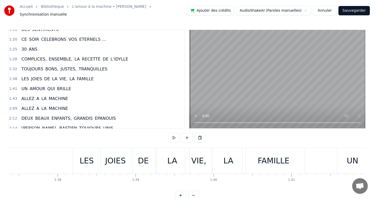
click at [257, 158] on div "FAMILLE" at bounding box center [274, 161] width 62 height 26
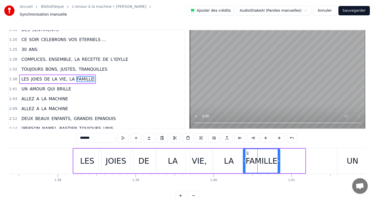
drag, startPoint x: 304, startPoint y: 158, endPoint x: 277, endPoint y: 159, distance: 27.3
click at [278, 159] on icon at bounding box center [279, 161] width 2 height 4
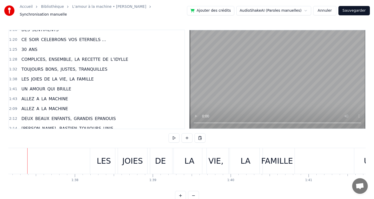
scroll to position [0, 7562]
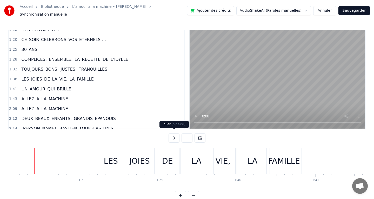
click at [174, 137] on button at bounding box center [174, 137] width 11 height 9
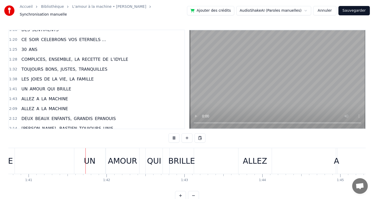
scroll to position [0, 7870]
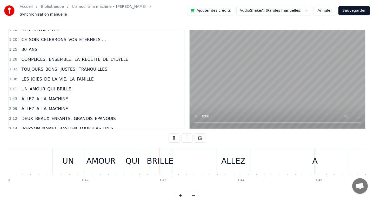
click at [174, 137] on button at bounding box center [174, 137] width 11 height 9
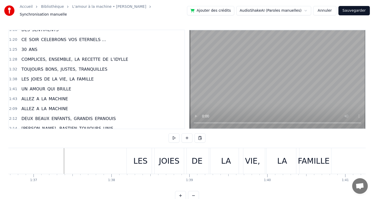
scroll to position [0, 7530]
click at [273, 161] on div "LA" at bounding box center [284, 161] width 34 height 26
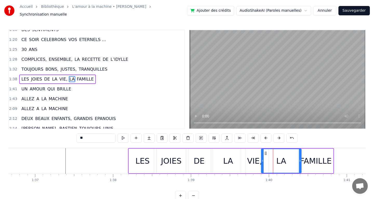
drag, startPoint x: 268, startPoint y: 158, endPoint x: 262, endPoint y: 158, distance: 6.0
click at [262, 159] on icon at bounding box center [263, 161] width 2 height 4
drag, startPoint x: 300, startPoint y: 158, endPoint x: 289, endPoint y: 158, distance: 11.4
click at [288, 159] on icon at bounding box center [288, 161] width 2 height 4
click at [311, 158] on div "FAMILLE" at bounding box center [316, 161] width 32 height 12
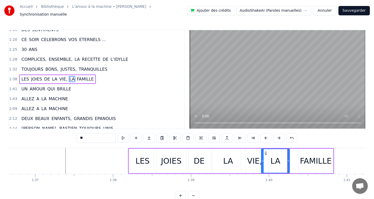
type input "*******"
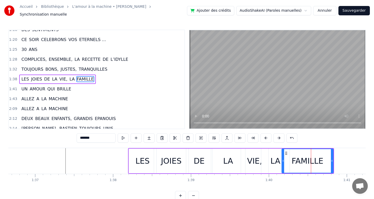
drag, startPoint x: 300, startPoint y: 158, endPoint x: 283, endPoint y: 158, distance: 16.6
click at [283, 159] on icon at bounding box center [283, 161] width 2 height 4
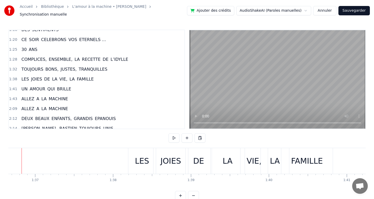
scroll to position [0, 7518]
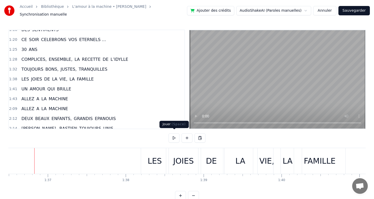
click at [173, 133] on button at bounding box center [174, 137] width 11 height 9
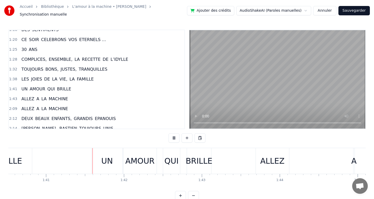
scroll to position [0, 7831]
click at [173, 133] on button at bounding box center [174, 137] width 11 height 9
click at [266, 155] on div "ALLEZ" at bounding box center [272, 161] width 24 height 12
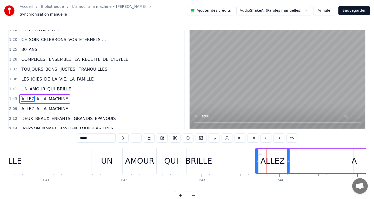
scroll to position [193, 0]
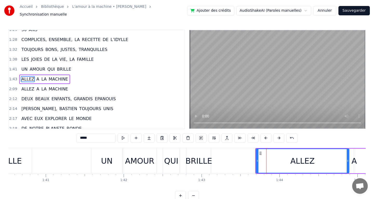
drag, startPoint x: 288, startPoint y: 158, endPoint x: 347, endPoint y: 159, distance: 58.4
click at [349, 159] on icon at bounding box center [348, 161] width 2 height 4
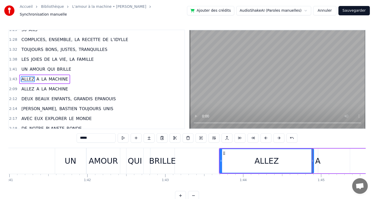
scroll to position [0, 7866]
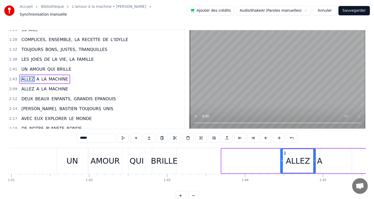
drag, startPoint x: 223, startPoint y: 159, endPoint x: 292, endPoint y: 158, distance: 69.9
click at [283, 159] on icon at bounding box center [282, 161] width 2 height 4
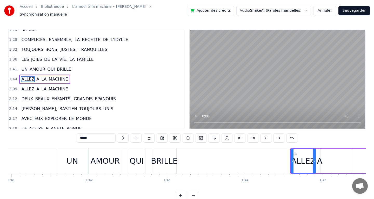
click at [162, 157] on div "BRILLE" at bounding box center [164, 161] width 27 height 12
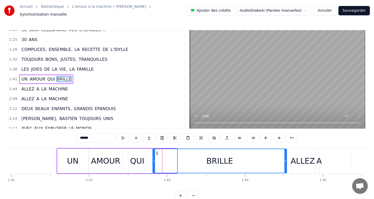
drag, startPoint x: 176, startPoint y: 158, endPoint x: 285, endPoint y: 159, distance: 109.6
click at [285, 159] on icon at bounding box center [285, 161] width 2 height 4
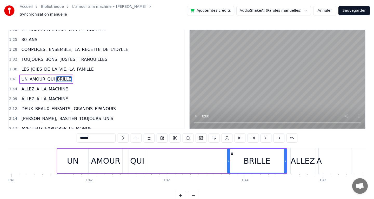
drag, startPoint x: 154, startPoint y: 158, endPoint x: 168, endPoint y: 151, distance: 15.7
click at [232, 160] on div "BRILLE" at bounding box center [257, 161] width 58 height 24
click at [139, 155] on div "QUI" at bounding box center [137, 161] width 14 height 12
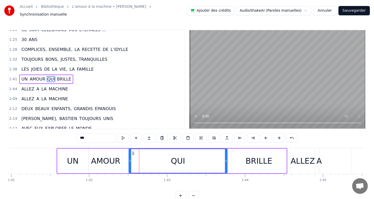
drag, startPoint x: 145, startPoint y: 158, endPoint x: 226, endPoint y: 155, distance: 81.4
click at [226, 155] on div at bounding box center [226, 161] width 2 height 24
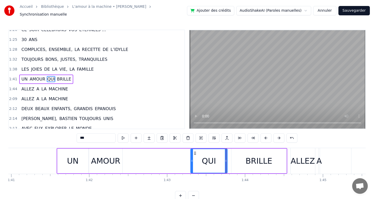
drag, startPoint x: 130, startPoint y: 159, endPoint x: 192, endPoint y: 155, distance: 62.0
click at [192, 155] on div at bounding box center [192, 161] width 2 height 24
click at [109, 158] on div "AMOUR" at bounding box center [105, 161] width 29 height 12
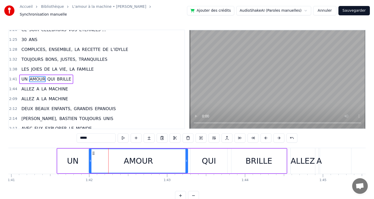
drag, startPoint x: 120, startPoint y: 158, endPoint x: 186, endPoint y: 153, distance: 65.6
click at [186, 153] on div at bounding box center [186, 161] width 2 height 24
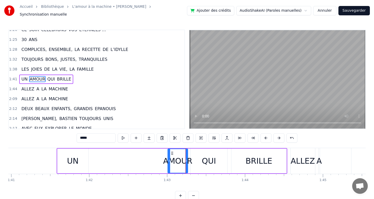
drag, startPoint x: 90, startPoint y: 158, endPoint x: 169, endPoint y: 155, distance: 78.7
click at [169, 155] on div at bounding box center [169, 161] width 2 height 24
click at [59, 160] on div "UN" at bounding box center [72, 161] width 31 height 25
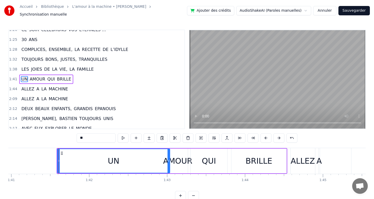
drag, startPoint x: 87, startPoint y: 159, endPoint x: 168, endPoint y: 154, distance: 81.7
click at [168, 154] on div at bounding box center [169, 161] width 2 height 24
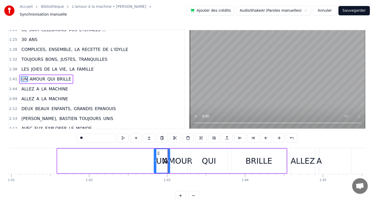
drag, startPoint x: 59, startPoint y: 157, endPoint x: 155, endPoint y: 160, distance: 96.1
click at [155, 160] on icon at bounding box center [155, 161] width 2 height 4
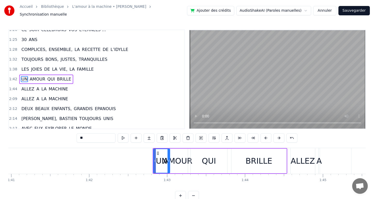
click at [306, 157] on div "ALLEZ" at bounding box center [303, 161] width 24 height 12
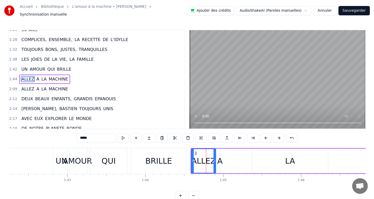
scroll to position [0, 7988]
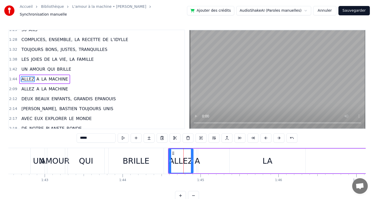
click at [198, 158] on div "A" at bounding box center [197, 161] width 5 height 12
type input "*"
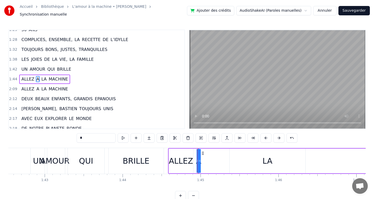
drag, startPoint x: 198, startPoint y: 158, endPoint x: 249, endPoint y: 156, distance: 50.1
click at [198, 159] on div "A" at bounding box center [198, 161] width 5 height 12
drag, startPoint x: 200, startPoint y: 159, endPoint x: 229, endPoint y: 158, distance: 28.0
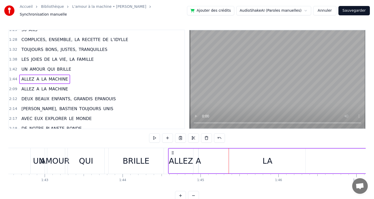
click at [197, 159] on div "A" at bounding box center [198, 161] width 5 height 12
drag, startPoint x: 197, startPoint y: 158, endPoint x: 182, endPoint y: 157, distance: 14.8
click at [198, 158] on div "A" at bounding box center [198, 161] width 5 height 12
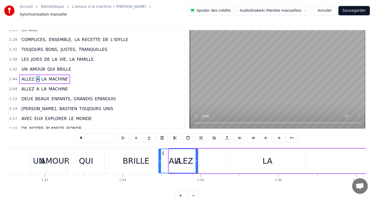
drag, startPoint x: 199, startPoint y: 157, endPoint x: 159, endPoint y: 155, distance: 39.8
click at [159, 155] on div at bounding box center [160, 161] width 2 height 24
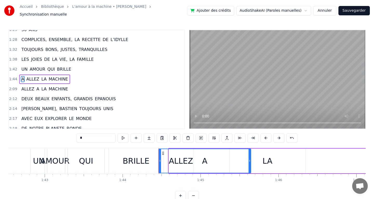
drag, startPoint x: 197, startPoint y: 159, endPoint x: 250, endPoint y: 157, distance: 53.0
click at [250, 159] on icon at bounding box center [250, 161] width 2 height 4
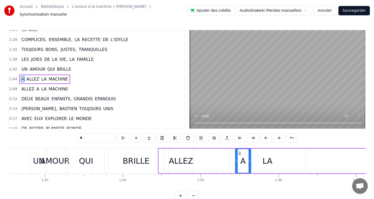
drag, startPoint x: 159, startPoint y: 159, endPoint x: 236, endPoint y: 154, distance: 76.8
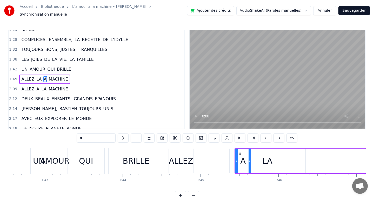
click at [179, 157] on div "ALLEZ" at bounding box center [181, 161] width 24 height 12
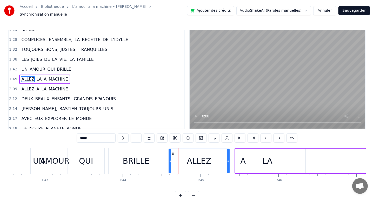
drag, startPoint x: 191, startPoint y: 158, endPoint x: 227, endPoint y: 158, distance: 36.1
click at [227, 159] on icon at bounding box center [228, 161] width 2 height 4
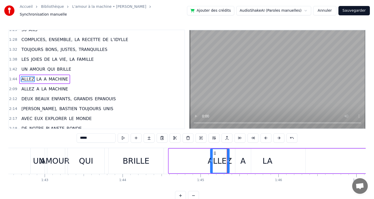
drag, startPoint x: 170, startPoint y: 158, endPoint x: 211, endPoint y: 158, distance: 41.6
click at [211, 159] on icon at bounding box center [212, 161] width 2 height 4
click at [124, 159] on div "BRILLE" at bounding box center [136, 161] width 27 height 12
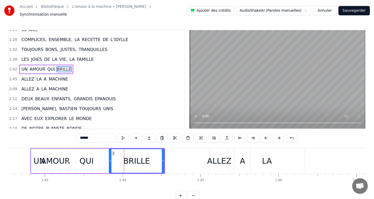
scroll to position [183, 0]
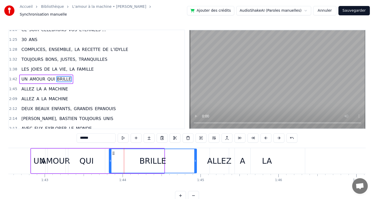
drag, startPoint x: 163, startPoint y: 158, endPoint x: 199, endPoint y: 159, distance: 36.4
click at [196, 159] on icon at bounding box center [195, 161] width 2 height 4
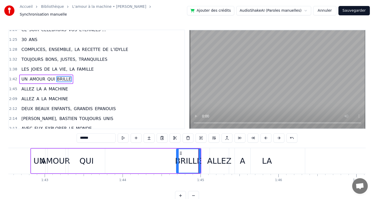
drag, startPoint x: 109, startPoint y: 159, endPoint x: 177, endPoint y: 157, distance: 67.5
click at [177, 159] on icon at bounding box center [178, 161] width 2 height 4
click at [93, 158] on div "QUI" at bounding box center [86, 161] width 14 height 12
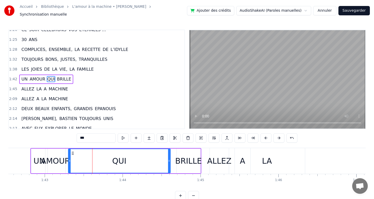
drag, startPoint x: 104, startPoint y: 158, endPoint x: 169, endPoint y: 157, distance: 65.5
click at [169, 159] on icon at bounding box center [169, 161] width 2 height 4
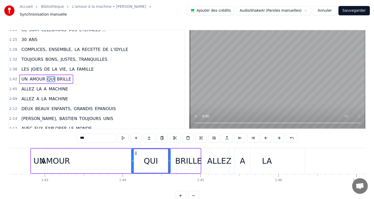
drag, startPoint x: 70, startPoint y: 158, endPoint x: 133, endPoint y: 156, distance: 63.2
click at [133, 156] on div at bounding box center [133, 161] width 2 height 24
click at [62, 155] on div "AMOUR" at bounding box center [55, 161] width 29 height 12
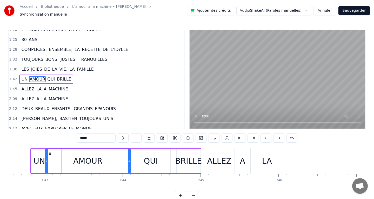
drag, startPoint x: 64, startPoint y: 158, endPoint x: 129, endPoint y: 157, distance: 64.9
click at [129, 159] on icon at bounding box center [129, 161] width 2 height 4
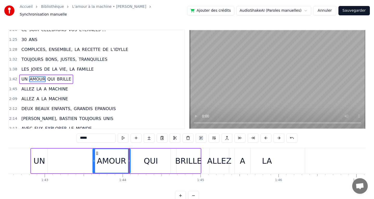
drag, startPoint x: 47, startPoint y: 159, endPoint x: 94, endPoint y: 156, distance: 47.6
click at [94, 159] on icon at bounding box center [94, 161] width 2 height 4
click at [42, 156] on div "UN" at bounding box center [39, 161] width 11 height 12
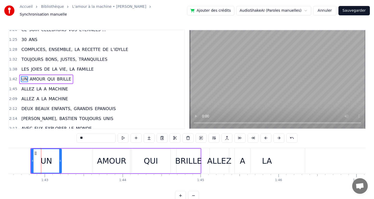
drag, startPoint x: 46, startPoint y: 158, endPoint x: 60, endPoint y: 158, distance: 14.0
click at [60, 159] on icon at bounding box center [60, 161] width 2 height 4
click at [100, 156] on div "AMOUR" at bounding box center [111, 161] width 29 height 12
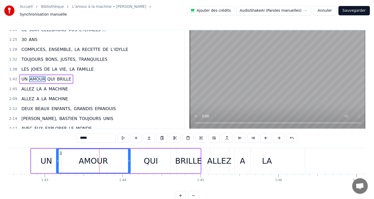
drag, startPoint x: 94, startPoint y: 158, endPoint x: 62, endPoint y: 160, distance: 32.2
click at [58, 160] on icon at bounding box center [58, 161] width 2 height 4
drag, startPoint x: 128, startPoint y: 158, endPoint x: 118, endPoint y: 158, distance: 10.6
click at [118, 159] on icon at bounding box center [118, 161] width 2 height 4
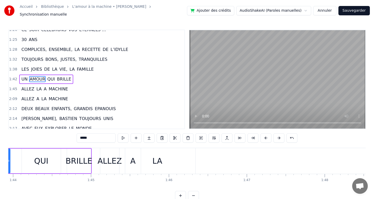
scroll to position [0, 8100]
click at [150, 152] on div "LA" at bounding box center [156, 161] width 76 height 26
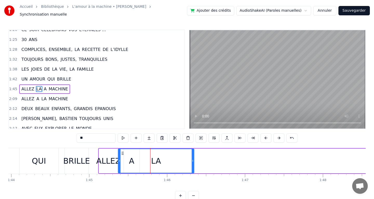
scroll to position [193, 0]
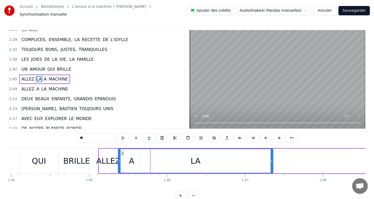
drag, startPoint x: 193, startPoint y: 158, endPoint x: 287, endPoint y: 156, distance: 93.3
click at [273, 156] on div at bounding box center [272, 161] width 2 height 24
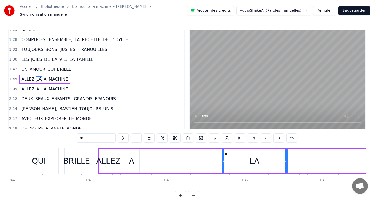
drag, startPoint x: 119, startPoint y: 158, endPoint x: 224, endPoint y: 156, distance: 104.2
click at [132, 156] on div "A" at bounding box center [131, 161] width 5 height 12
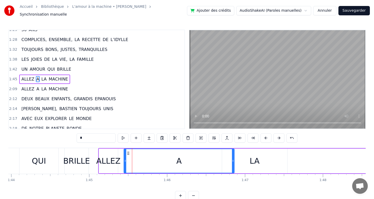
drag, startPoint x: 138, startPoint y: 159, endPoint x: 156, endPoint y: 162, distance: 17.9
click at [233, 160] on icon at bounding box center [233, 161] width 2 height 4
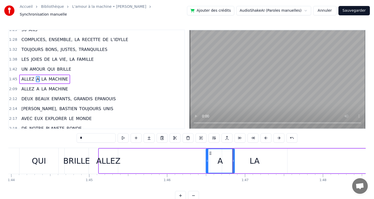
drag, startPoint x: 125, startPoint y: 159, endPoint x: 207, endPoint y: 156, distance: 82.1
click at [207, 159] on icon at bounding box center [207, 161] width 2 height 4
click at [112, 157] on div "ALLEZ" at bounding box center [108, 161] width 24 height 12
type input "*****"
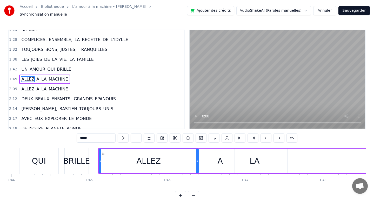
drag, startPoint x: 117, startPoint y: 160, endPoint x: 197, endPoint y: 157, distance: 80.6
click at [197, 159] on icon at bounding box center [197, 161] width 2 height 4
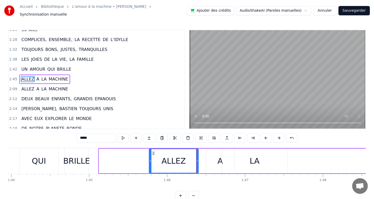
drag, startPoint x: 100, startPoint y: 159, endPoint x: 151, endPoint y: 159, distance: 51.4
click at [151, 159] on icon at bounding box center [150, 161] width 2 height 4
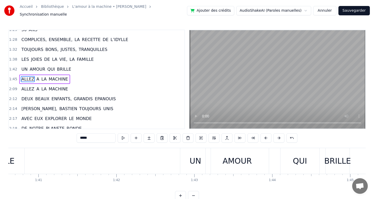
scroll to position [0, 7833]
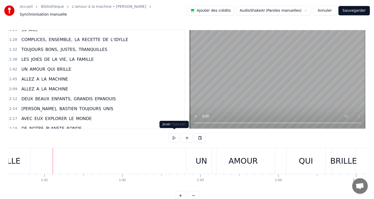
click at [173, 133] on button at bounding box center [174, 137] width 11 height 9
click at [206, 161] on div "UN" at bounding box center [201, 161] width 11 height 12
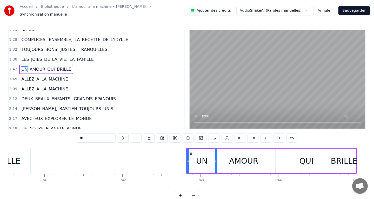
scroll to position [183, 0]
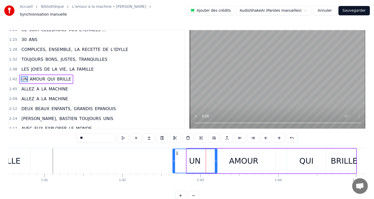
drag, startPoint x: 187, startPoint y: 158, endPoint x: 173, endPoint y: 157, distance: 14.3
click at [173, 159] on icon at bounding box center [174, 161] width 2 height 4
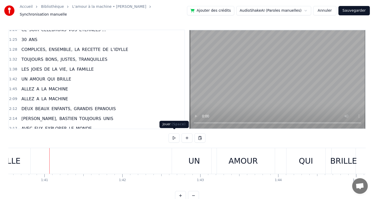
click at [170, 136] on button at bounding box center [174, 137] width 11 height 9
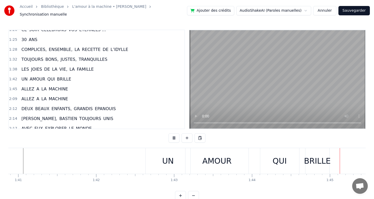
click at [170, 136] on button at bounding box center [174, 137] width 11 height 9
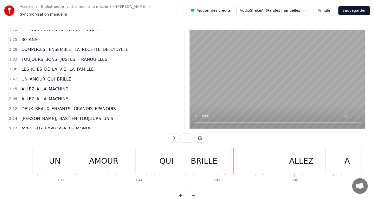
scroll to position [0, 7960]
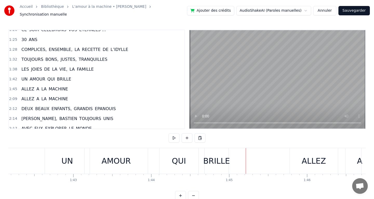
click at [128, 156] on div "AMOUR" at bounding box center [116, 161] width 29 height 12
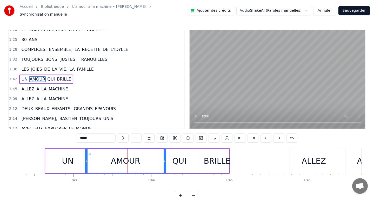
drag, startPoint x: 147, startPoint y: 159, endPoint x: 165, endPoint y: 158, distance: 18.4
click at [165, 159] on icon at bounding box center [165, 161] width 2 height 4
click at [183, 159] on div "QUI" at bounding box center [179, 161] width 14 height 12
type input "***"
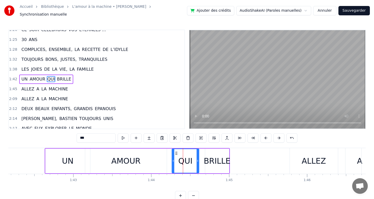
drag, startPoint x: 161, startPoint y: 158, endPoint x: 173, endPoint y: 158, distance: 11.9
click at [173, 161] on circle at bounding box center [173, 161] width 0 height 0
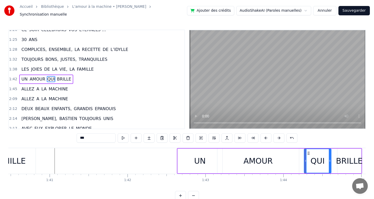
scroll to position [0, 7822]
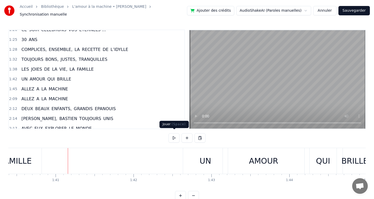
click at [173, 136] on button at bounding box center [174, 137] width 11 height 9
click at [198, 161] on div "UN" at bounding box center [205, 161] width 45 height 26
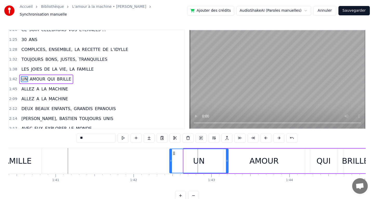
drag, startPoint x: 184, startPoint y: 158, endPoint x: 169, endPoint y: 159, distance: 15.1
click at [170, 159] on icon at bounding box center [171, 161] width 2 height 4
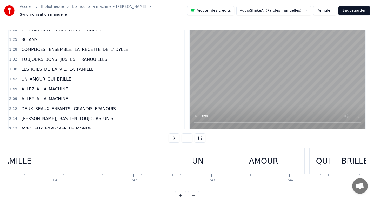
click at [173, 135] on button at bounding box center [174, 137] width 11 height 9
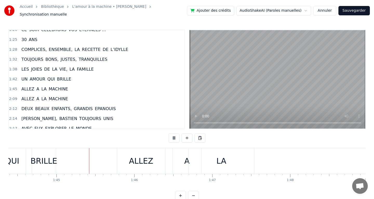
scroll to position [0, 8147]
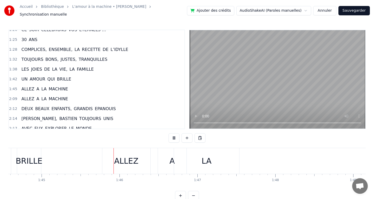
click at [173, 135] on button at bounding box center [174, 137] width 11 height 9
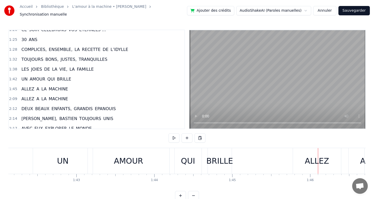
scroll to position [0, 7956]
click at [214, 157] on div "BRILLE" at bounding box center [219, 161] width 27 height 12
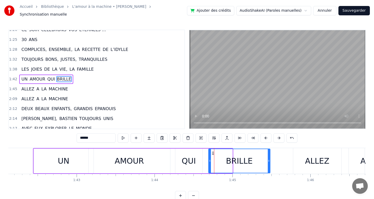
drag, startPoint x: 231, startPoint y: 159, endPoint x: 278, endPoint y: 157, distance: 46.5
click at [270, 159] on icon at bounding box center [269, 161] width 2 height 4
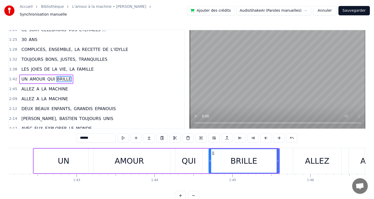
drag, startPoint x: 210, startPoint y: 158, endPoint x: 240, endPoint y: 158, distance: 30.1
click at [211, 159] on icon at bounding box center [210, 161] width 2 height 4
click at [190, 157] on div "QUI" at bounding box center [189, 161] width 14 height 12
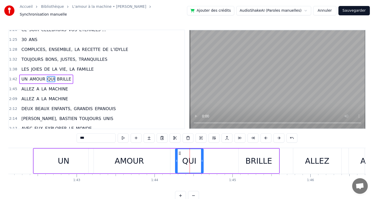
drag, startPoint x: 201, startPoint y: 157, endPoint x: 235, endPoint y: 157, distance: 33.2
click at [203, 159] on icon at bounding box center [202, 161] width 2 height 4
drag, startPoint x: 177, startPoint y: 159, endPoint x: 205, endPoint y: 159, distance: 28.3
click at [178, 159] on icon at bounding box center [177, 161] width 2 height 4
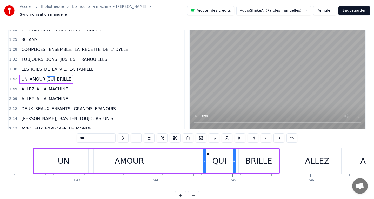
click at [140, 156] on div "AMOUR" at bounding box center [129, 161] width 29 height 12
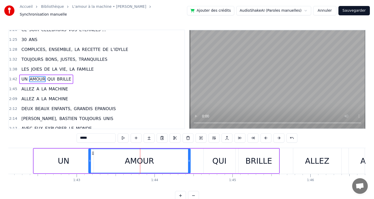
drag, startPoint x: 169, startPoint y: 158, endPoint x: 189, endPoint y: 159, distance: 20.6
click at [189, 159] on icon at bounding box center [189, 161] width 2 height 4
click at [220, 159] on div "QUI" at bounding box center [219, 161] width 14 height 12
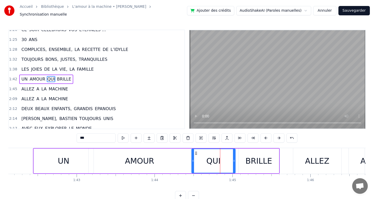
drag, startPoint x: 204, startPoint y: 158, endPoint x: 192, endPoint y: 159, distance: 12.0
click at [192, 159] on icon at bounding box center [193, 161] width 2 height 4
drag, startPoint x: 235, startPoint y: 159, endPoint x: 221, endPoint y: 159, distance: 13.5
click at [225, 159] on icon at bounding box center [226, 161] width 2 height 4
click at [247, 160] on div "BRILLE" at bounding box center [258, 161] width 27 height 12
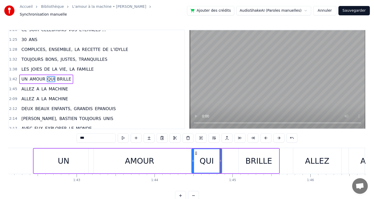
type input "******"
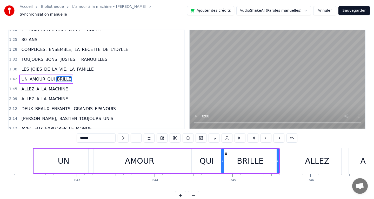
drag, startPoint x: 240, startPoint y: 158, endPoint x: 223, endPoint y: 158, distance: 17.4
click at [223, 161] on circle at bounding box center [223, 161] width 0 height 0
drag, startPoint x: 278, startPoint y: 158, endPoint x: 256, endPoint y: 160, distance: 22.9
click at [256, 160] on div "BRILLE" at bounding box center [238, 161] width 35 height 25
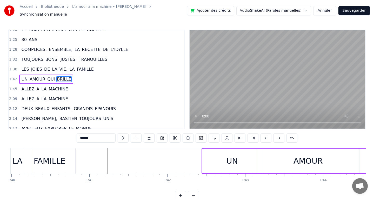
scroll to position [0, 7780]
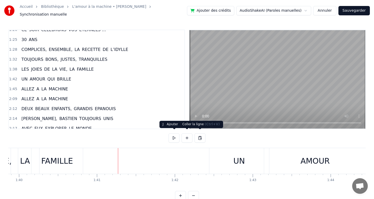
click at [176, 136] on button at bounding box center [174, 137] width 11 height 9
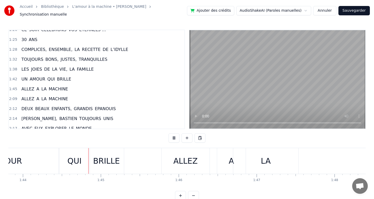
scroll to position [0, 8089]
click at [176, 136] on button at bounding box center [174, 137] width 11 height 9
click at [115, 168] on div "BRILLE" at bounding box center [105, 161] width 35 height 26
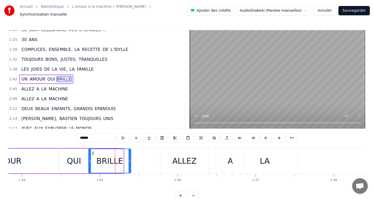
drag, startPoint x: 123, startPoint y: 159, endPoint x: 130, endPoint y: 158, distance: 7.5
click at [130, 159] on icon at bounding box center [130, 161] width 2 height 4
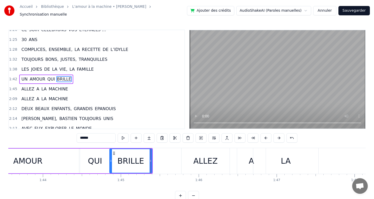
scroll to position [0, 8051]
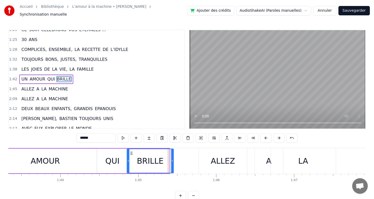
drag, startPoint x: 169, startPoint y: 158, endPoint x: 173, endPoint y: 158, distance: 4.2
click at [173, 159] on icon at bounding box center [172, 161] width 2 height 4
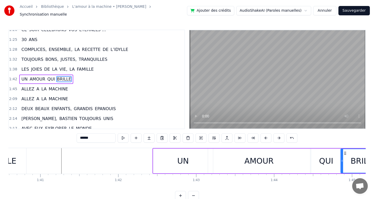
scroll to position [0, 7830]
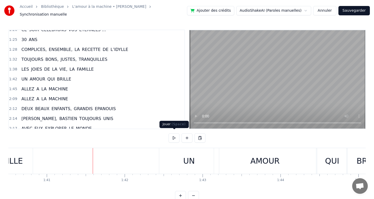
click at [169, 135] on button at bounding box center [174, 137] width 11 height 9
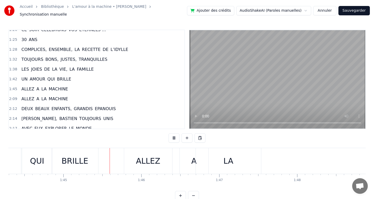
scroll to position [0, 8153]
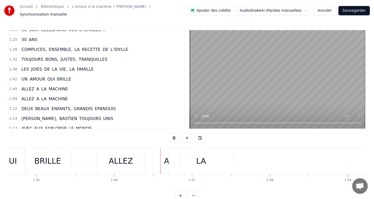
click at [169, 135] on button at bounding box center [174, 137] width 11 height 9
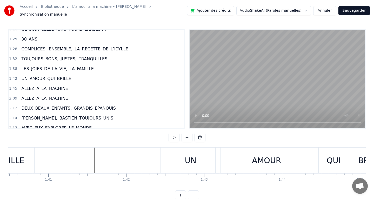
scroll to position [0, 7825]
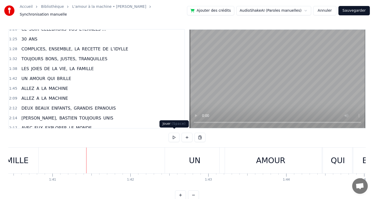
click at [173, 133] on button at bounding box center [174, 137] width 11 height 9
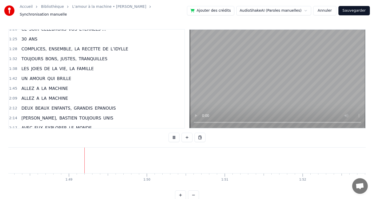
scroll to position [0, 8454]
click at [174, 135] on button at bounding box center [174, 137] width 11 height 9
click at [133, 156] on div "LA" at bounding box center [131, 161] width 10 height 12
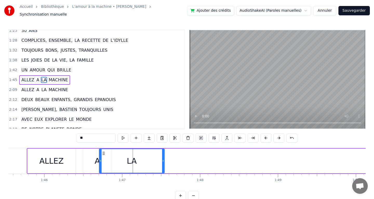
scroll to position [193, 0]
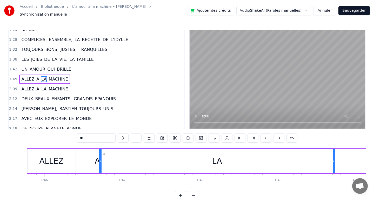
drag, startPoint x: 163, startPoint y: 158, endPoint x: 346, endPoint y: 154, distance: 182.3
click at [335, 154] on div at bounding box center [334, 161] width 2 height 24
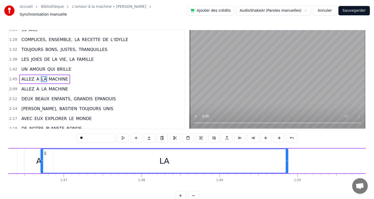
scroll to position [0, 8275]
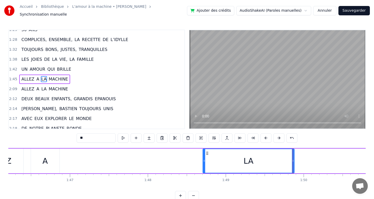
drag, startPoint x: 48, startPoint y: 158, endPoint x: 226, endPoint y: 164, distance: 178.2
click at [205, 164] on div at bounding box center [204, 161] width 2 height 24
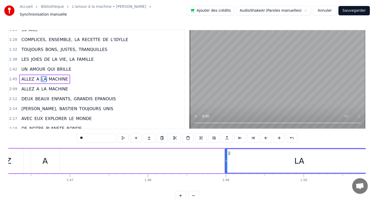
drag, startPoint x: 293, startPoint y: 158, endPoint x: 373, endPoint y: 157, distance: 79.5
click at [373, 157] on div "Accueil Bibliothèque L'amour à la machine • [PERSON_NAME] Synchronisation manue…" at bounding box center [187, 100] width 374 height 200
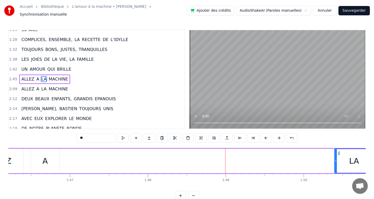
drag, startPoint x: 225, startPoint y: 158, endPoint x: 336, endPoint y: 164, distance: 110.6
click at [337, 164] on div at bounding box center [336, 161] width 2 height 24
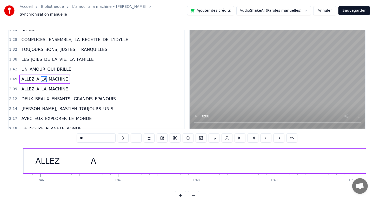
scroll to position [0, 8216]
click at [95, 162] on div "A" at bounding box center [104, 161] width 29 height 25
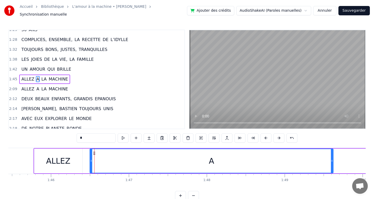
drag, startPoint x: 117, startPoint y: 159, endPoint x: 332, endPoint y: 160, distance: 214.8
click at [332, 160] on icon at bounding box center [332, 161] width 2 height 4
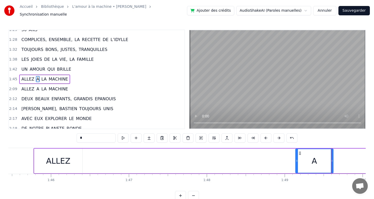
drag, startPoint x: 92, startPoint y: 159, endPoint x: 297, endPoint y: 157, distance: 205.7
click at [297, 159] on icon at bounding box center [297, 161] width 2 height 4
click at [61, 155] on div "ALLEZ" at bounding box center [58, 161] width 24 height 12
type input "*****"
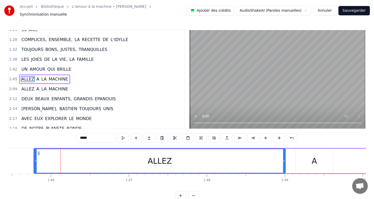
drag, startPoint x: 82, startPoint y: 159, endPoint x: 285, endPoint y: 165, distance: 203.2
click at [285, 165] on div at bounding box center [284, 161] width 2 height 24
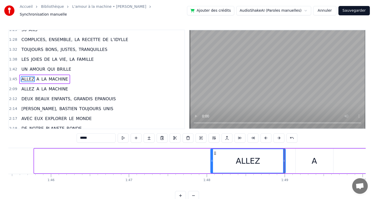
drag, startPoint x: 35, startPoint y: 157, endPoint x: 242, endPoint y: 171, distance: 206.9
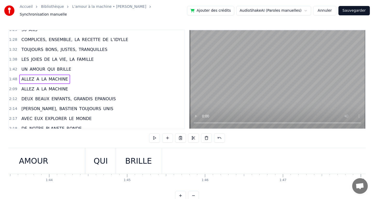
scroll to position [0, 8052]
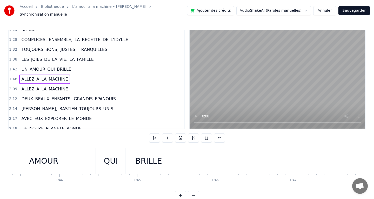
click at [146, 155] on div "BRILLE" at bounding box center [148, 161] width 27 height 12
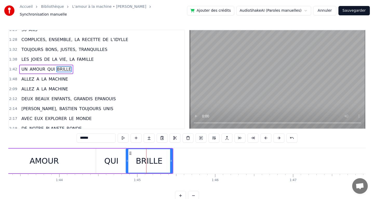
scroll to position [183, 0]
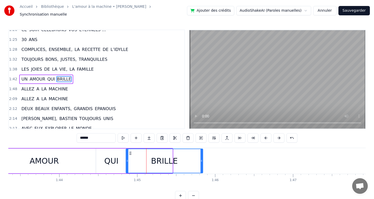
drag, startPoint x: 172, startPoint y: 158, endPoint x: 202, endPoint y: 158, distance: 30.4
click at [202, 159] on icon at bounding box center [201, 161] width 2 height 4
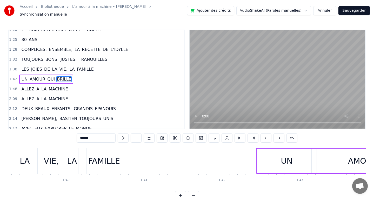
scroll to position [0, 7733]
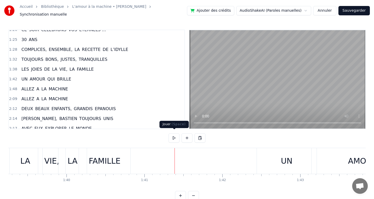
click at [175, 135] on button at bounding box center [174, 137] width 11 height 9
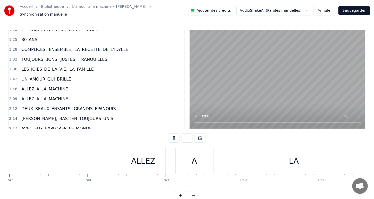
scroll to position [0, 8358]
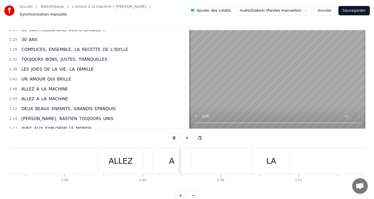
click at [175, 135] on button at bounding box center [174, 137] width 11 height 9
click at [116, 159] on div "ALLEZ" at bounding box center [121, 161] width 24 height 12
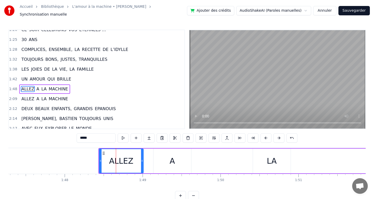
scroll to position [193, 0]
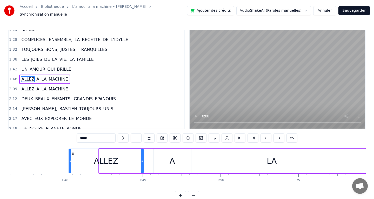
drag, startPoint x: 101, startPoint y: 158, endPoint x: 70, endPoint y: 157, distance: 31.2
click at [70, 159] on icon at bounding box center [70, 161] width 2 height 4
click at [167, 161] on div "A" at bounding box center [172, 161] width 38 height 25
type input "*"
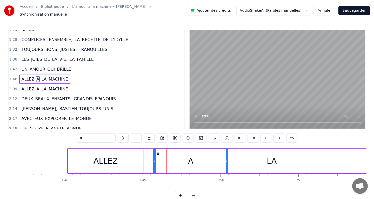
drag, startPoint x: 190, startPoint y: 158, endPoint x: 196, endPoint y: 154, distance: 7.1
click at [227, 160] on icon at bounding box center [227, 161] width 2 height 4
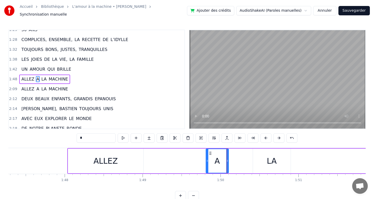
drag, startPoint x: 155, startPoint y: 157, endPoint x: 205, endPoint y: 161, distance: 49.8
click at [206, 161] on div at bounding box center [207, 161] width 2 height 24
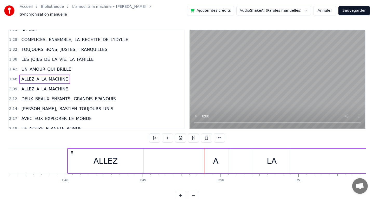
click at [260, 159] on div "LA" at bounding box center [272, 161] width 38 height 25
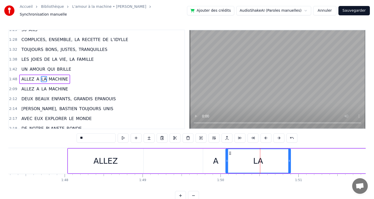
drag, startPoint x: 254, startPoint y: 158, endPoint x: 237, endPoint y: 157, distance: 16.4
click at [226, 159] on icon at bounding box center [227, 161] width 2 height 4
drag, startPoint x: 289, startPoint y: 158, endPoint x: 259, endPoint y: 158, distance: 30.6
click at [259, 159] on icon at bounding box center [259, 161] width 2 height 4
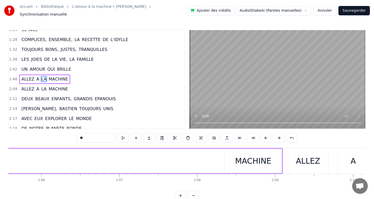
scroll to position [0, 9780]
click at [256, 161] on div "MACHINE" at bounding box center [257, 161] width 36 height 12
type input "*******"
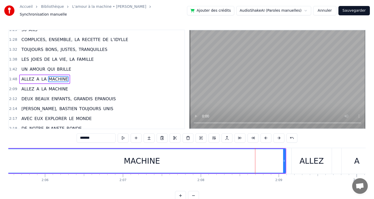
drag, startPoint x: 230, startPoint y: 158, endPoint x: 0, endPoint y: 166, distance: 230.0
click at [0, 166] on div "Accueil Bibliothèque L'amour à la machine • [PERSON_NAME] Synchronisation manue…" at bounding box center [187, 100] width 374 height 200
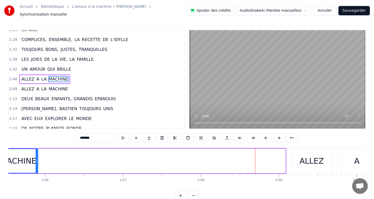
drag, startPoint x: 285, startPoint y: 157, endPoint x: 37, endPoint y: 156, distance: 247.5
click at [37, 159] on icon at bounding box center [37, 161] width 2 height 4
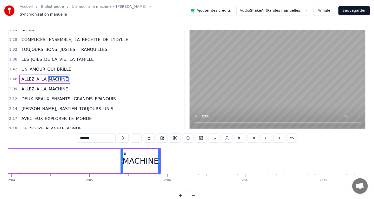
scroll to position [0, 9589]
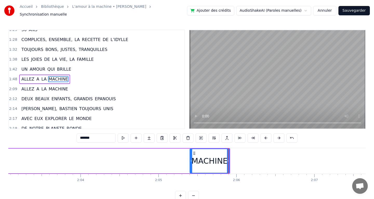
click at [192, 159] on div "MACHINE" at bounding box center [209, 161] width 36 height 12
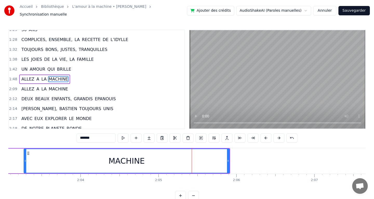
drag, startPoint x: 192, startPoint y: 159, endPoint x: 17, endPoint y: 158, distance: 175.0
click at [24, 159] on icon at bounding box center [25, 161] width 2 height 4
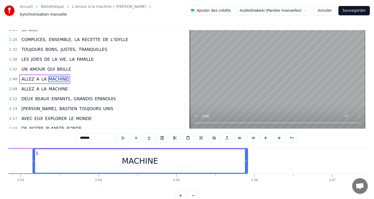
click at [247, 158] on div "MACHINE" at bounding box center [139, 161] width 215 height 25
drag, startPoint x: 246, startPoint y: 159, endPoint x: 129, endPoint y: 165, distance: 117.0
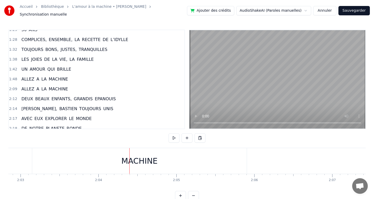
click at [240, 156] on div "MACHINE" at bounding box center [139, 161] width 215 height 26
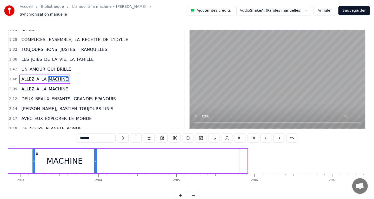
drag, startPoint x: 246, startPoint y: 158, endPoint x: 94, endPoint y: 155, distance: 151.9
click at [94, 155] on div at bounding box center [95, 161] width 2 height 24
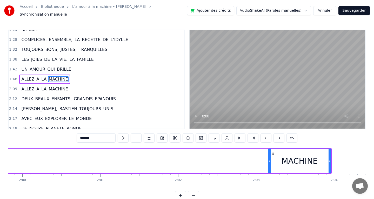
scroll to position [0, 9321]
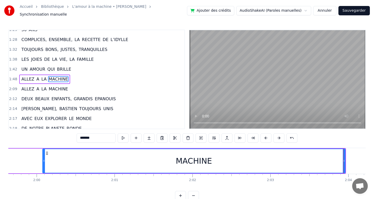
drag, startPoint x: 284, startPoint y: 158, endPoint x: 30, endPoint y: 163, distance: 254.5
click at [43, 163] on div at bounding box center [44, 161] width 2 height 24
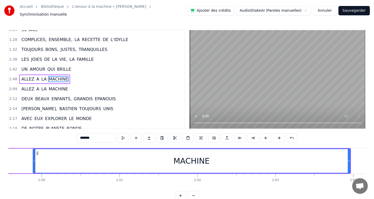
drag, startPoint x: 350, startPoint y: 158, endPoint x: 249, endPoint y: 158, distance: 101.0
click at [249, 158] on div "MACHINE" at bounding box center [192, 161] width 318 height 25
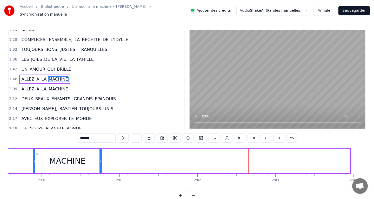
drag, startPoint x: 349, startPoint y: 158, endPoint x: 87, endPoint y: 147, distance: 262.3
click at [99, 149] on div at bounding box center [100, 161] width 2 height 24
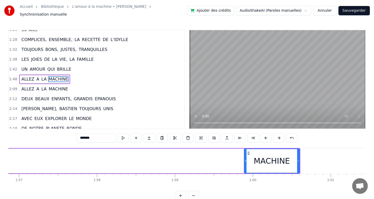
scroll to position [0, 9102]
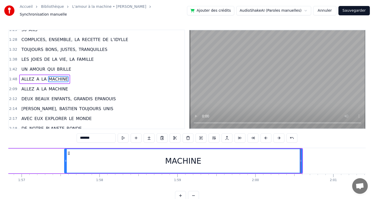
drag, startPoint x: 248, startPoint y: 158, endPoint x: 24, endPoint y: 160, distance: 223.3
click at [65, 160] on icon at bounding box center [66, 161] width 2 height 4
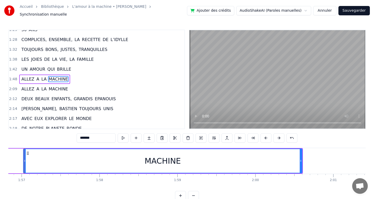
scroll to position [0, 9092]
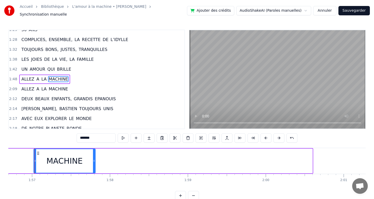
drag, startPoint x: 311, startPoint y: 158, endPoint x: 94, endPoint y: 163, distance: 217.2
click at [94, 163] on div at bounding box center [94, 161] width 2 height 24
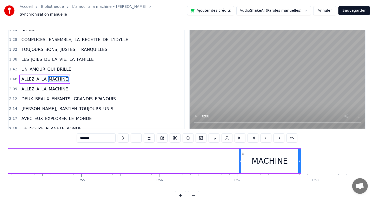
scroll to position [0, 8886]
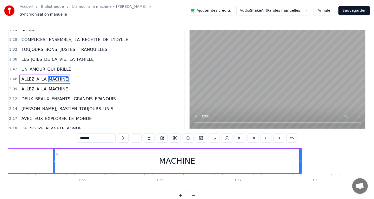
drag, startPoint x: 241, startPoint y: 160, endPoint x: 34, endPoint y: 170, distance: 207.2
click at [53, 170] on div "MACHINE" at bounding box center [177, 161] width 249 height 25
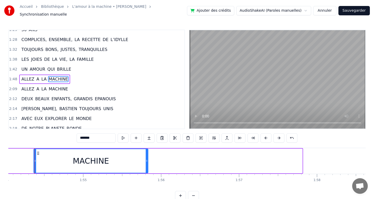
drag, startPoint x: 301, startPoint y: 159, endPoint x: 124, endPoint y: 163, distance: 176.9
click at [146, 163] on div at bounding box center [147, 161] width 2 height 24
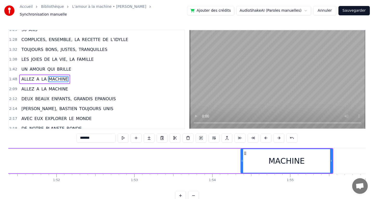
scroll to position [0, 8677]
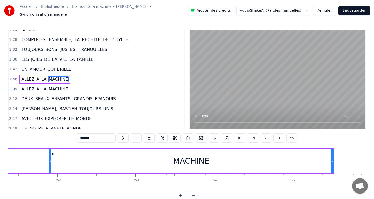
drag, startPoint x: 243, startPoint y: 159, endPoint x: 37, endPoint y: 170, distance: 206.8
click at [49, 170] on div "MACHINE" at bounding box center [191, 161] width 285 height 25
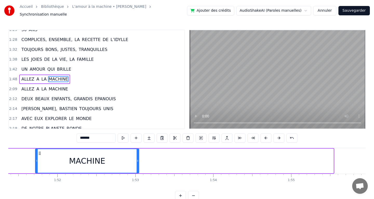
drag, startPoint x: 332, startPoint y: 158, endPoint x: 138, endPoint y: 160, distance: 194.5
click at [138, 160] on icon at bounding box center [138, 161] width 2 height 4
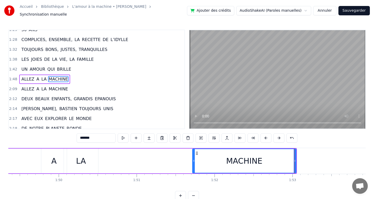
scroll to position [0, 8469]
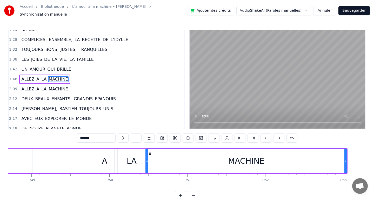
drag, startPoint x: 244, startPoint y: 158, endPoint x: 146, endPoint y: 162, distance: 97.5
click at [146, 162] on div at bounding box center [147, 161] width 2 height 24
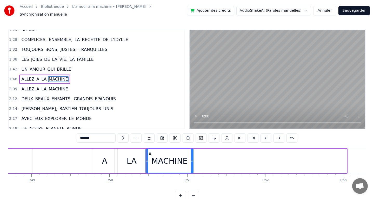
drag, startPoint x: 346, startPoint y: 158, endPoint x: 193, endPoint y: 171, distance: 154.1
click at [193, 171] on div "PASSER LEUR AMOUR A LA MACHINE SANS NOSTALGIE REGARD SUR LES ANNEES QUI DEFILEN…" at bounding box center [186, 167] width 357 height 39
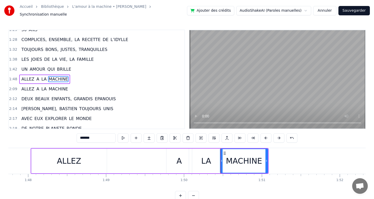
scroll to position [0, 8354]
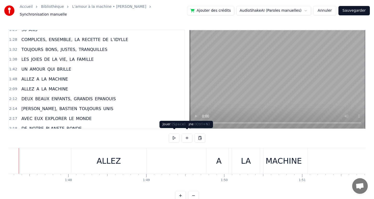
click at [173, 135] on button at bounding box center [174, 137] width 11 height 9
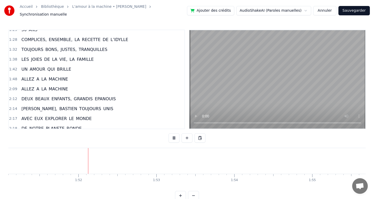
scroll to position [0, 8658]
click at [173, 135] on button at bounding box center [174, 137] width 11 height 9
click at [222, 158] on div "MACHINE" at bounding box center [217, 161] width 36 height 12
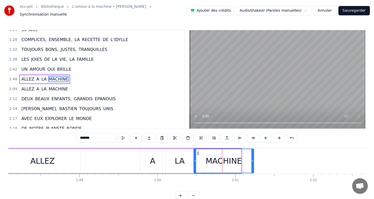
drag, startPoint x: 240, startPoint y: 159, endPoint x: 264, endPoint y: 158, distance: 24.2
click at [253, 159] on icon at bounding box center [252, 161] width 2 height 4
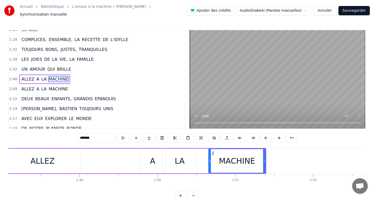
drag, startPoint x: 195, startPoint y: 158, endPoint x: 212, endPoint y: 158, distance: 17.7
click at [211, 159] on icon at bounding box center [210, 161] width 2 height 4
click at [183, 155] on div "LA" at bounding box center [180, 161] width 10 height 12
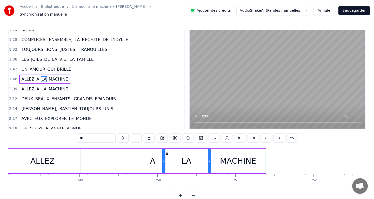
drag, startPoint x: 196, startPoint y: 158, endPoint x: 209, endPoint y: 158, distance: 13.8
click at [209, 159] on icon at bounding box center [209, 161] width 2 height 4
drag, startPoint x: 164, startPoint y: 158, endPoint x: 190, endPoint y: 158, distance: 25.7
click at [165, 159] on icon at bounding box center [164, 161] width 2 height 4
click at [155, 158] on div "A" at bounding box center [152, 161] width 5 height 12
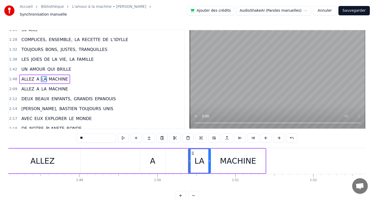
type input "*"
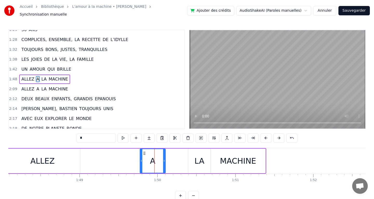
drag, startPoint x: 164, startPoint y: 158, endPoint x: 182, endPoint y: 158, distance: 18.2
click at [165, 159] on icon at bounding box center [164, 161] width 2 height 4
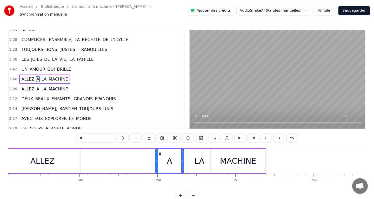
drag, startPoint x: 141, startPoint y: 159, endPoint x: 156, endPoint y: 159, distance: 15.6
click at [156, 159] on icon at bounding box center [157, 161] width 2 height 4
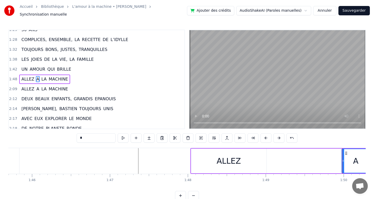
scroll to position [0, 8227]
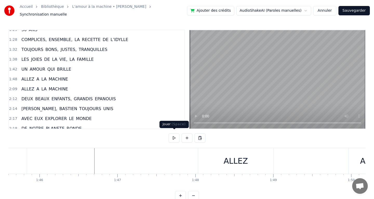
click at [173, 136] on button at bounding box center [174, 137] width 11 height 9
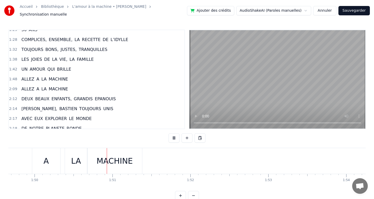
click at [173, 136] on button at bounding box center [174, 137] width 11 height 9
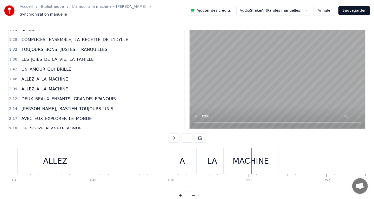
scroll to position [0, 8372]
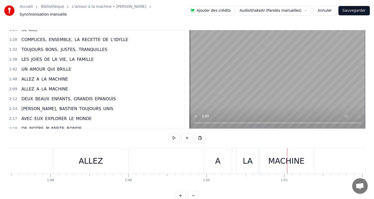
click at [212, 161] on div "A" at bounding box center [218, 161] width 28 height 26
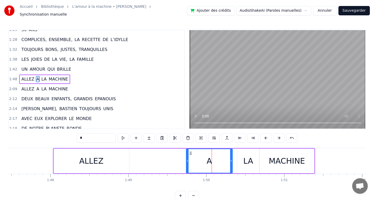
drag, startPoint x: 205, startPoint y: 158, endPoint x: 187, endPoint y: 158, distance: 18.2
click at [187, 159] on icon at bounding box center [187, 161] width 2 height 4
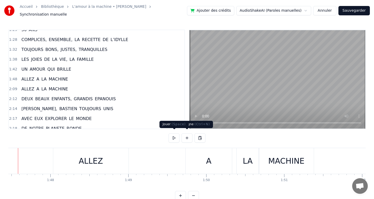
click at [172, 136] on button at bounding box center [174, 137] width 11 height 9
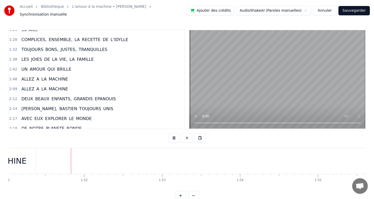
click at [172, 136] on button at bounding box center [174, 137] width 11 height 9
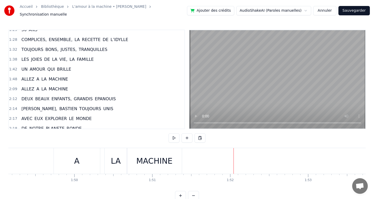
scroll to position [0, 8458]
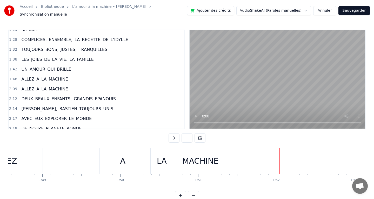
click at [146, 159] on div "A" at bounding box center [122, 161] width 47 height 26
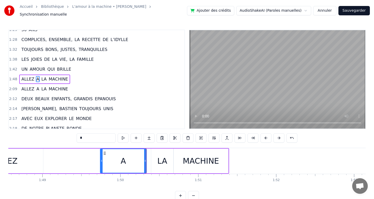
click at [160, 159] on div "LA" at bounding box center [162, 161] width 10 height 12
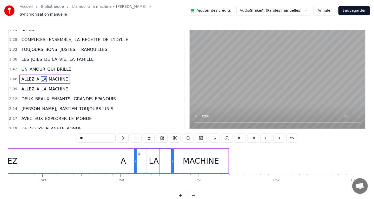
drag, startPoint x: 152, startPoint y: 158, endPoint x: 135, endPoint y: 158, distance: 17.7
click at [135, 159] on icon at bounding box center [136, 161] width 2 height 4
drag, startPoint x: 172, startPoint y: 158, endPoint x: 157, endPoint y: 158, distance: 15.8
click at [157, 159] on icon at bounding box center [157, 161] width 2 height 4
click at [181, 160] on div "MACHINE" at bounding box center [200, 161] width 55 height 25
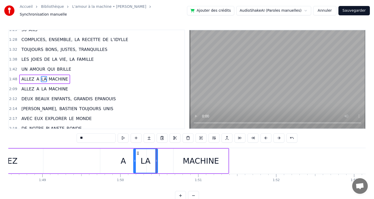
type input "*******"
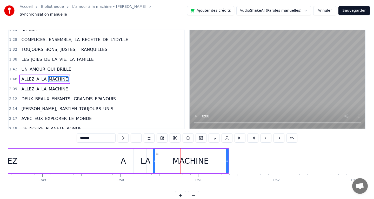
drag, startPoint x: 175, startPoint y: 158, endPoint x: 155, endPoint y: 158, distance: 20.3
click at [155, 159] on icon at bounding box center [154, 161] width 2 height 4
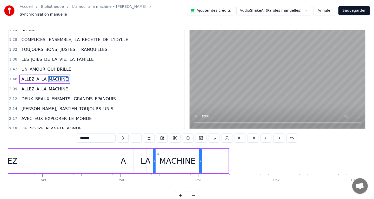
drag, startPoint x: 227, startPoint y: 157, endPoint x: 201, endPoint y: 160, distance: 26.9
click at [201, 160] on icon at bounding box center [200, 161] width 2 height 4
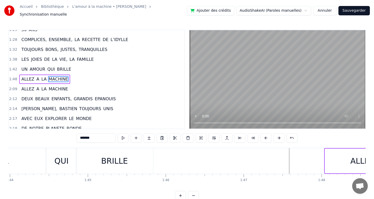
scroll to position [0, 8101]
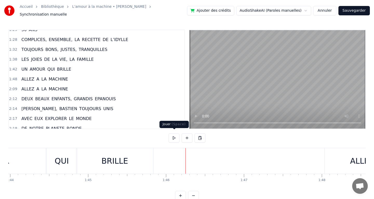
click at [174, 135] on button at bounding box center [174, 137] width 11 height 9
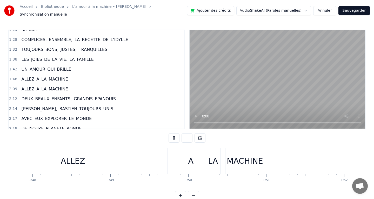
scroll to position [0, 8413]
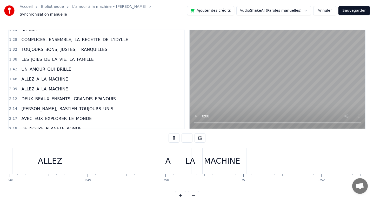
click at [174, 135] on button at bounding box center [174, 137] width 11 height 9
click at [169, 160] on div "A" at bounding box center [167, 161] width 5 height 12
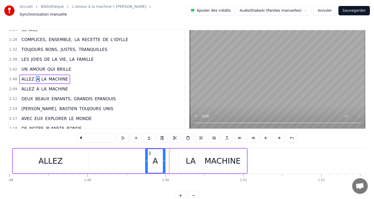
drag, startPoint x: 191, startPoint y: 158, endPoint x: 164, endPoint y: 156, distance: 26.5
click at [164, 159] on icon at bounding box center [164, 161] width 2 height 4
click at [186, 157] on div "LA" at bounding box center [191, 161] width 10 height 12
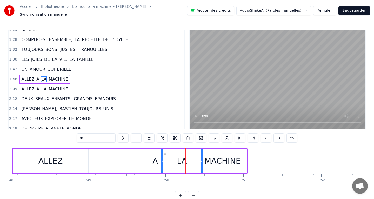
drag, startPoint x: 179, startPoint y: 158, endPoint x: 162, endPoint y: 158, distance: 17.7
click at [162, 159] on icon at bounding box center [162, 161] width 2 height 4
drag, startPoint x: 201, startPoint y: 158, endPoint x: 179, endPoint y: 159, distance: 21.6
click at [179, 159] on icon at bounding box center [180, 161] width 2 height 4
click at [209, 159] on div "MACHINE" at bounding box center [222, 161] width 36 height 12
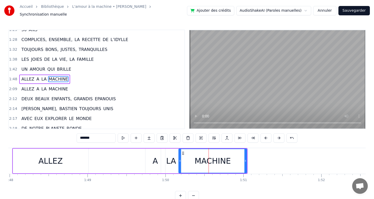
drag, startPoint x: 200, startPoint y: 158, endPoint x: 180, endPoint y: 158, distance: 19.7
click at [180, 159] on icon at bounding box center [180, 161] width 2 height 4
drag, startPoint x: 246, startPoint y: 158, endPoint x: 240, endPoint y: 158, distance: 5.2
click at [240, 159] on icon at bounding box center [240, 161] width 2 height 4
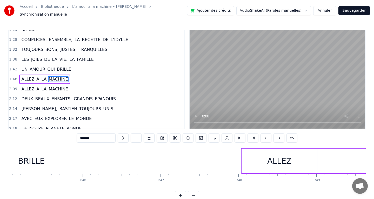
scroll to position [0, 8183]
click at [263, 161] on div "ALLEZ" at bounding box center [280, 161] width 75 height 25
type input "*****"
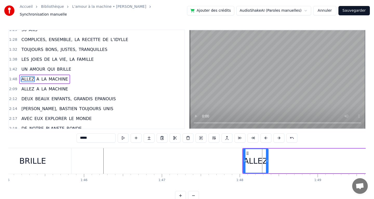
drag, startPoint x: 317, startPoint y: 158, endPoint x: 269, endPoint y: 158, distance: 48.8
click at [268, 159] on icon at bounding box center [267, 161] width 2 height 4
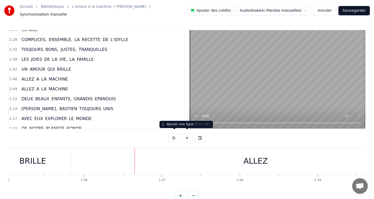
click at [175, 136] on button at bounding box center [174, 137] width 11 height 9
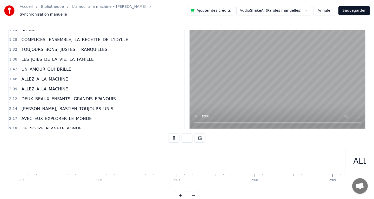
scroll to position [0, 9749]
click at [175, 136] on button at bounding box center [174, 137] width 11 height 9
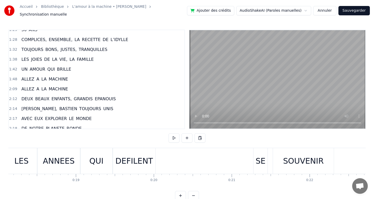
scroll to position [0, 1223]
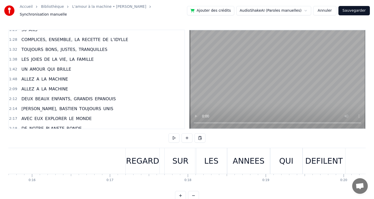
click at [359, 9] on button "Sauvegarder" at bounding box center [353, 10] width 31 height 9
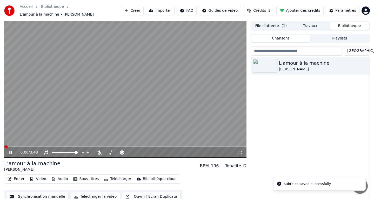
click at [240, 152] on icon at bounding box center [239, 152] width 5 height 4
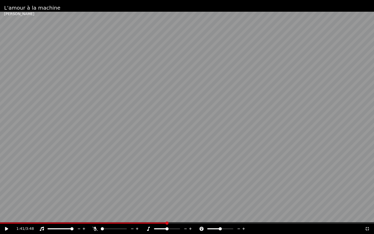
click at [367, 199] on icon at bounding box center [367, 228] width 5 height 4
